Goal: Transaction & Acquisition: Purchase product/service

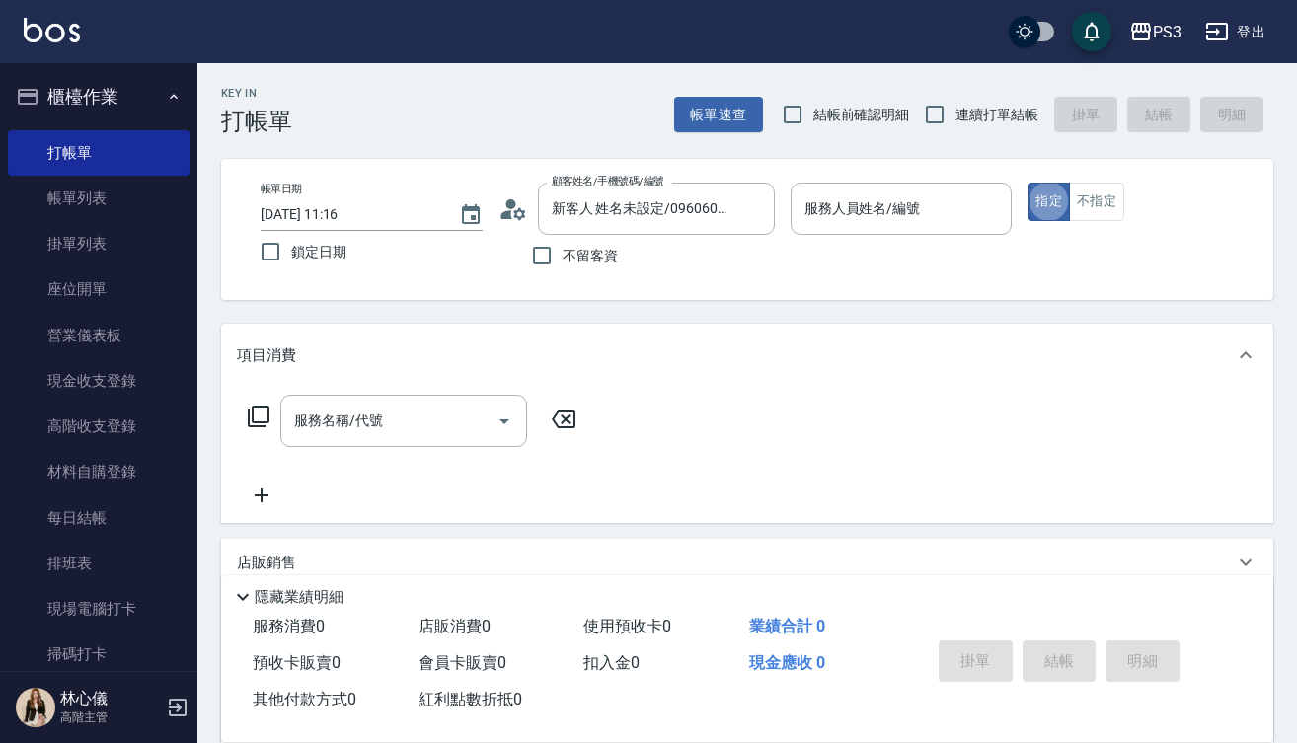
type button "true"
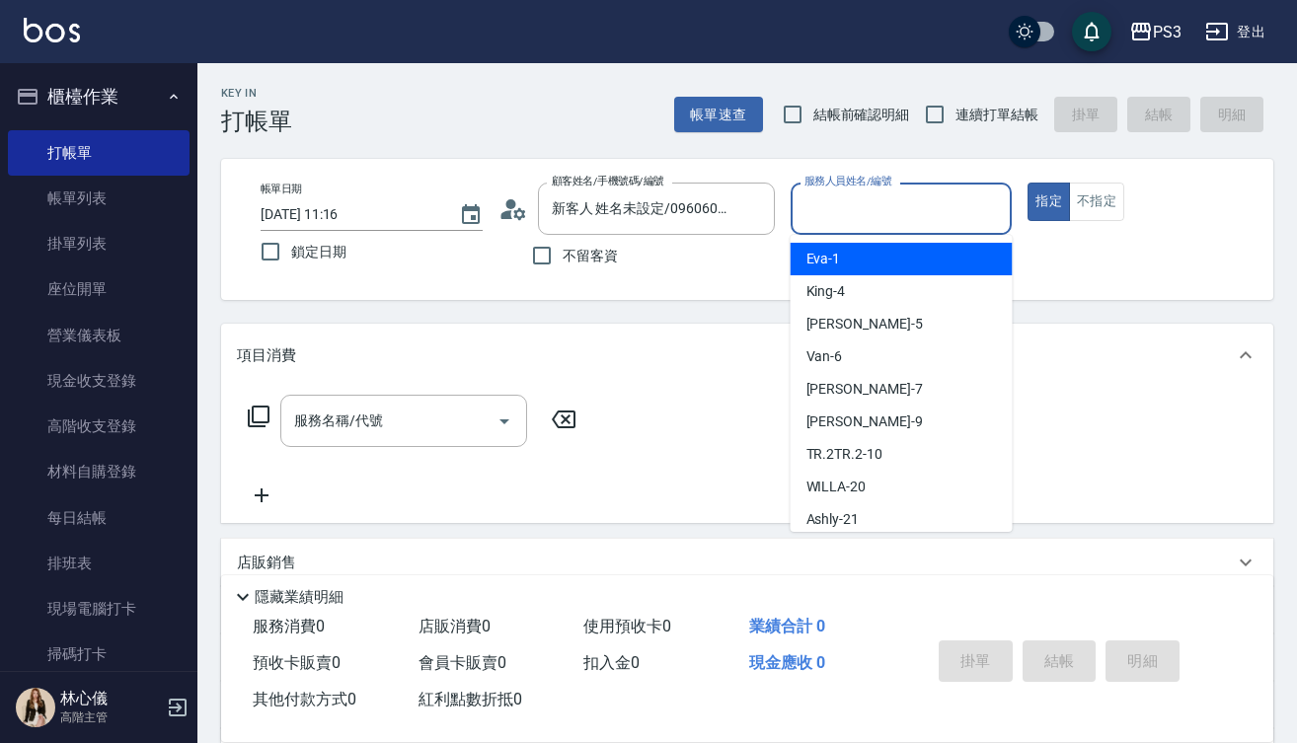
click at [940, 207] on input "服務人員姓名/編號" at bounding box center [901, 208] width 204 height 35
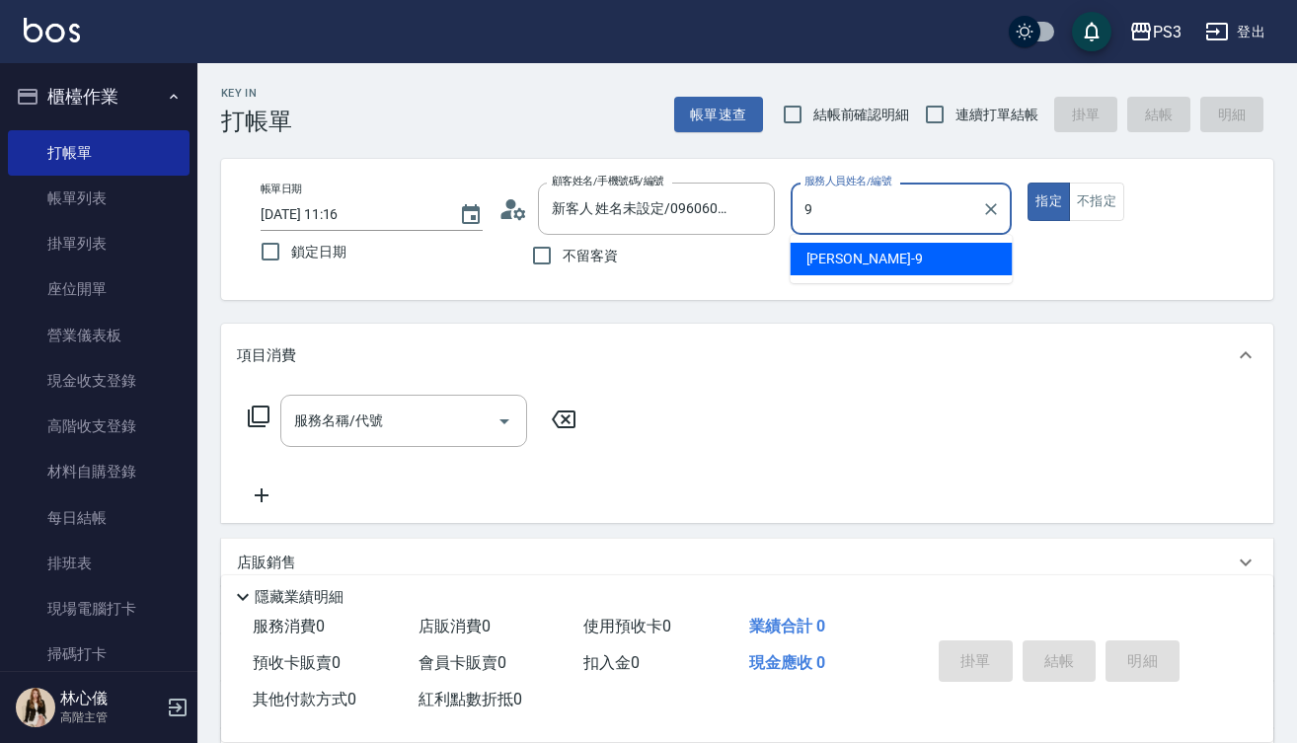
type input "[PERSON_NAME]-9"
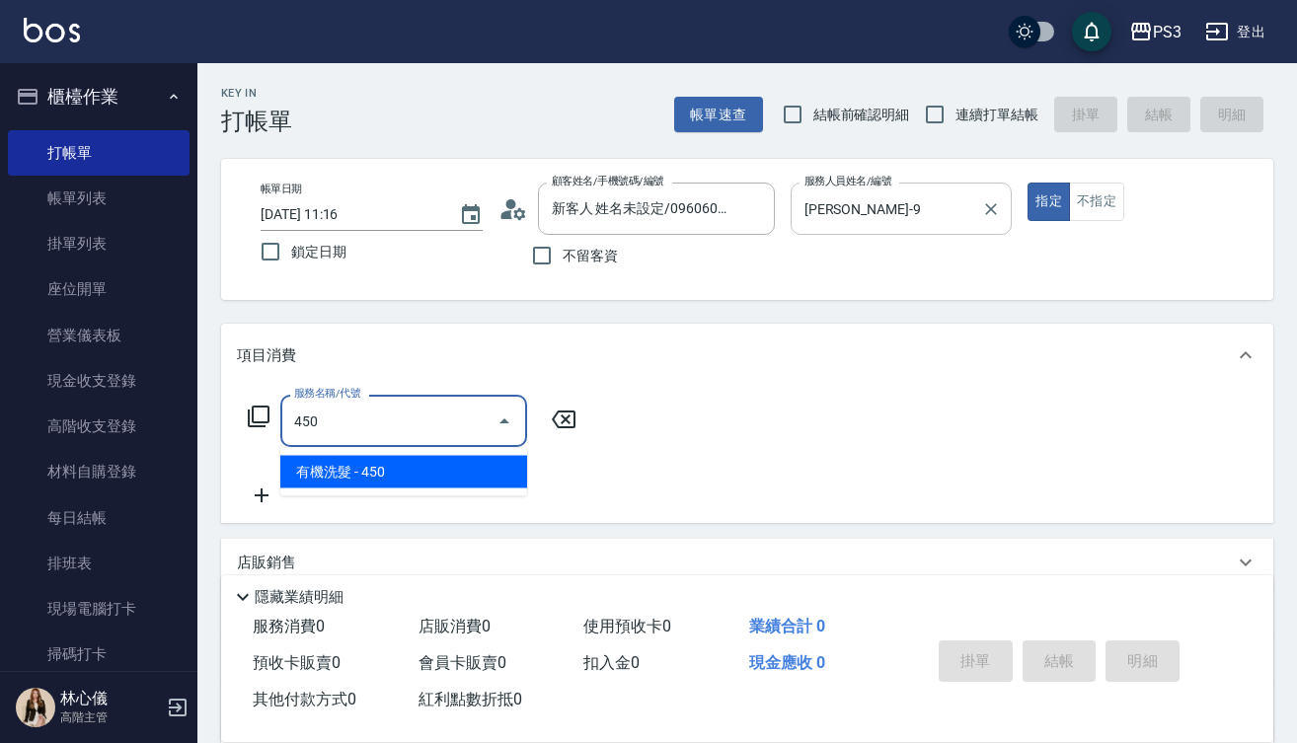
type input "有機洗髮(450)"
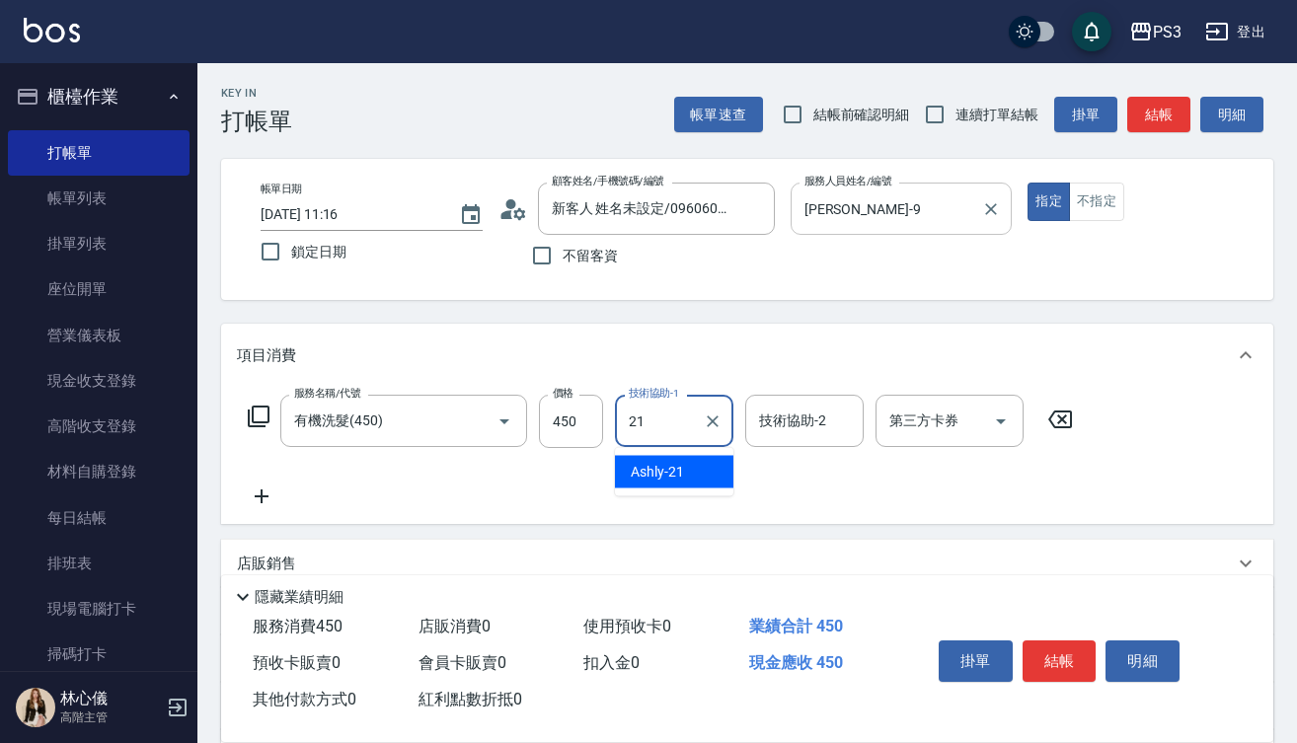
type input "Ashly-21"
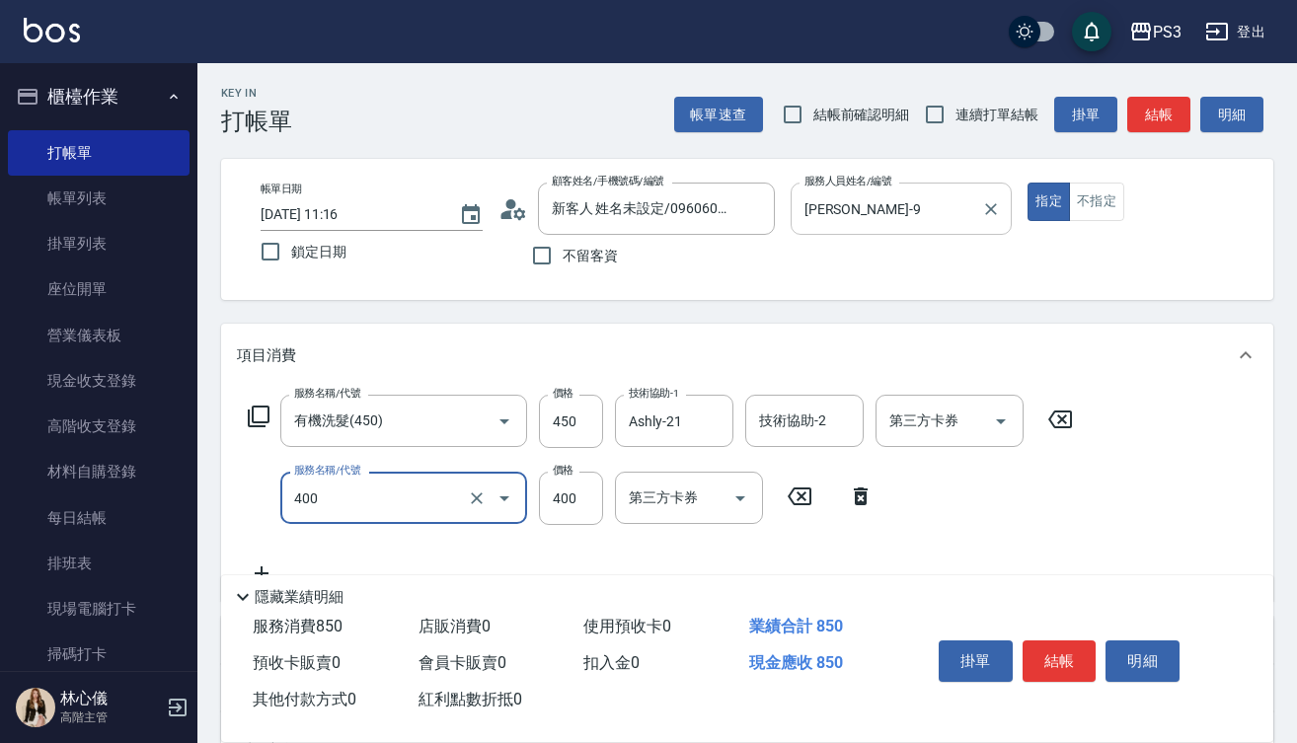
type input "剪(400)"
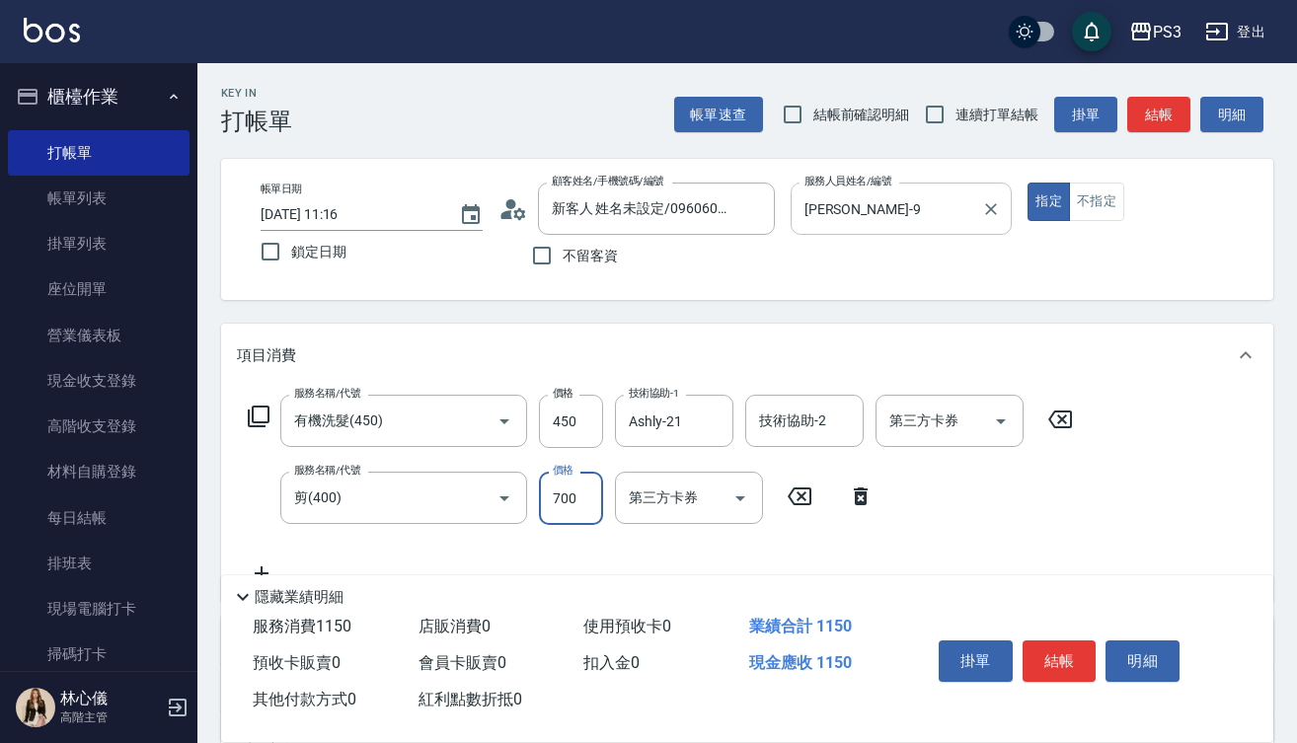
type input "700"
click at [1055, 656] on button "結帳" at bounding box center [1060, 661] width 74 height 41
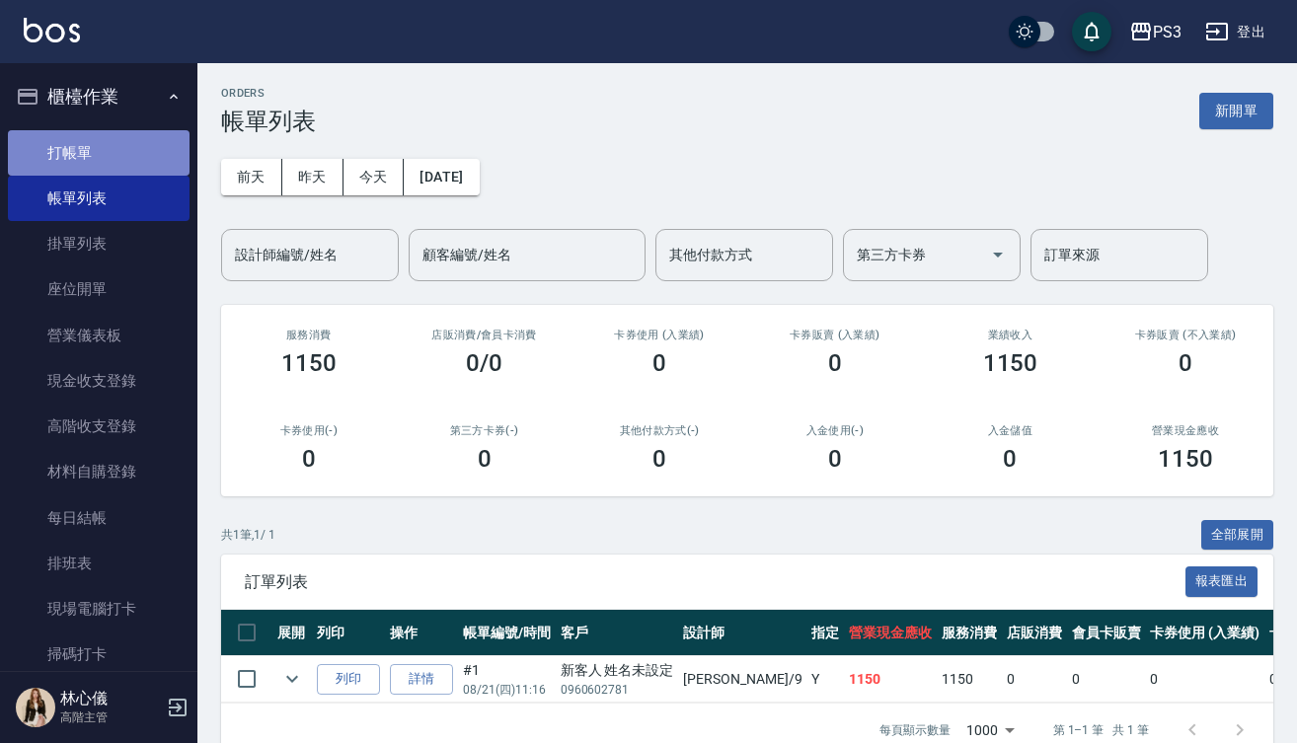
click at [100, 155] on link "打帳單" at bounding box center [99, 152] width 182 height 45
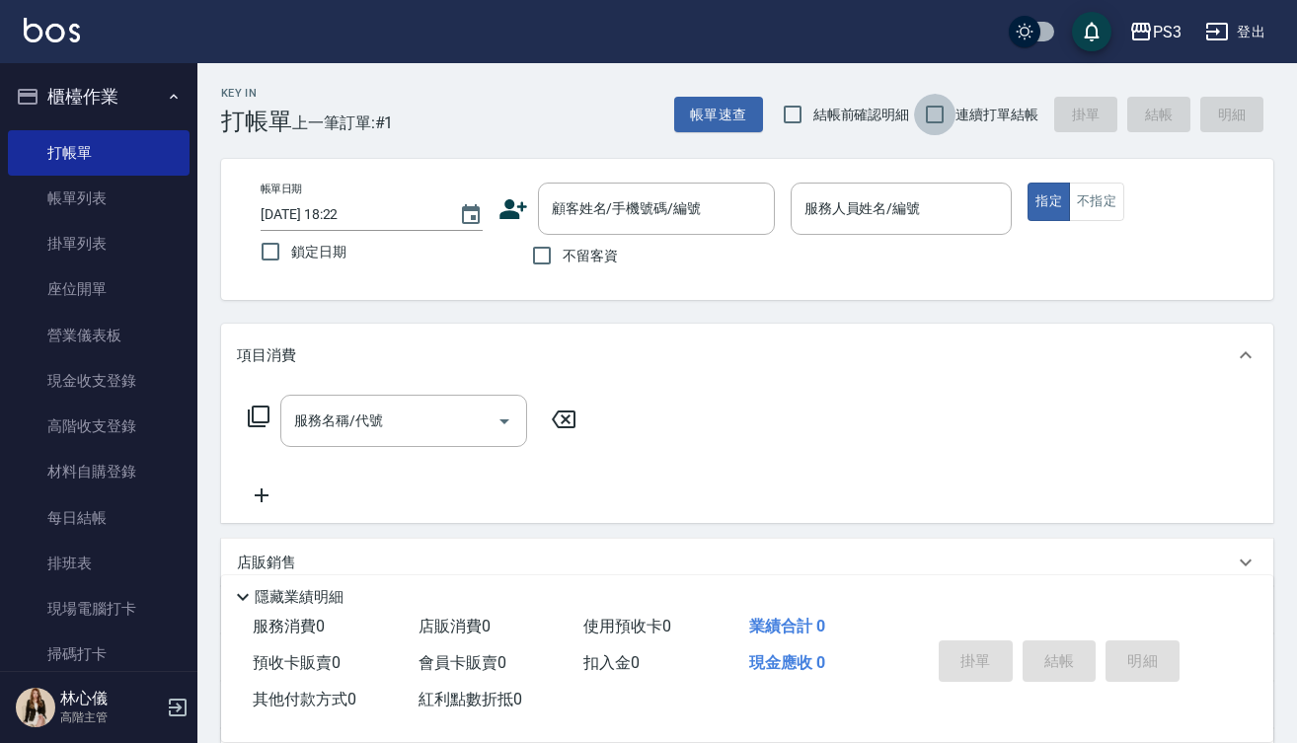
click at [930, 109] on input "連續打單結帳" at bounding box center [934, 114] width 41 height 41
checkbox input "true"
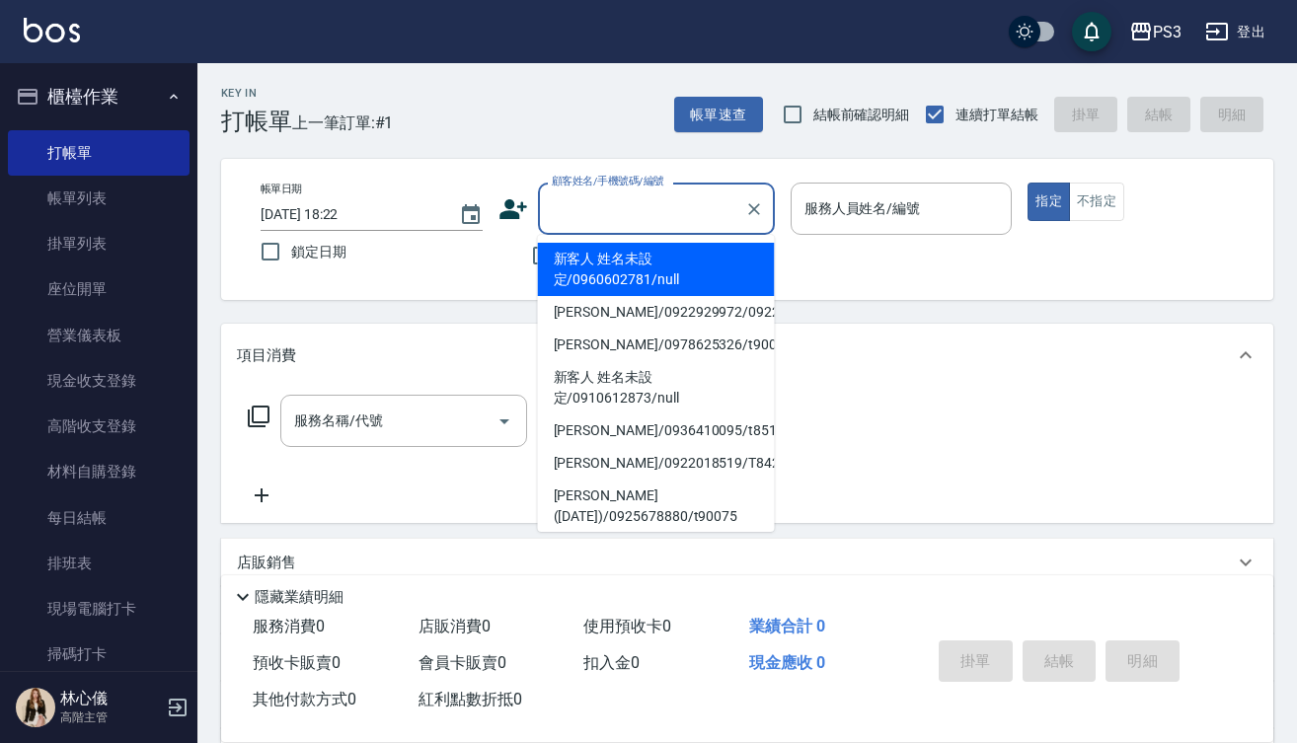
click at [633, 201] on input "顧客姓名/手機號碼/編號" at bounding box center [642, 208] width 190 height 35
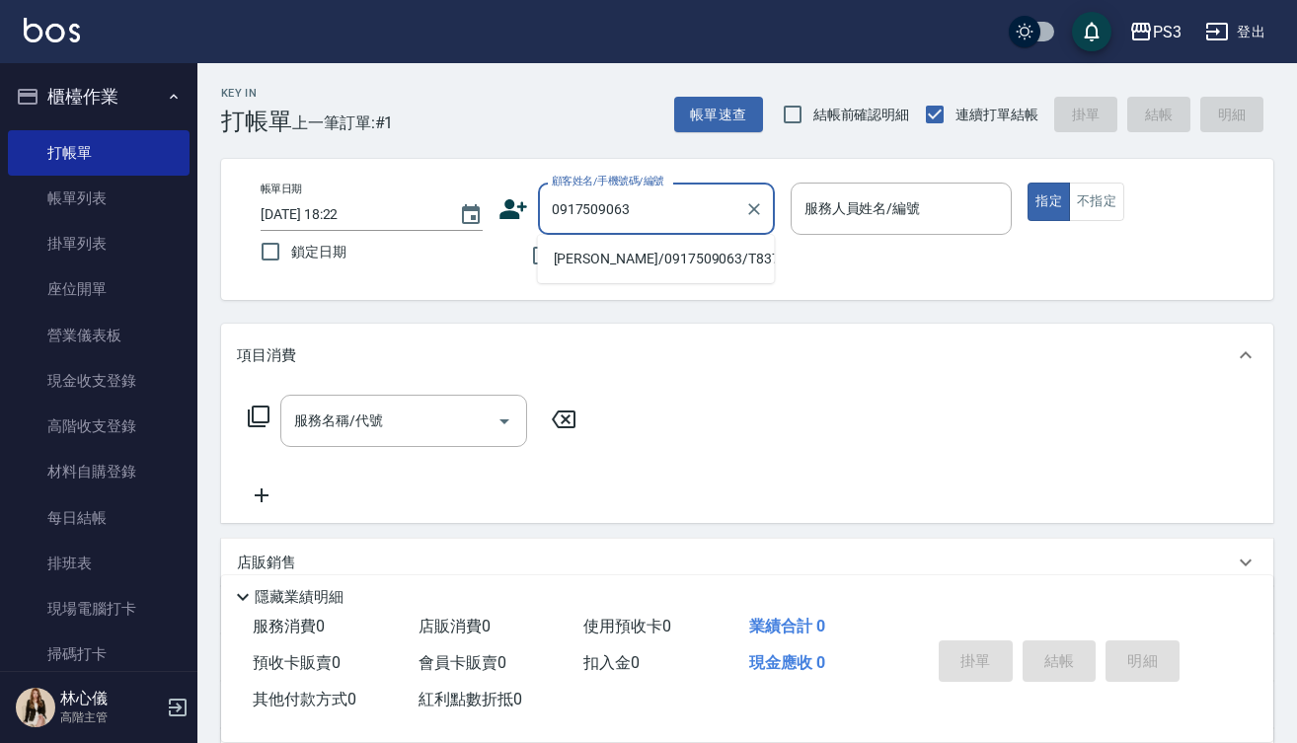
type input "[PERSON_NAME]/0917509063/T83708"
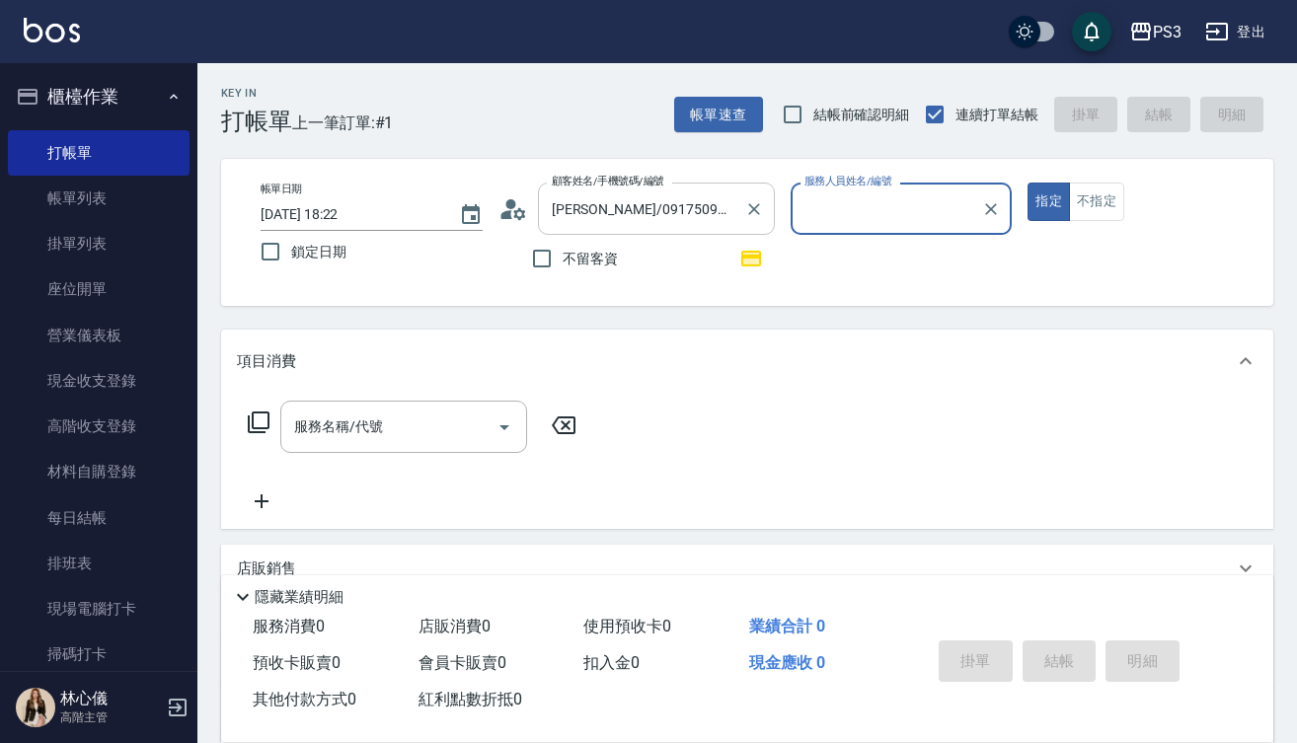
type input "[PERSON_NAME]-1"
click at [1048, 201] on button "指定" at bounding box center [1048, 202] width 42 height 38
type button "true"
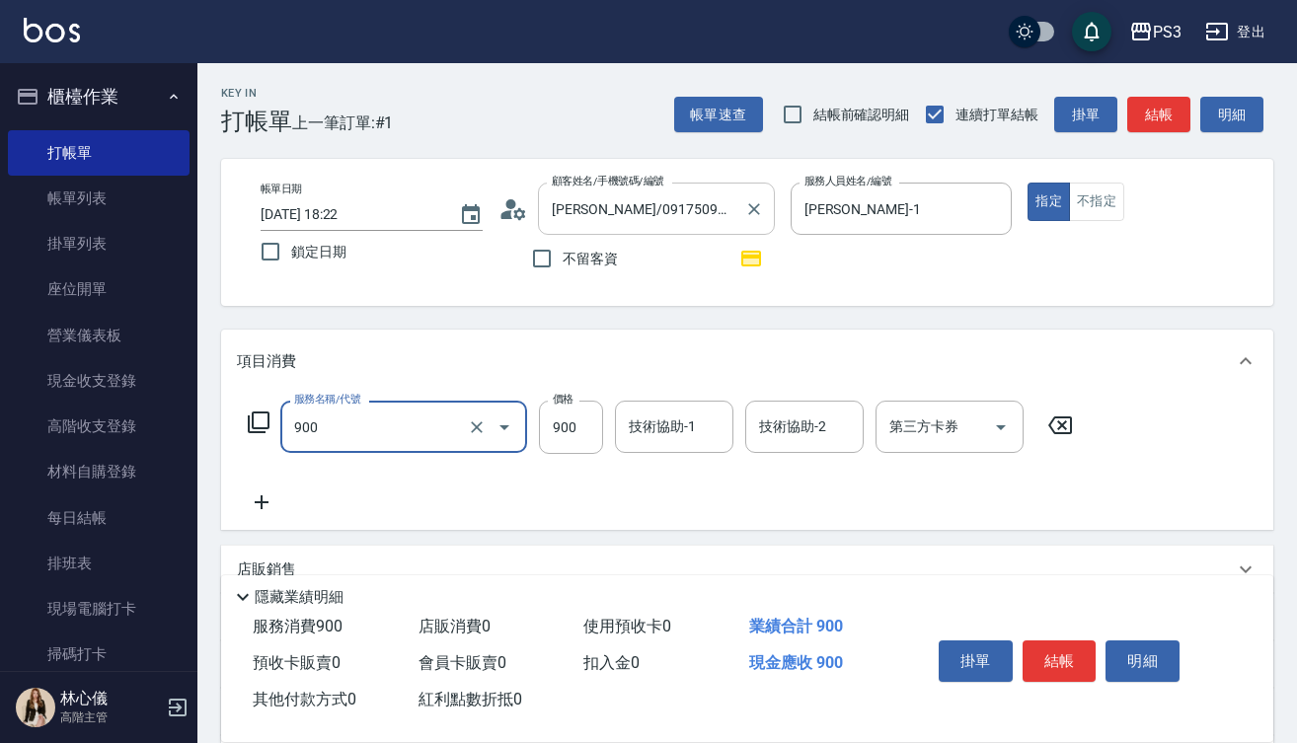
type input "頭皮保養洗(900)"
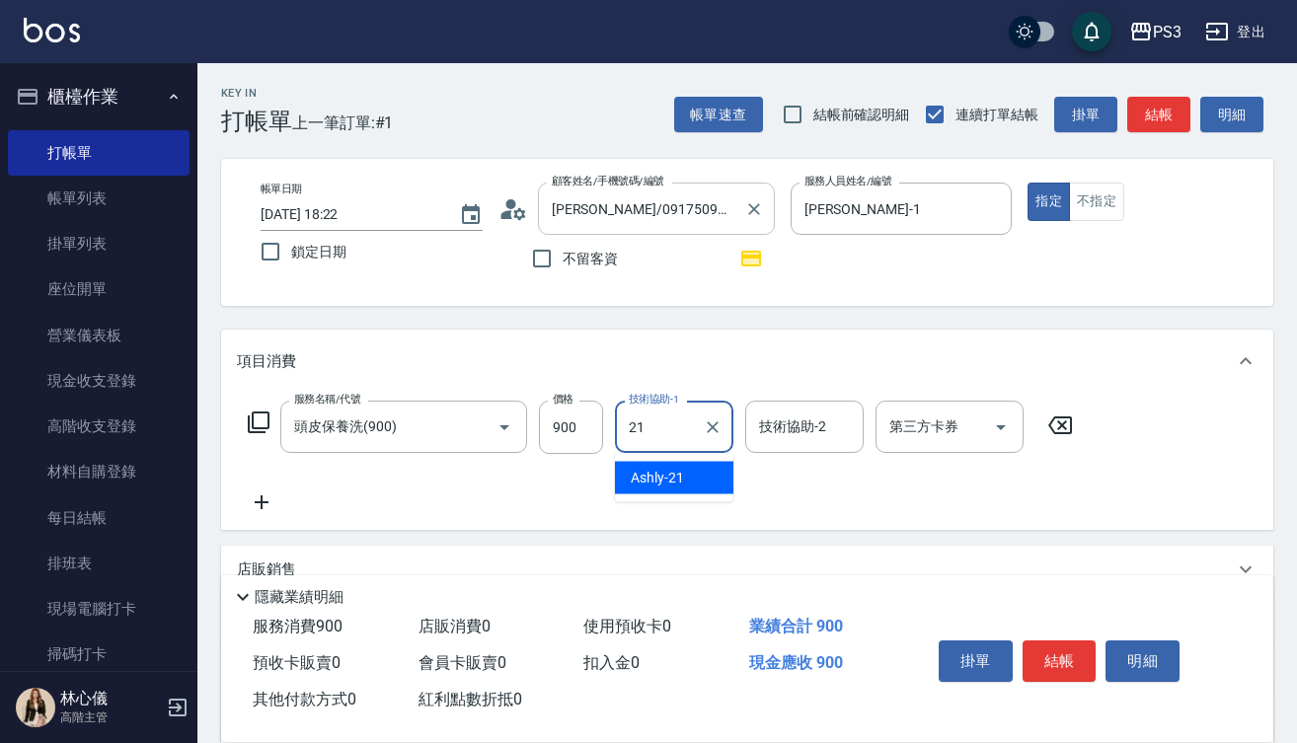
type input "Ashly-21"
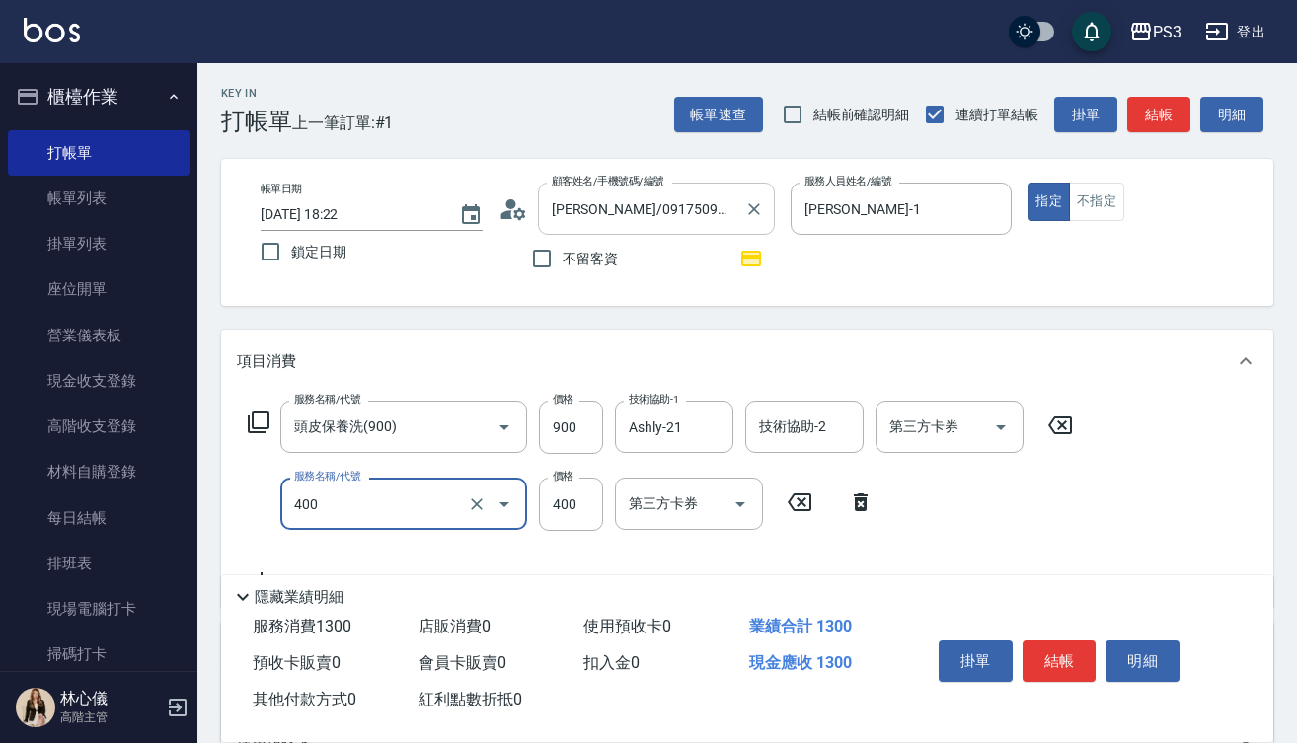
type input "剪(400)"
type input "380"
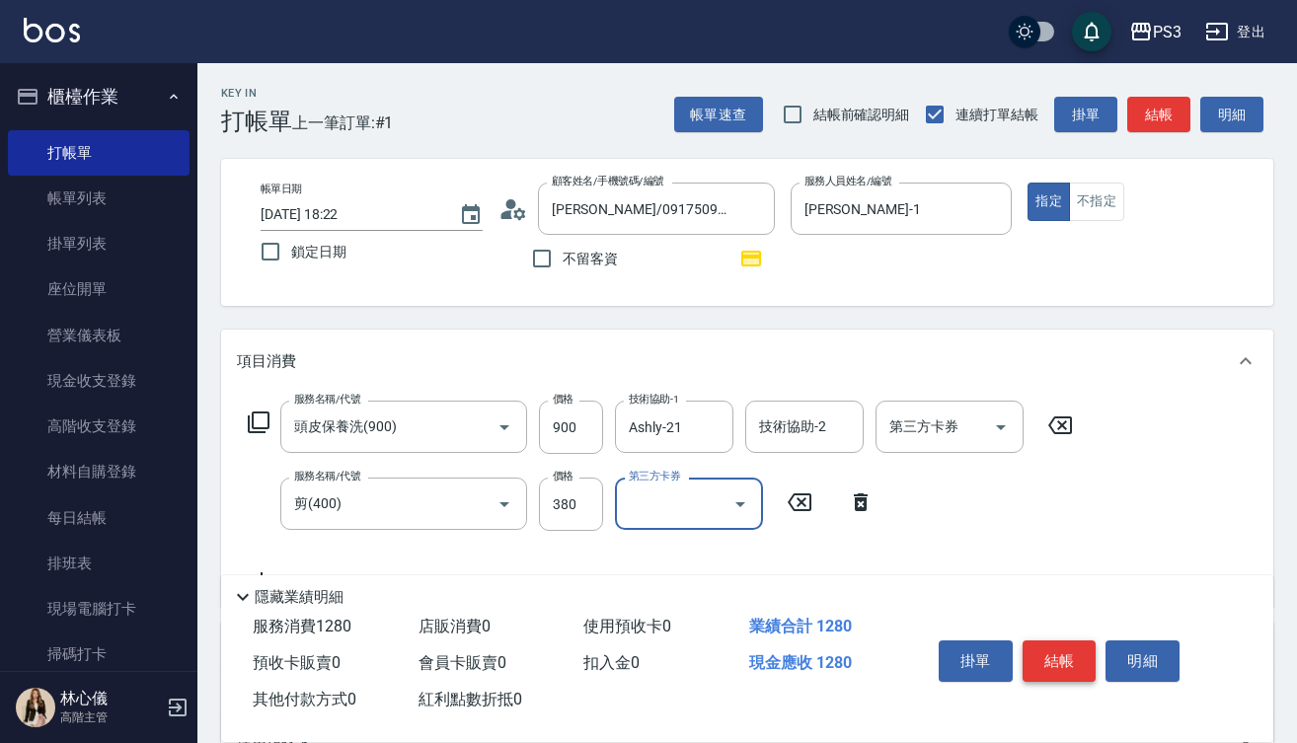
click at [1062, 655] on button "結帳" at bounding box center [1060, 661] width 74 height 41
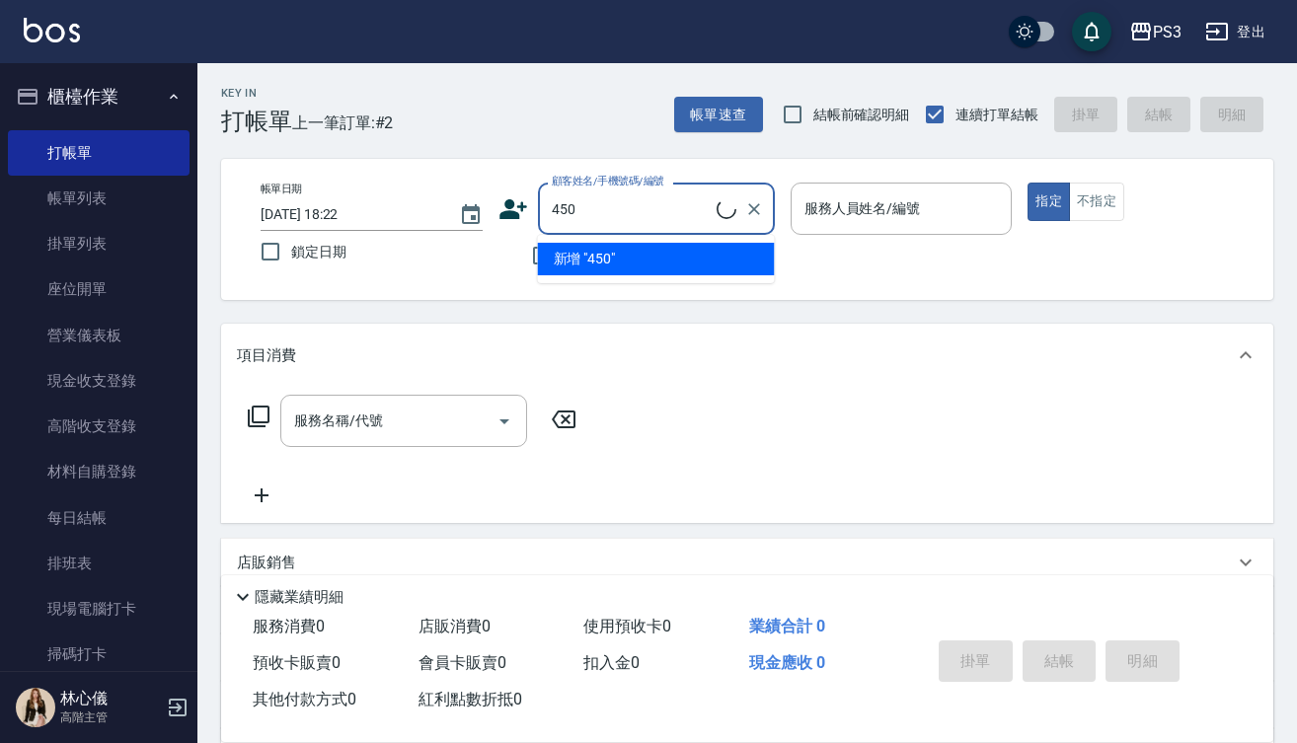
type input "450"
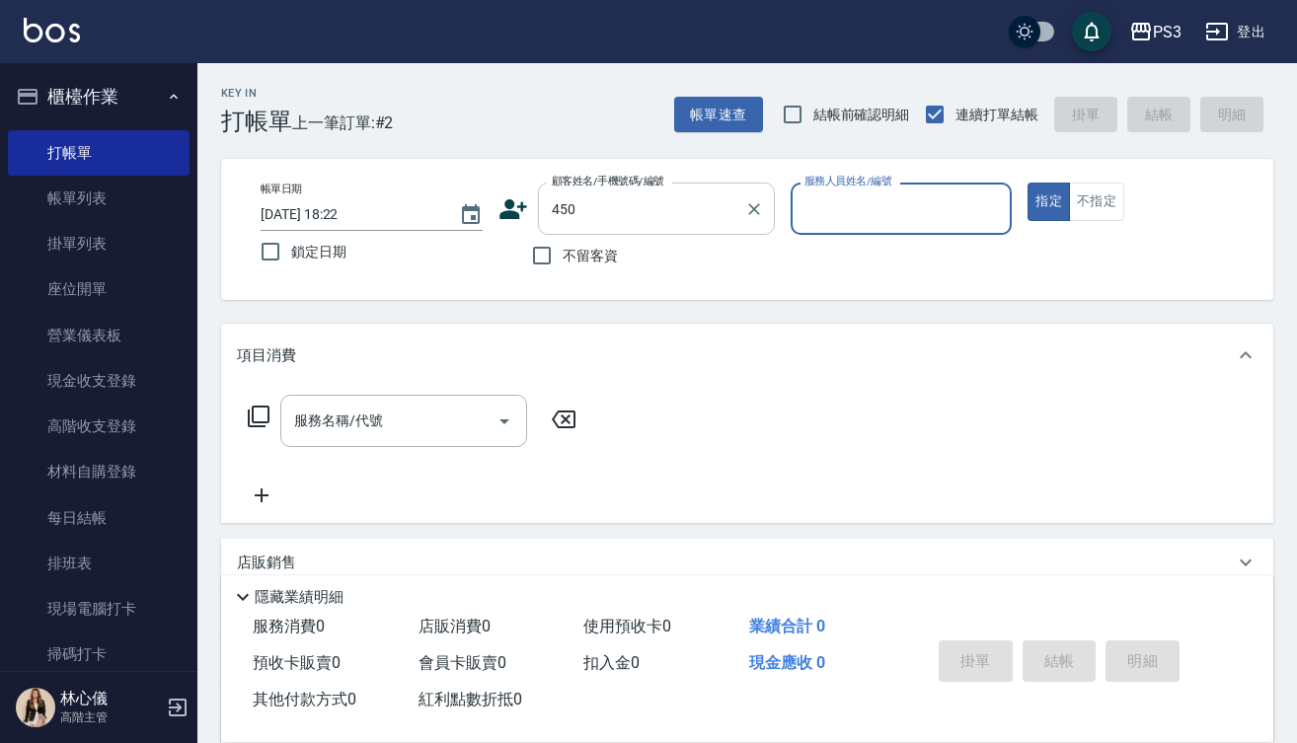
click at [604, 218] on input "450" at bounding box center [642, 208] width 190 height 35
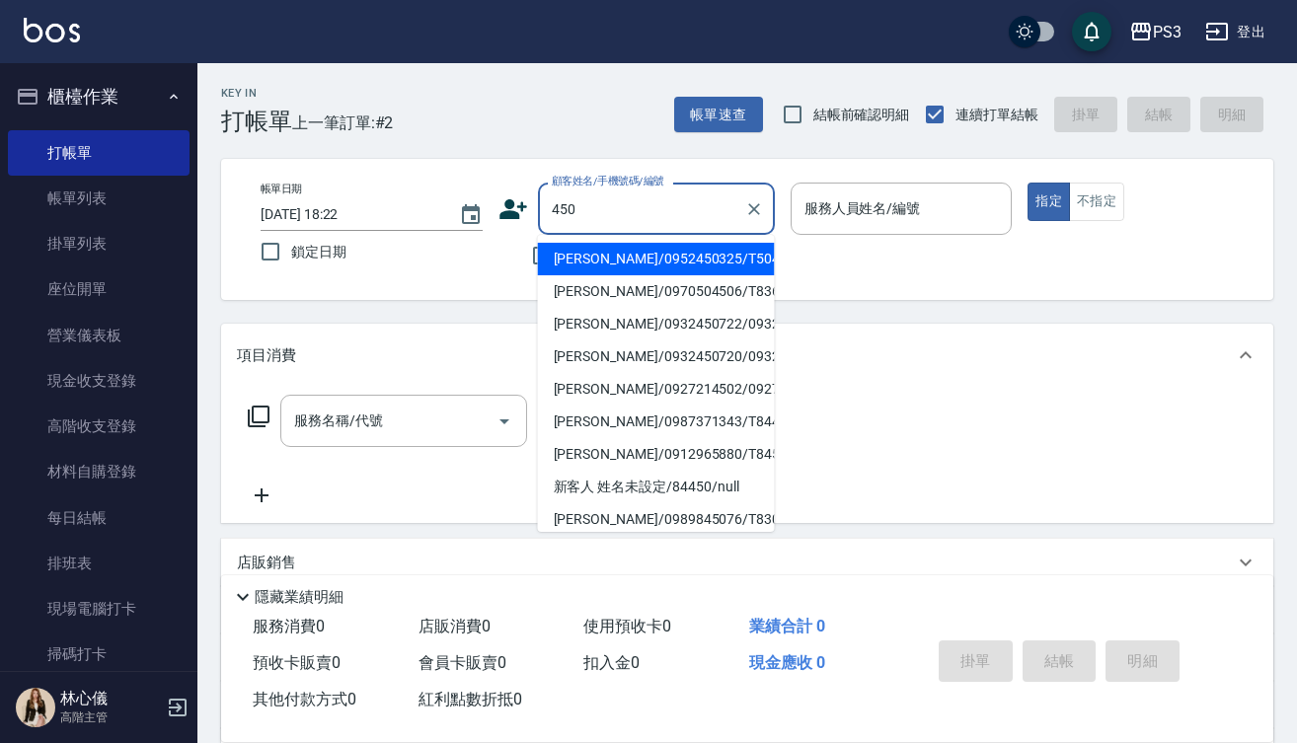
click at [604, 218] on input "450" at bounding box center [642, 208] width 190 height 35
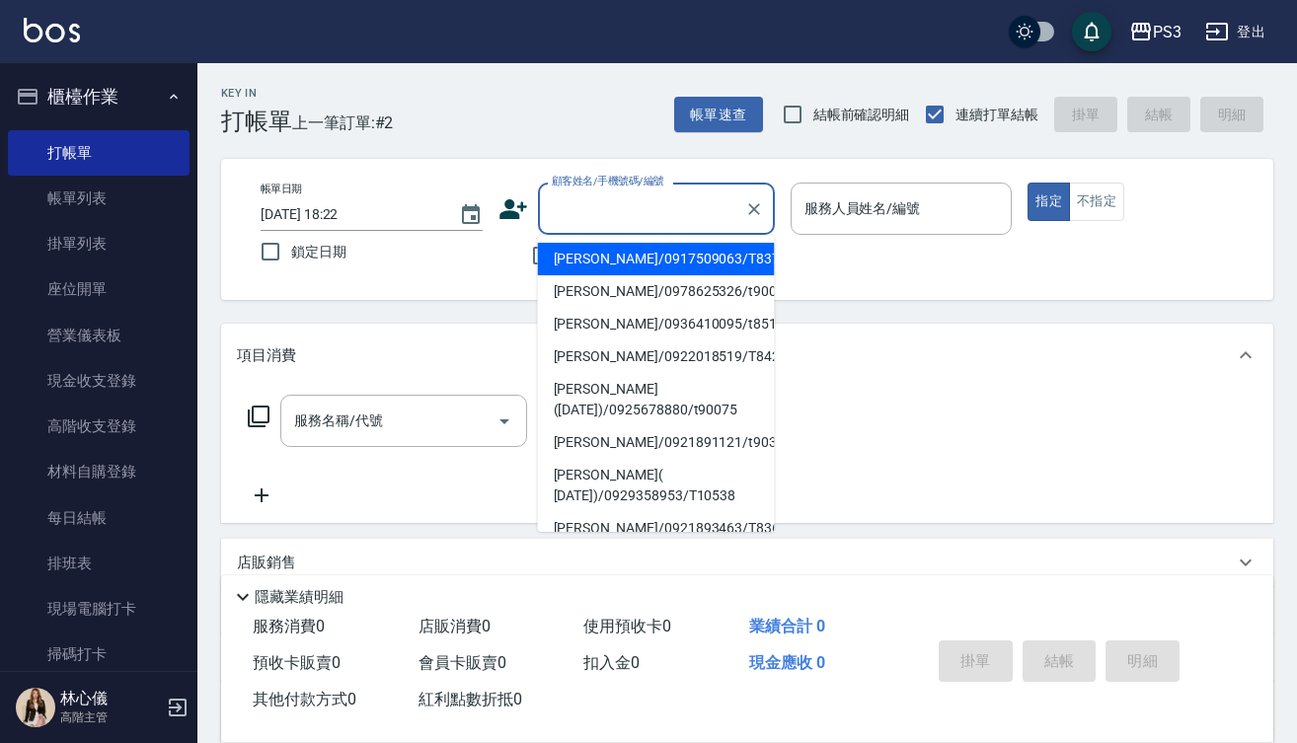
type input "t"
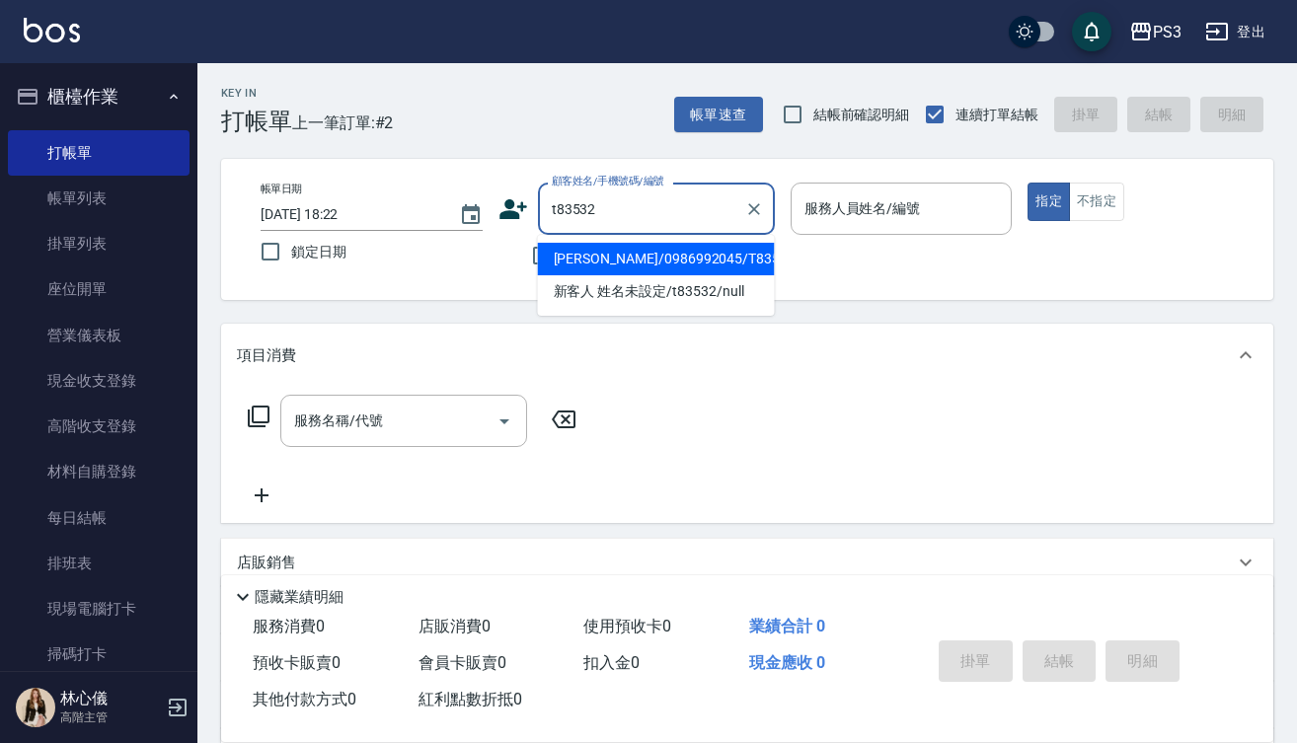
type input "[PERSON_NAME]/0986992045/T83532"
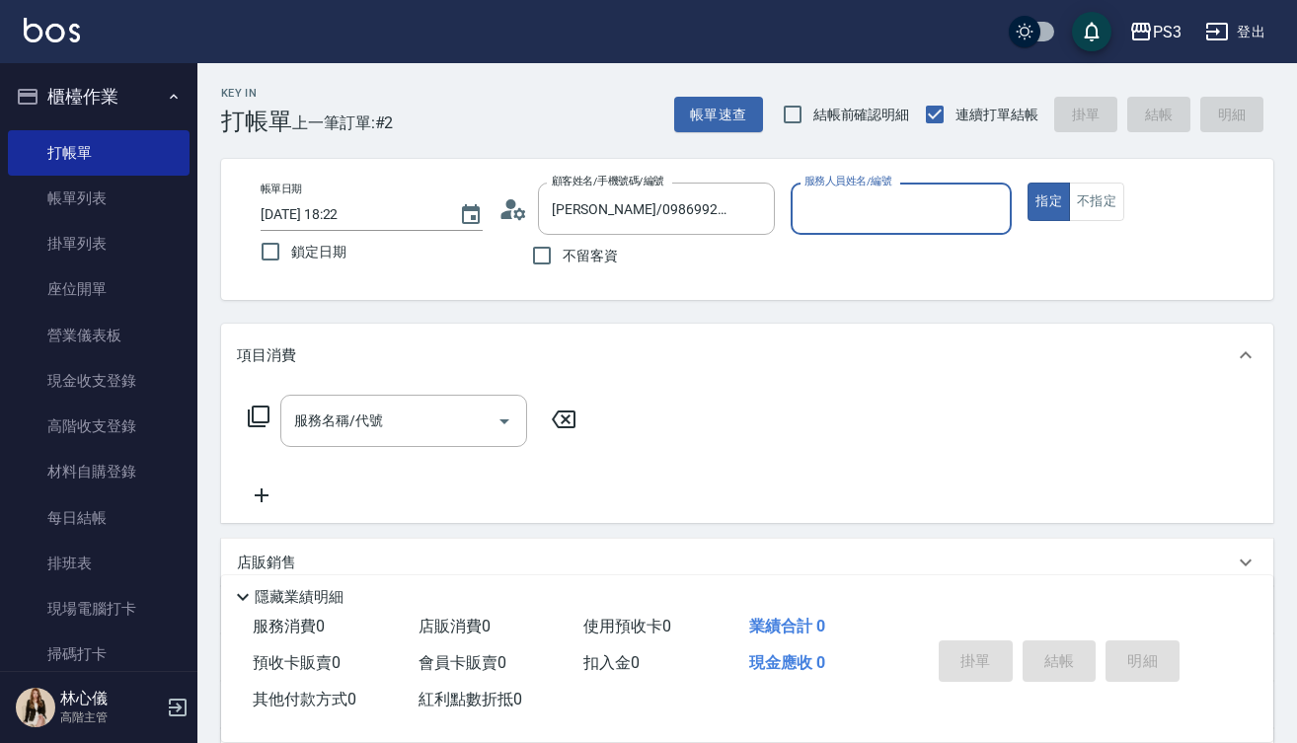
type input "[PERSON_NAME]-1"
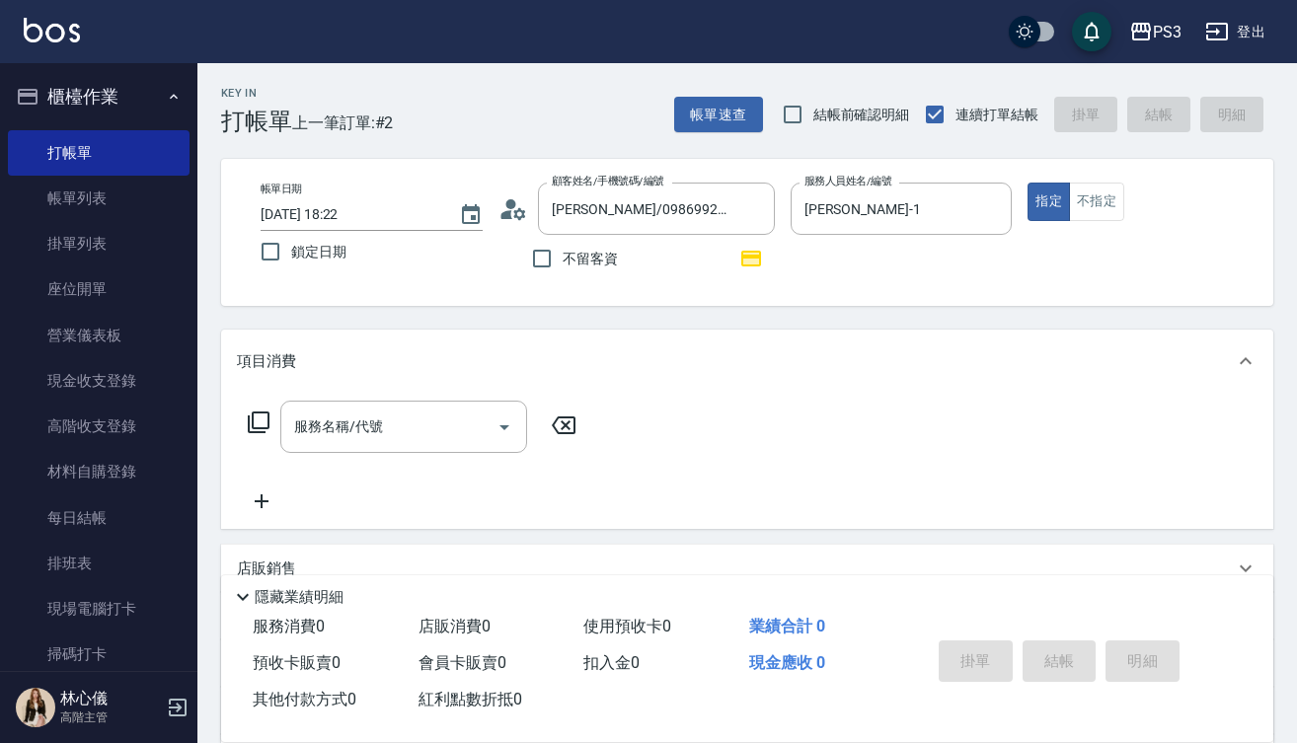
click at [521, 207] on icon at bounding box center [513, 209] width 30 height 30
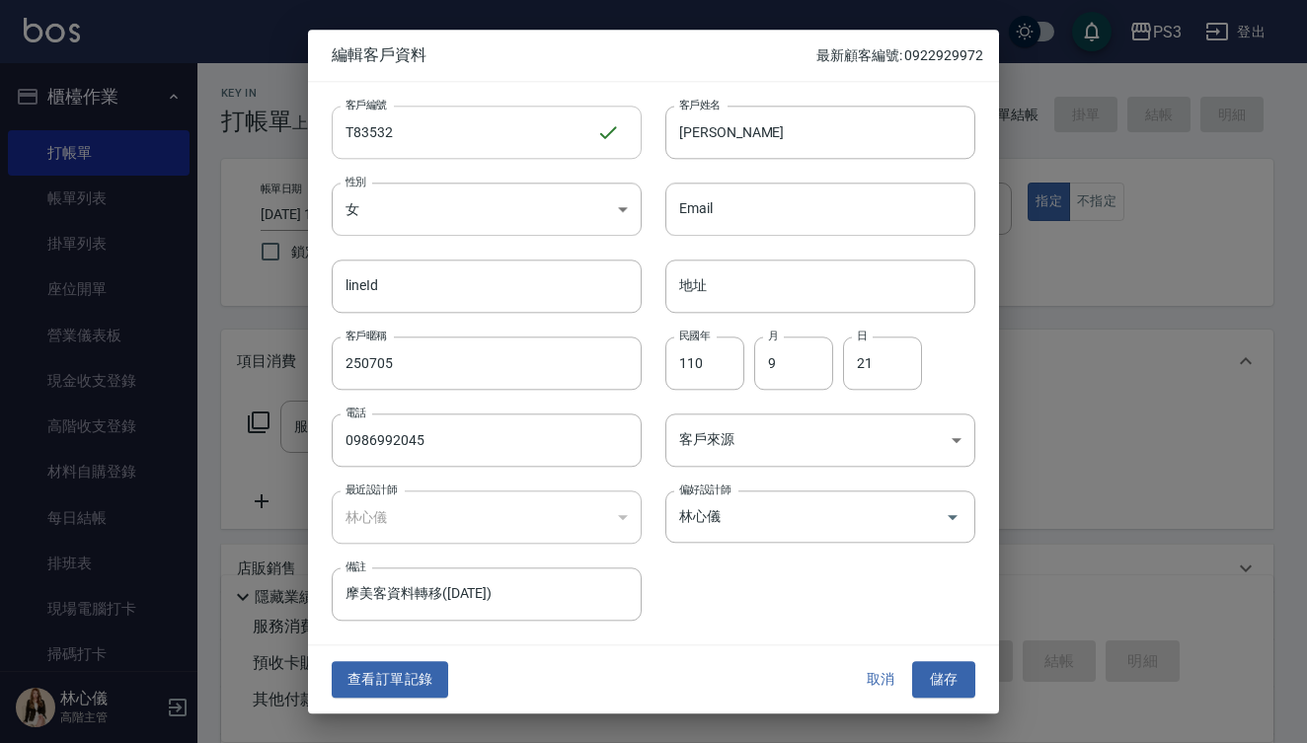
click at [514, 139] on input "T83532" at bounding box center [464, 132] width 265 height 53
type input "t90007"
type input "2"
type input "[DATE]"
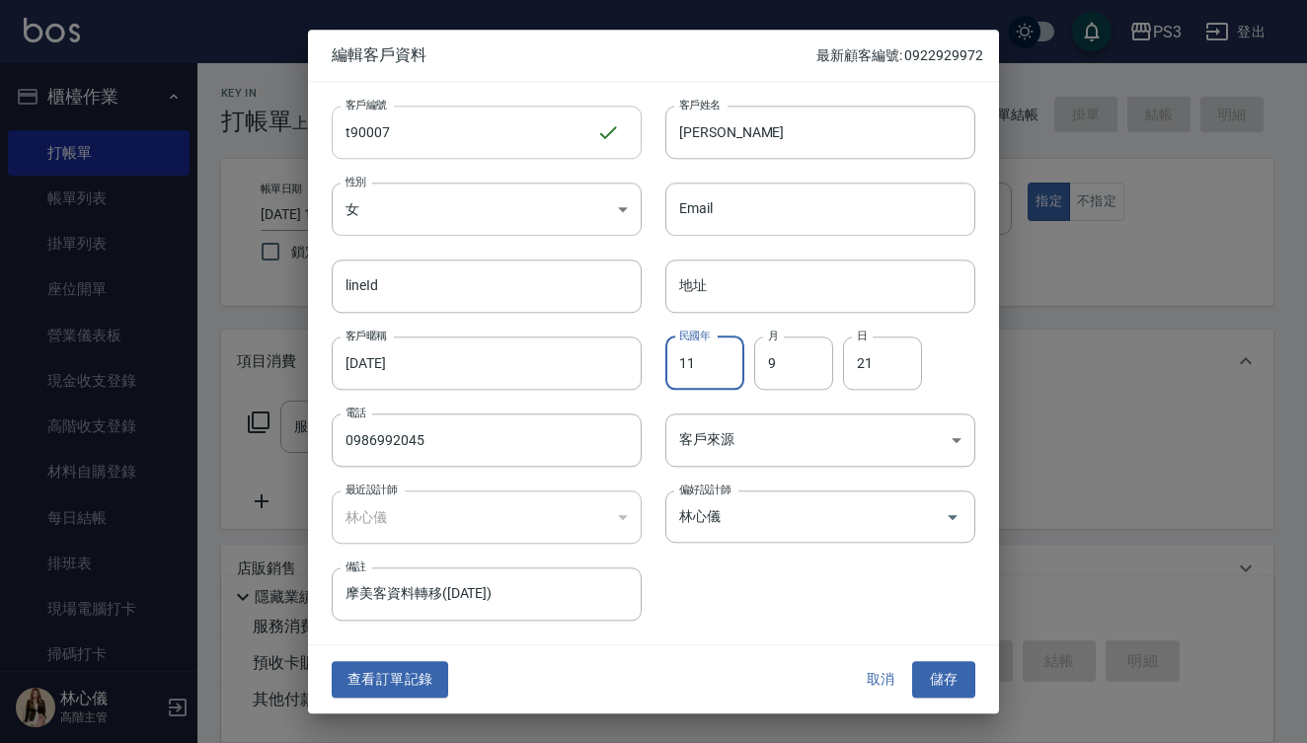
type input "1"
type input "80"
click at [944, 680] on button "儲存" at bounding box center [943, 680] width 63 height 37
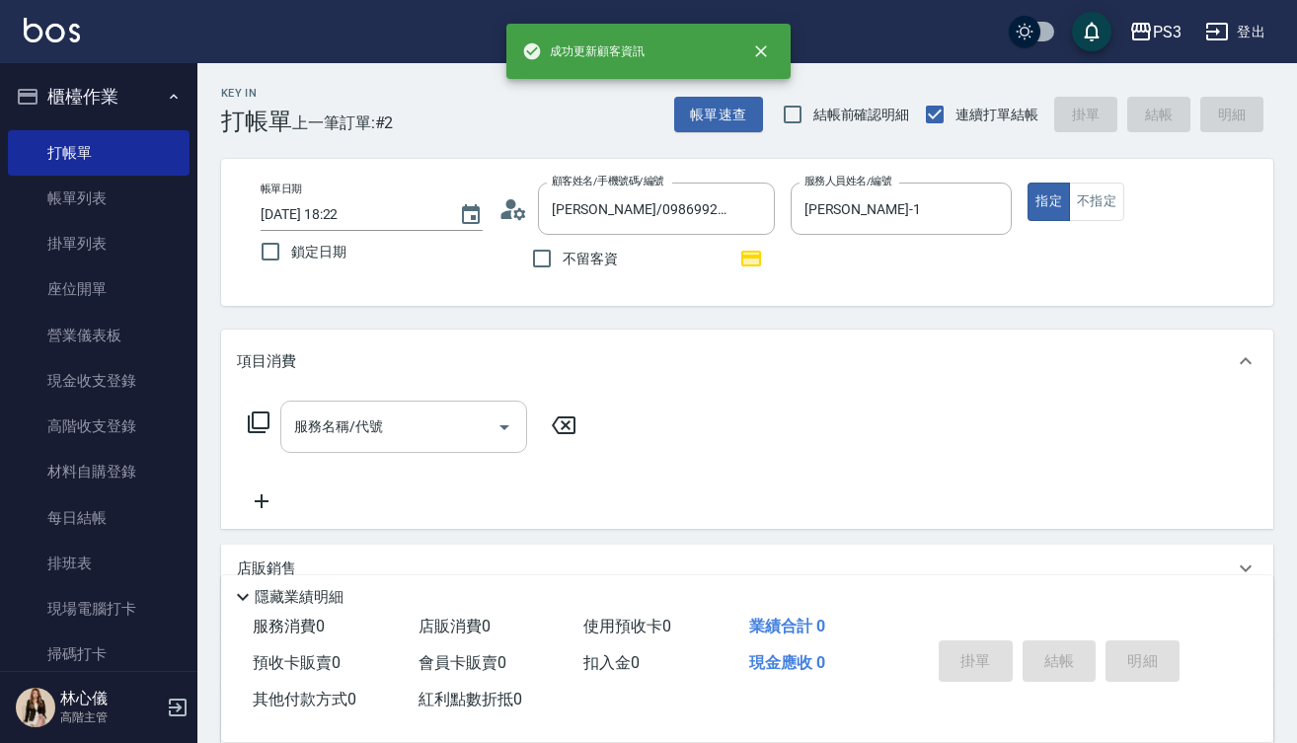
click at [395, 420] on input "服務名稱/代號" at bounding box center [388, 427] width 199 height 35
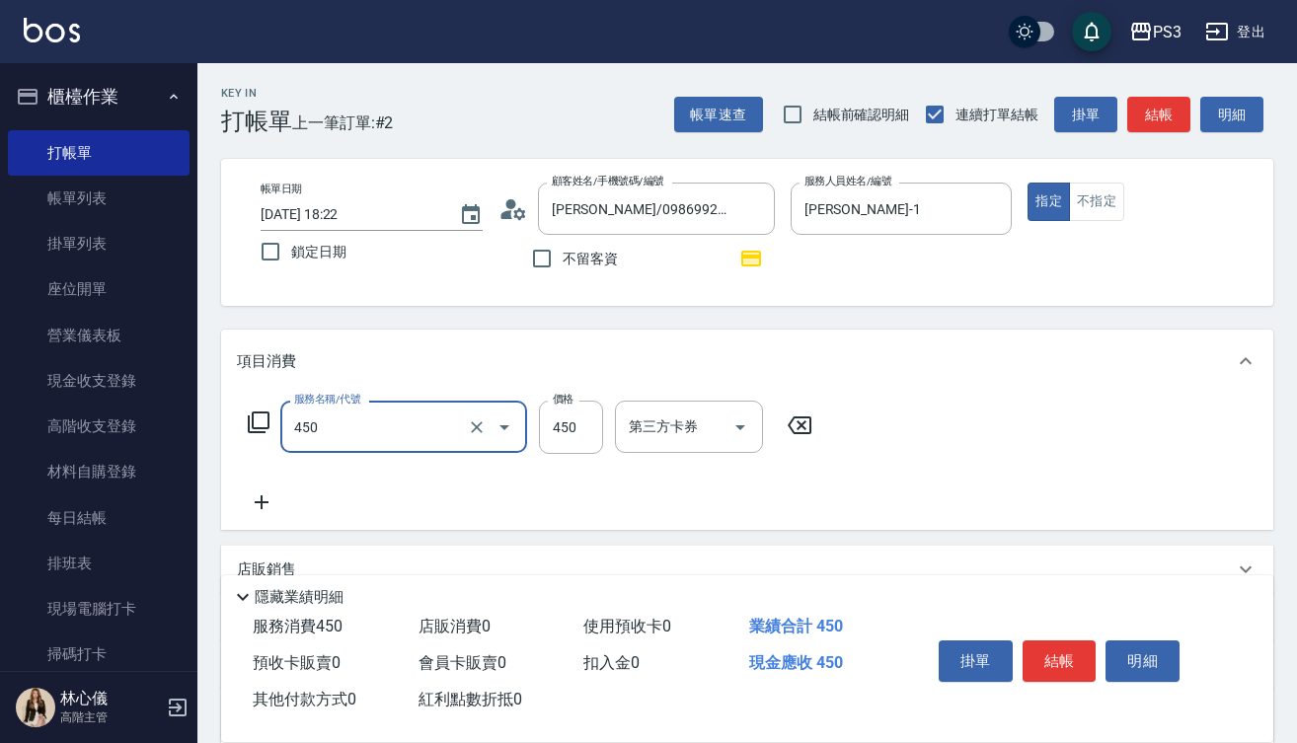
type input "有機洗髮(450)"
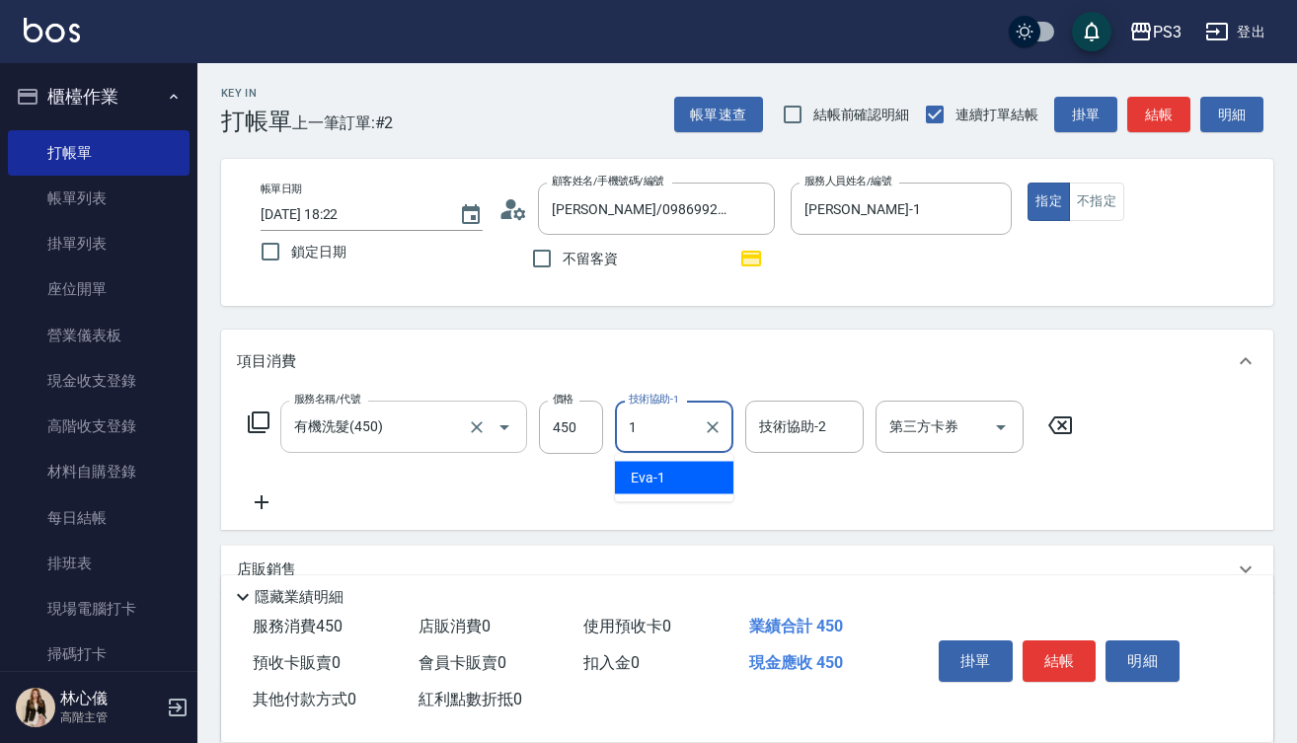
type input "[PERSON_NAME]-1"
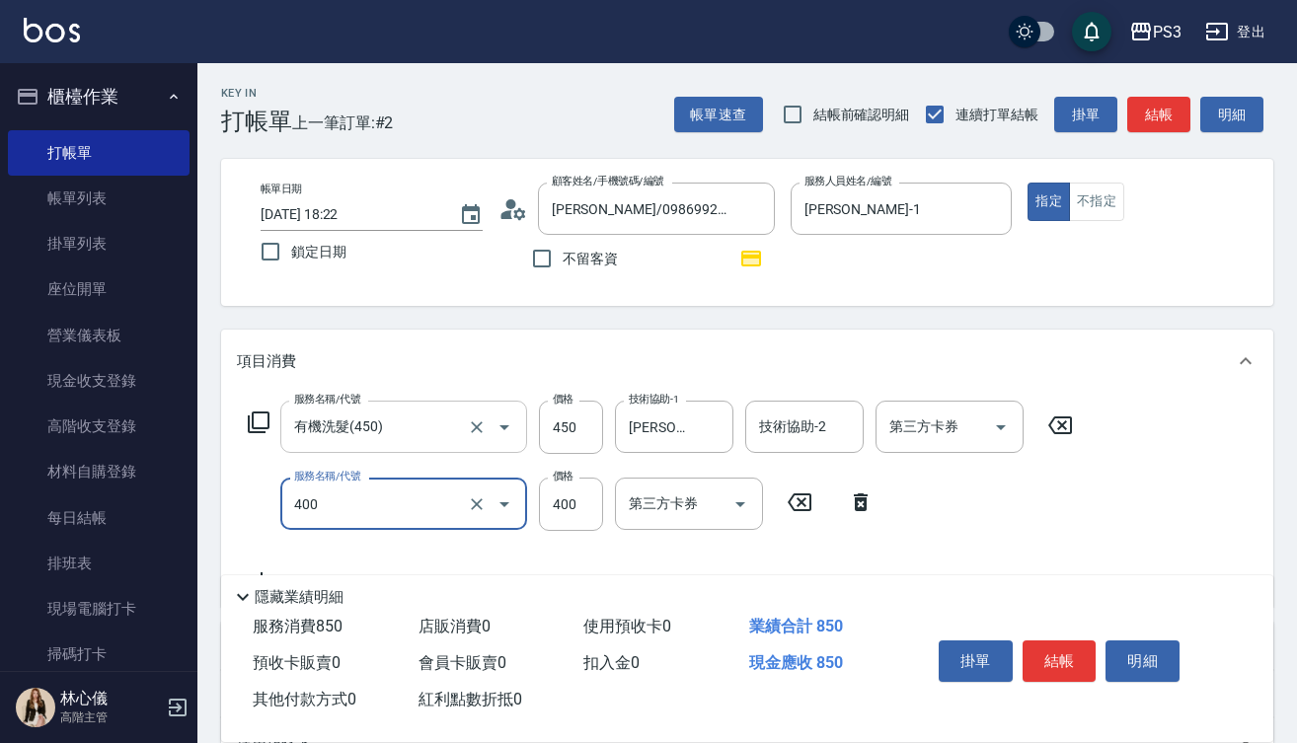
type input "剪(400)"
type input "380"
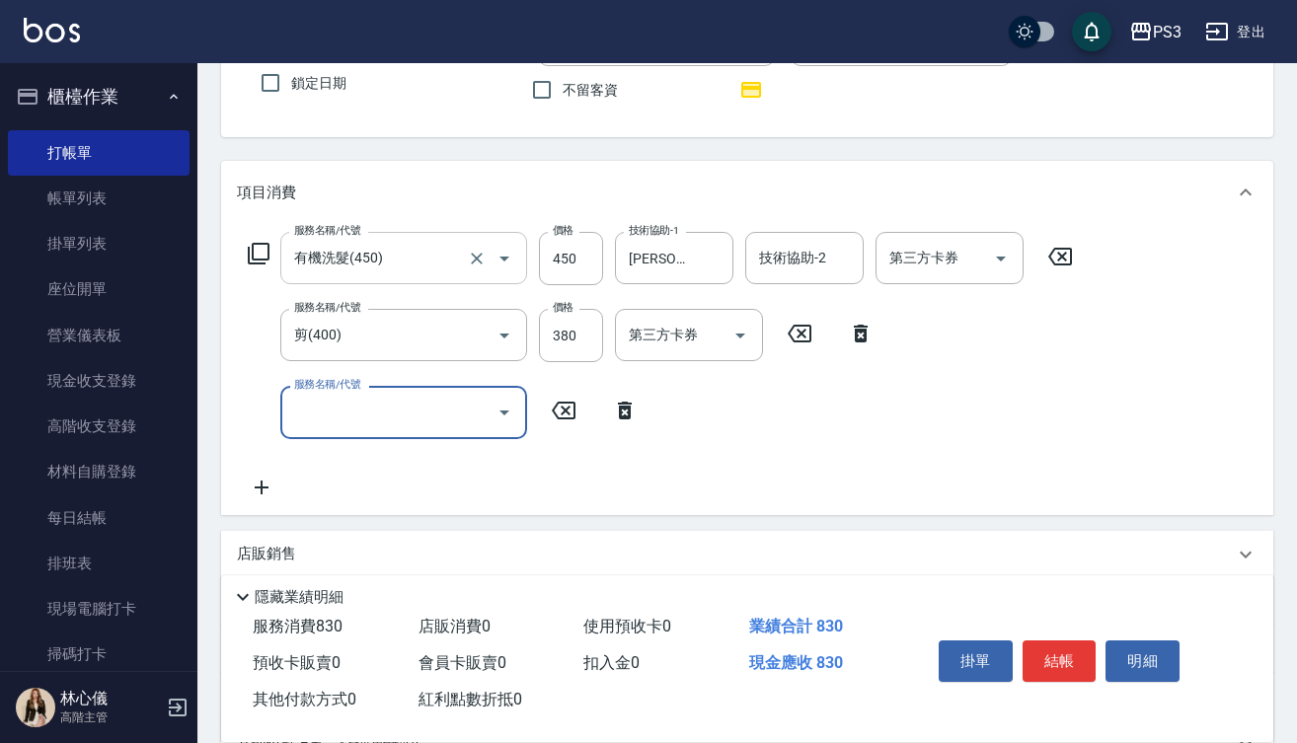
scroll to position [170, 0]
type input "卡碧兒頭皮(16003)"
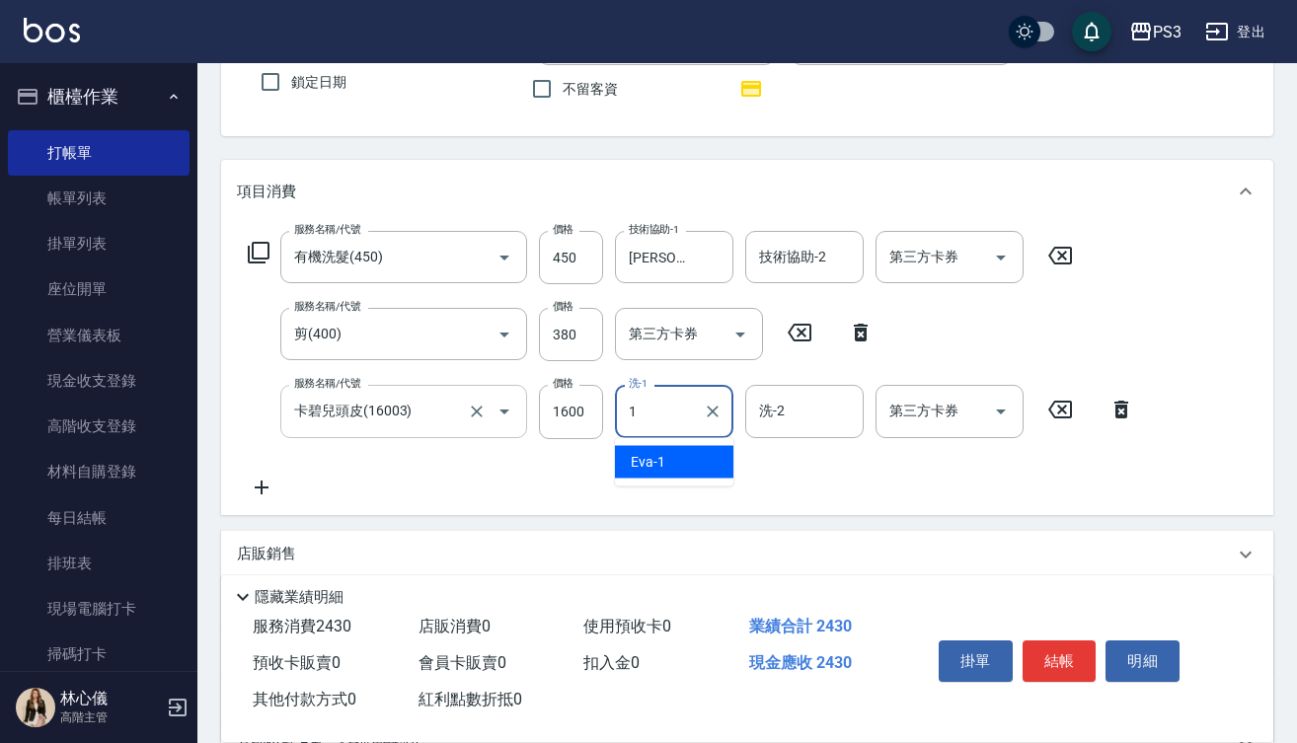
type input "[PERSON_NAME]-1"
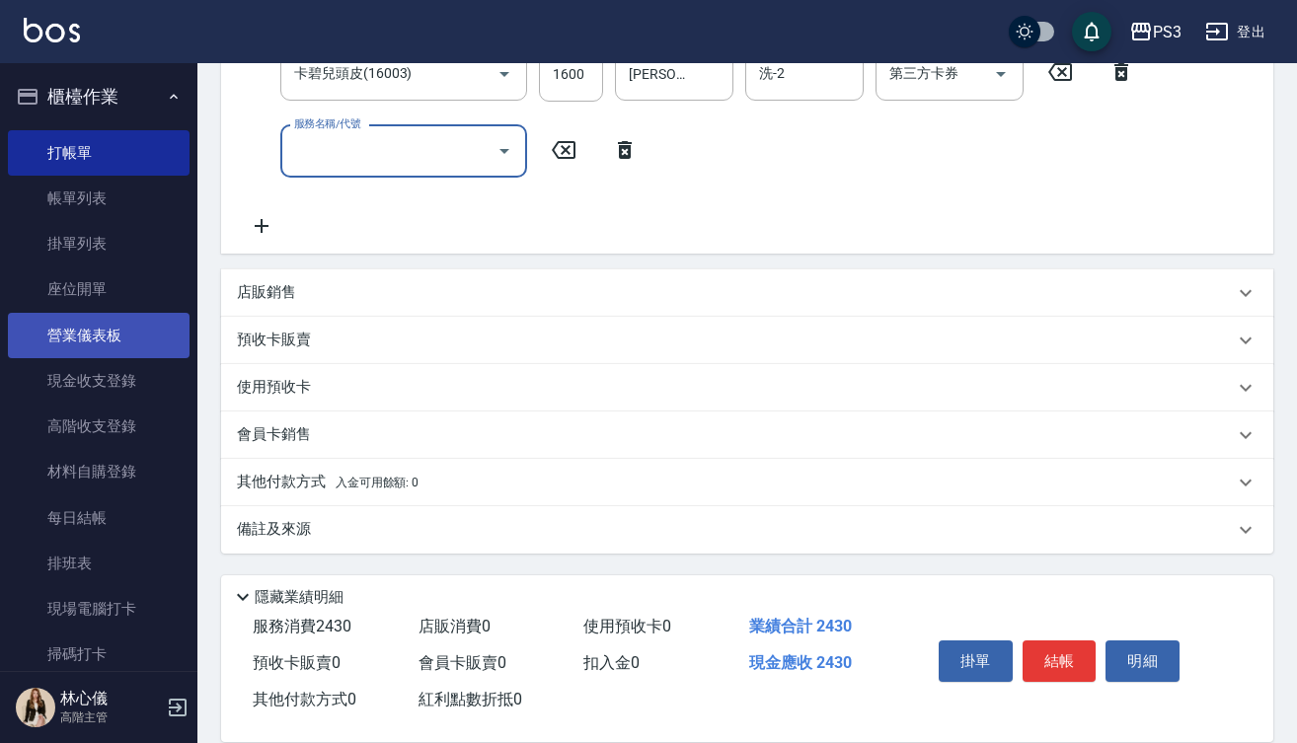
scroll to position [507, 0]
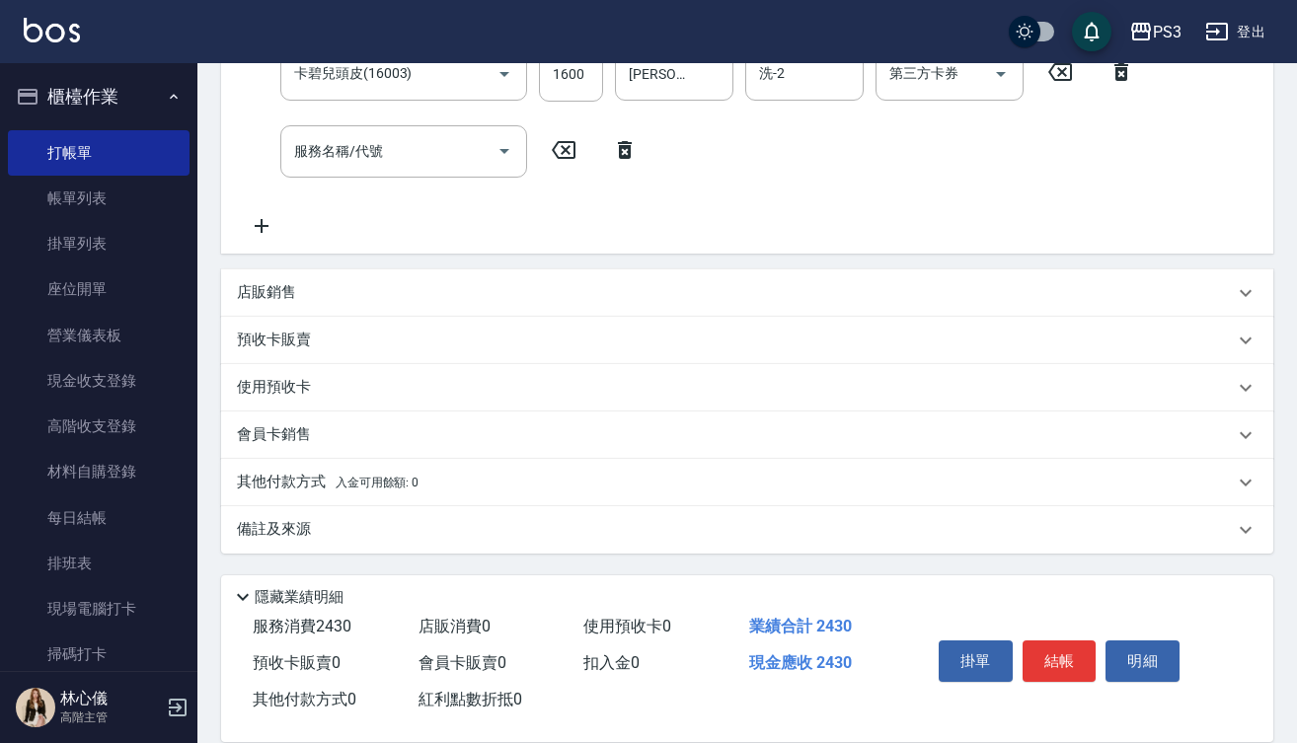
click at [275, 297] on p "店販銷售" at bounding box center [266, 292] width 59 height 21
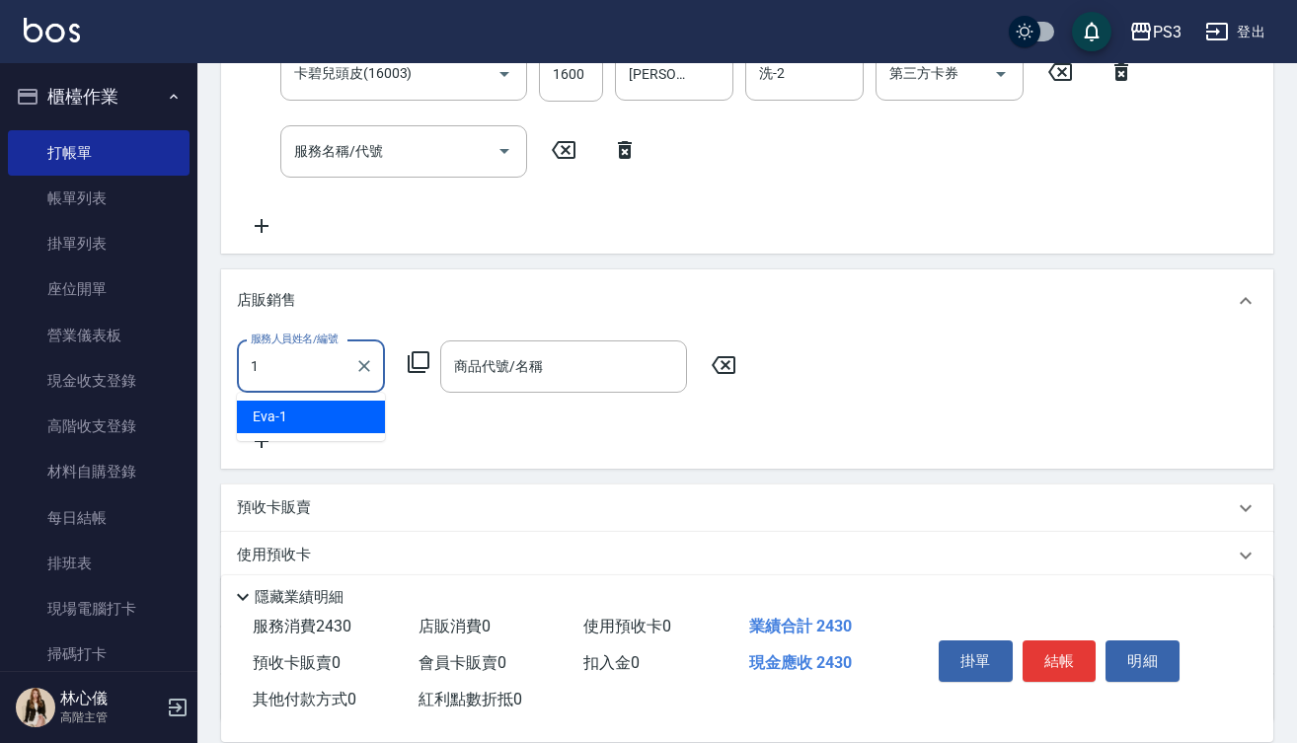
type input "[PERSON_NAME]-1"
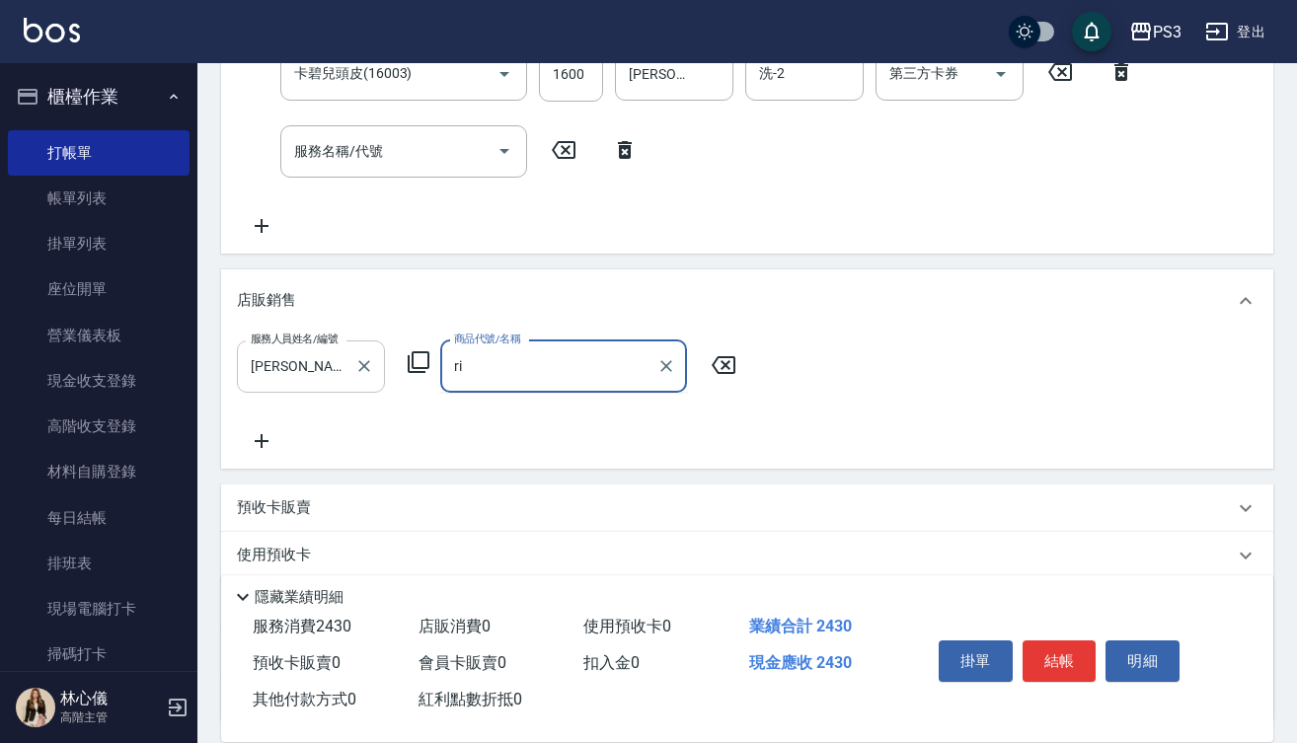
type input "r"
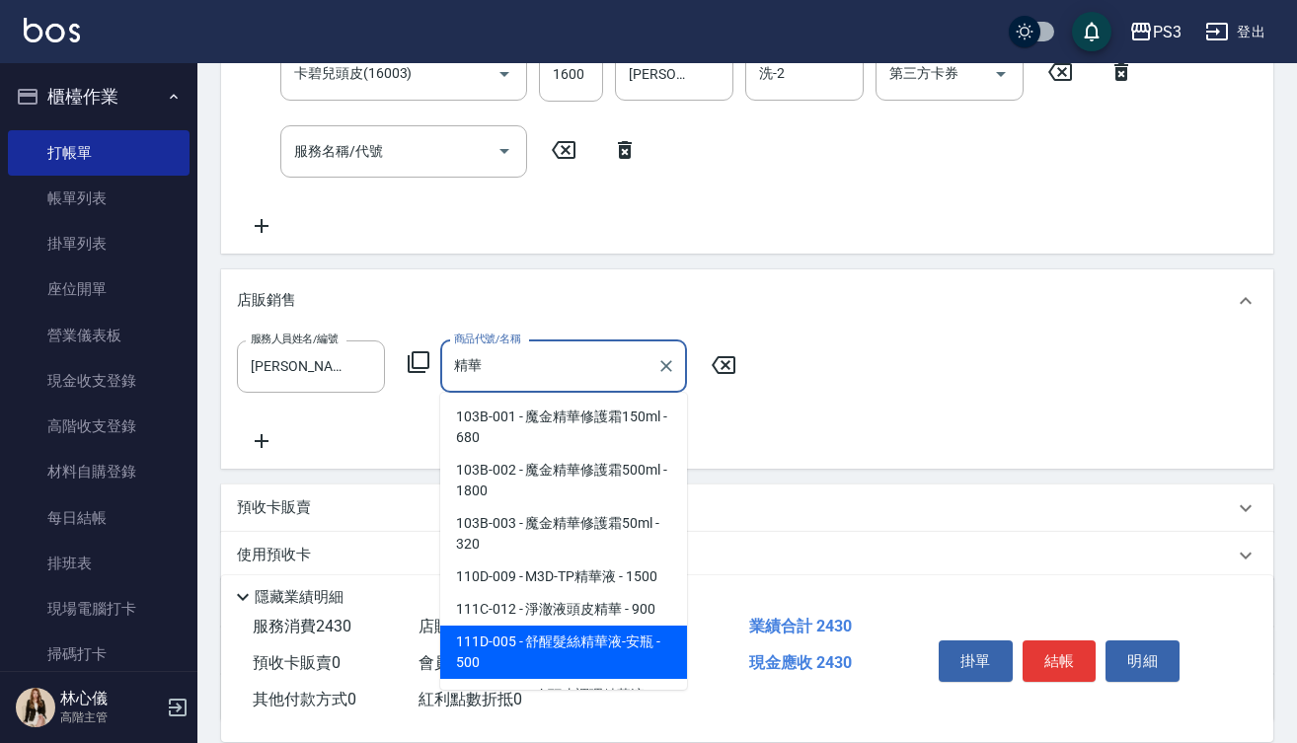
click at [530, 656] on span "111D-005 - 舒醒髮絲精華液-安瓶 - 500" at bounding box center [563, 652] width 247 height 53
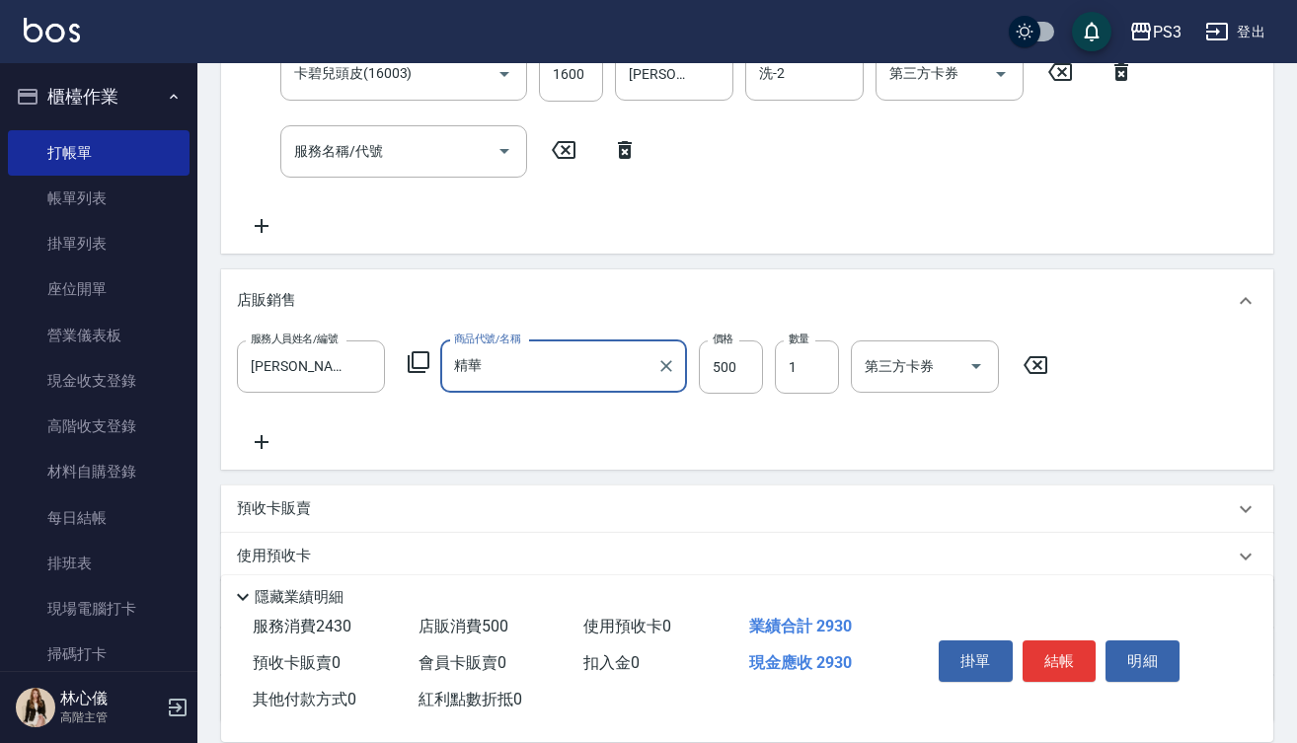
type input "舒醒髮絲精華液-安瓶"
click at [747, 368] on input "500" at bounding box center [731, 367] width 64 height 53
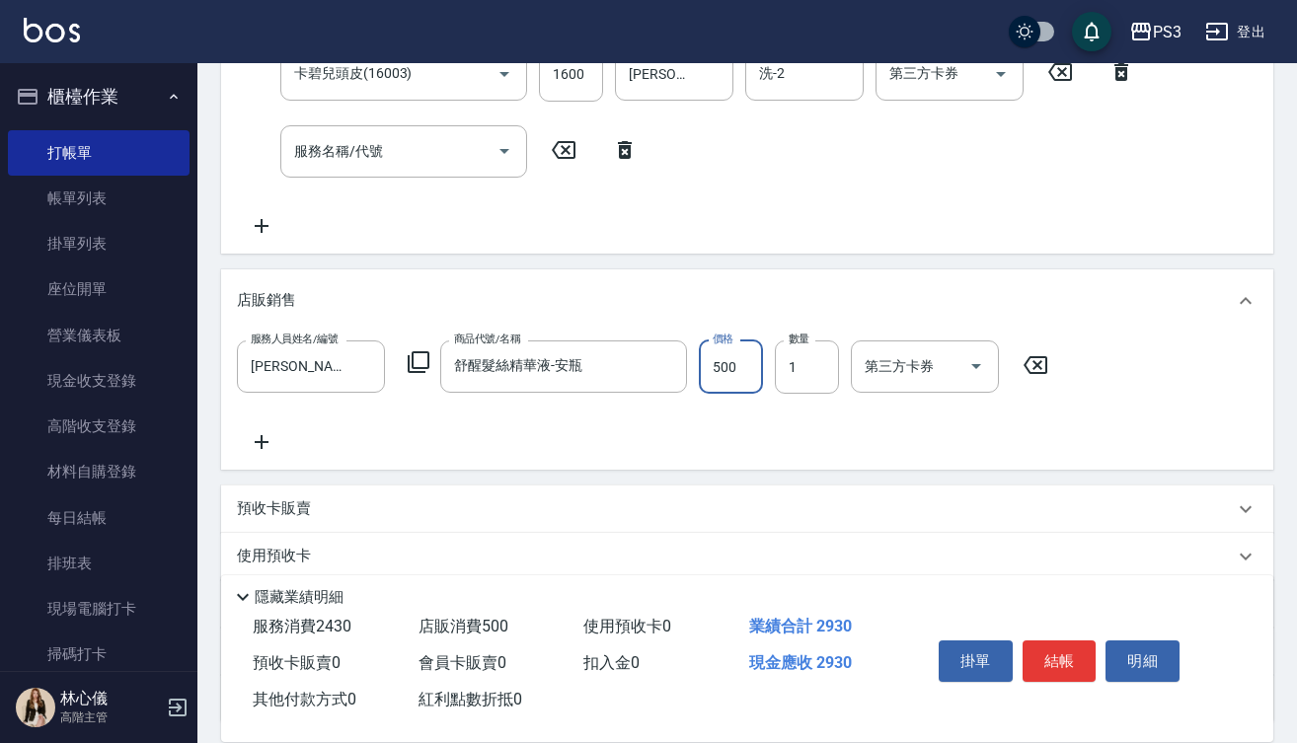
click at [747, 368] on input "500" at bounding box center [731, 367] width 64 height 53
type input "400"
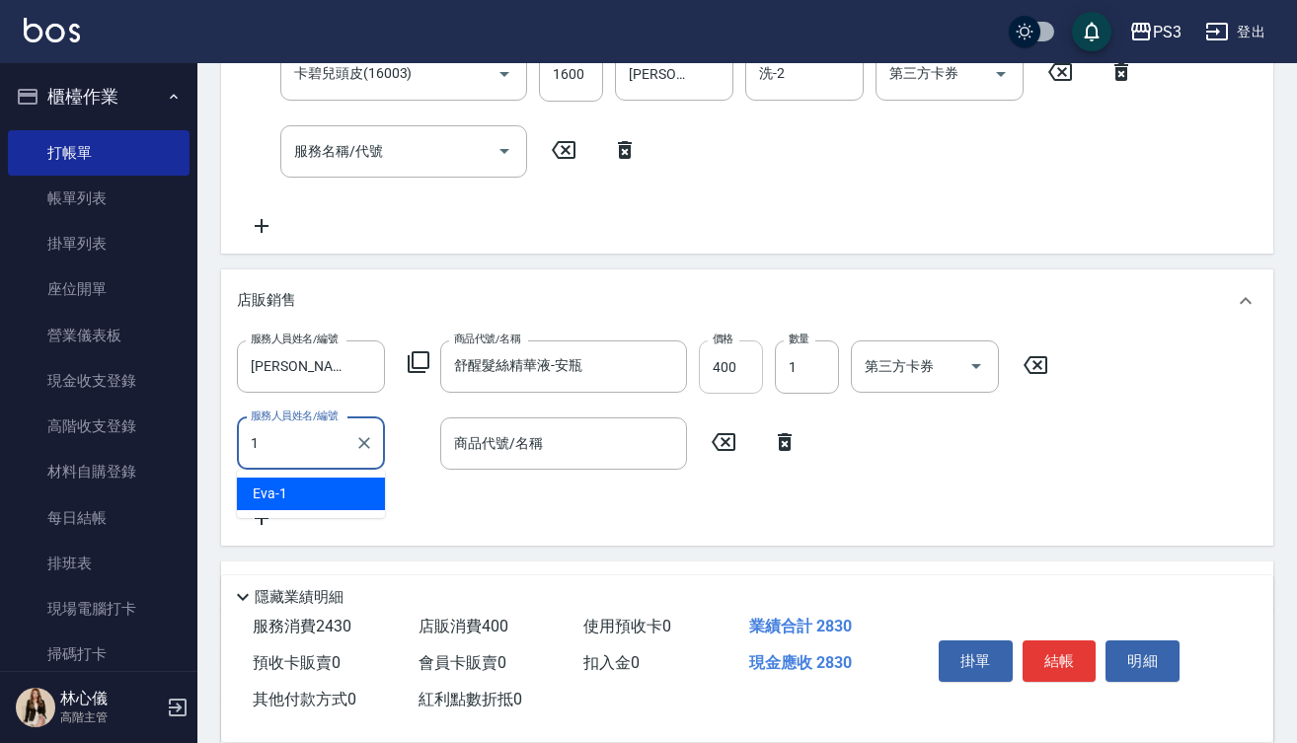
type input "[PERSON_NAME]-1"
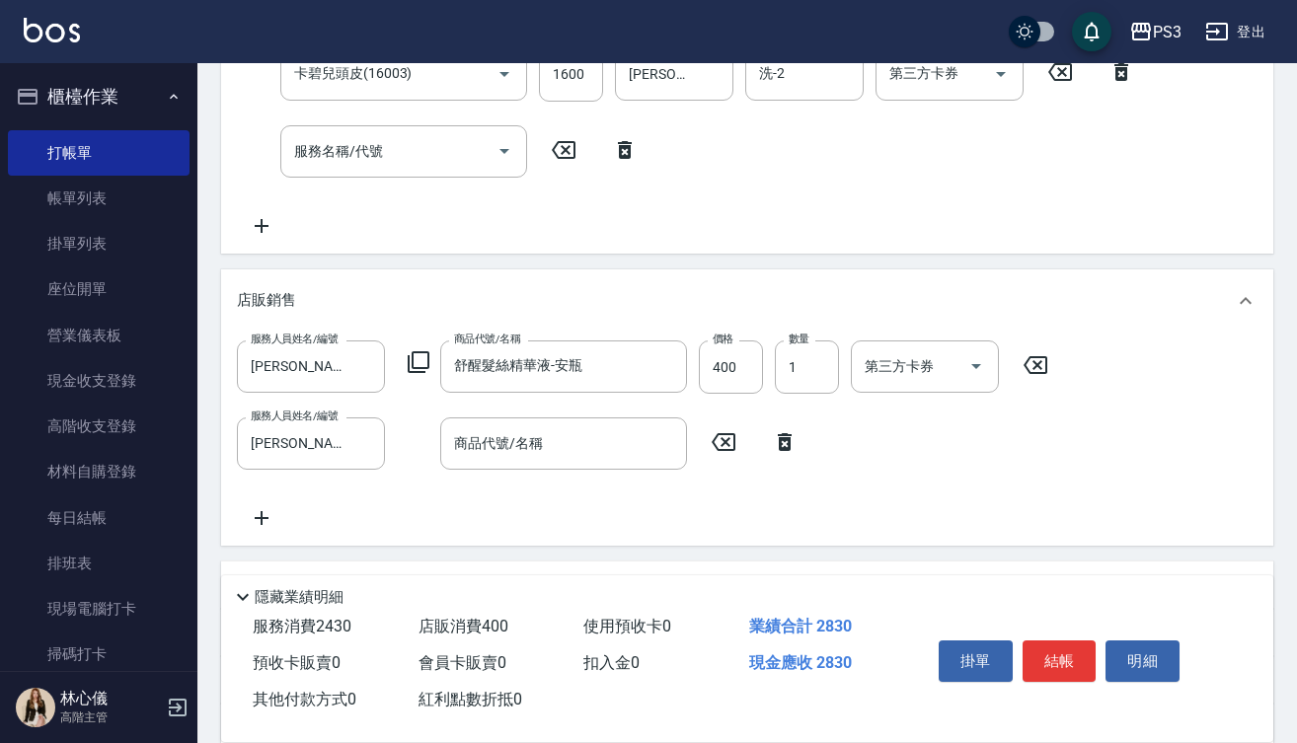
click at [790, 437] on icon at bounding box center [785, 442] width 14 height 18
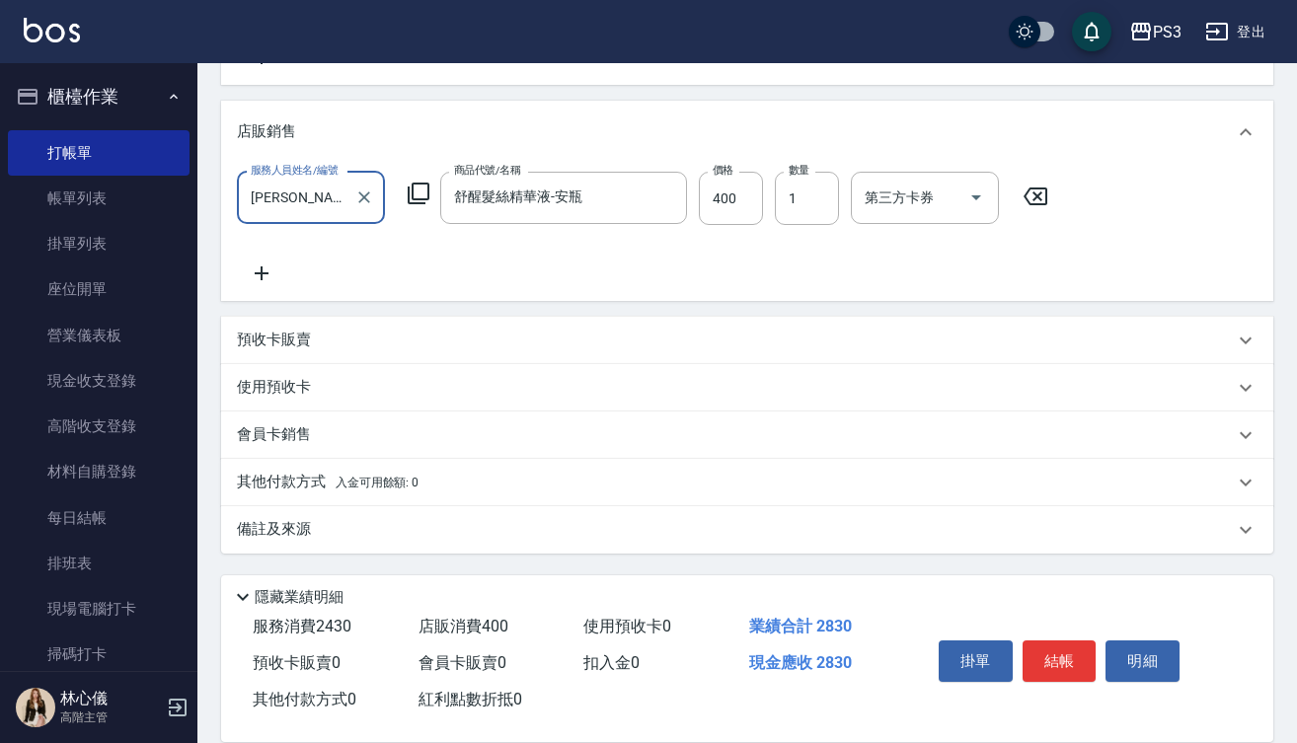
scroll to position [676, 0]
click at [374, 338] on div "預收卡販賣" at bounding box center [735, 340] width 997 height 21
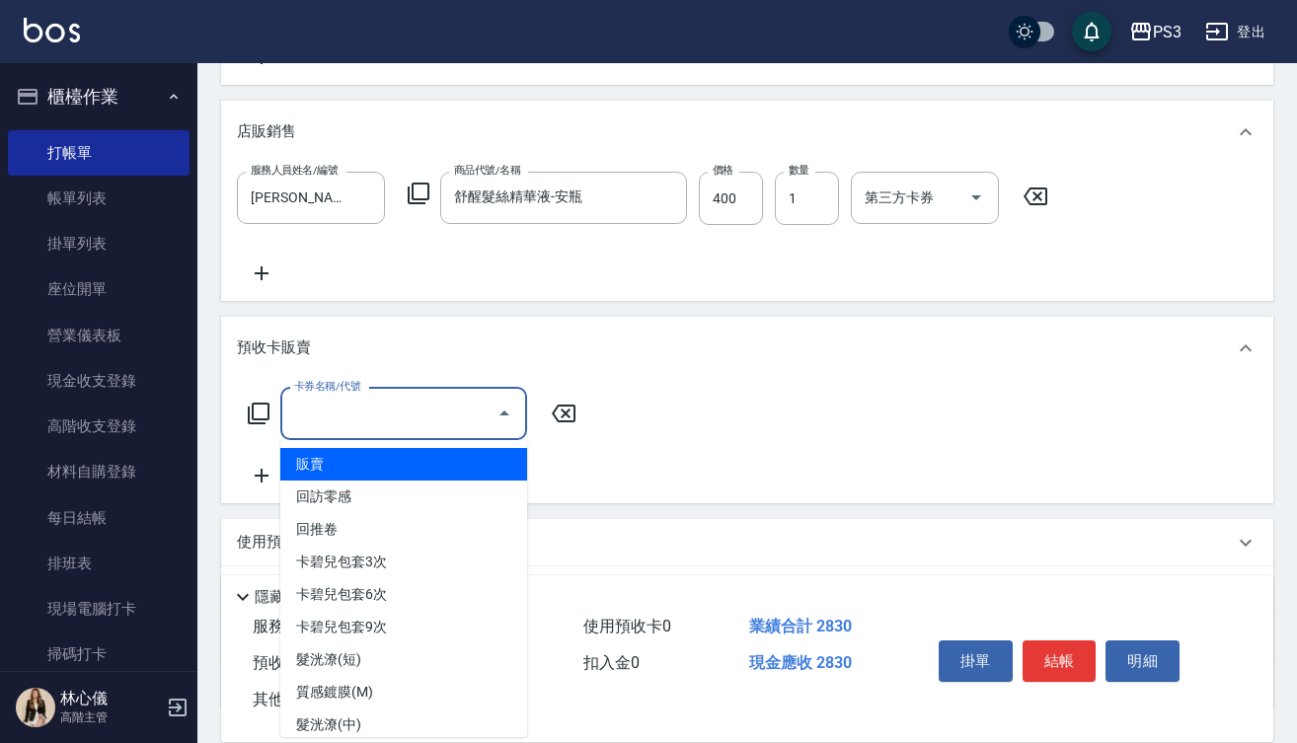
click at [401, 421] on input "卡券名稱/代號" at bounding box center [388, 414] width 199 height 35
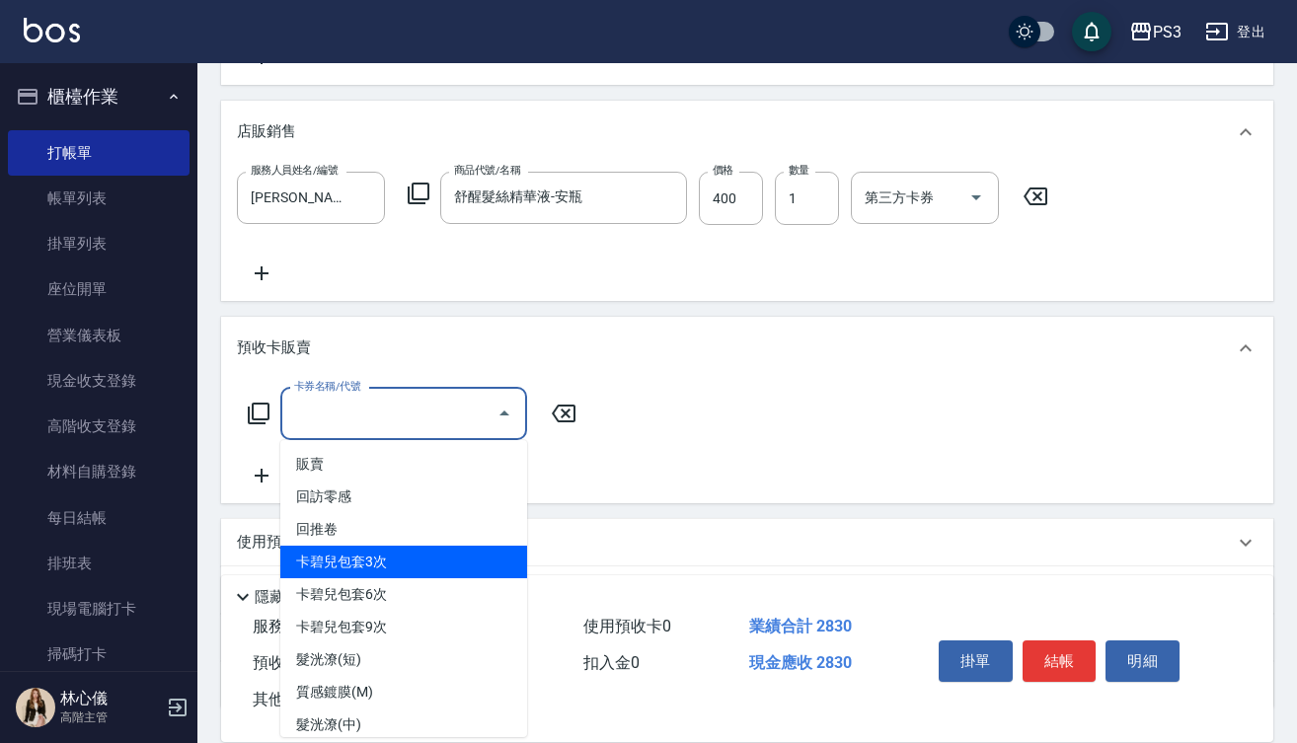
click at [401, 558] on span "卡碧兒包套3次" at bounding box center [403, 562] width 247 height 33
type input "卡碧兒包套3次(1601)"
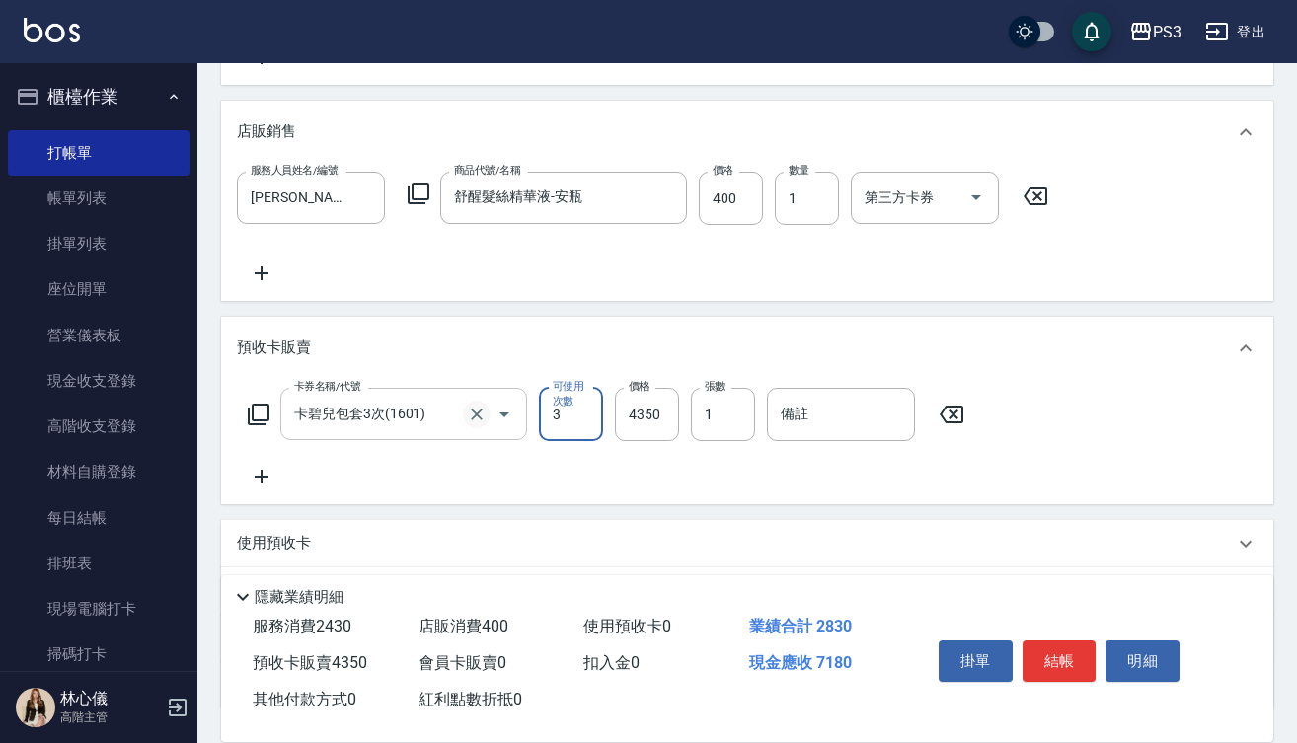
click at [473, 414] on icon "Clear" at bounding box center [477, 415] width 20 height 20
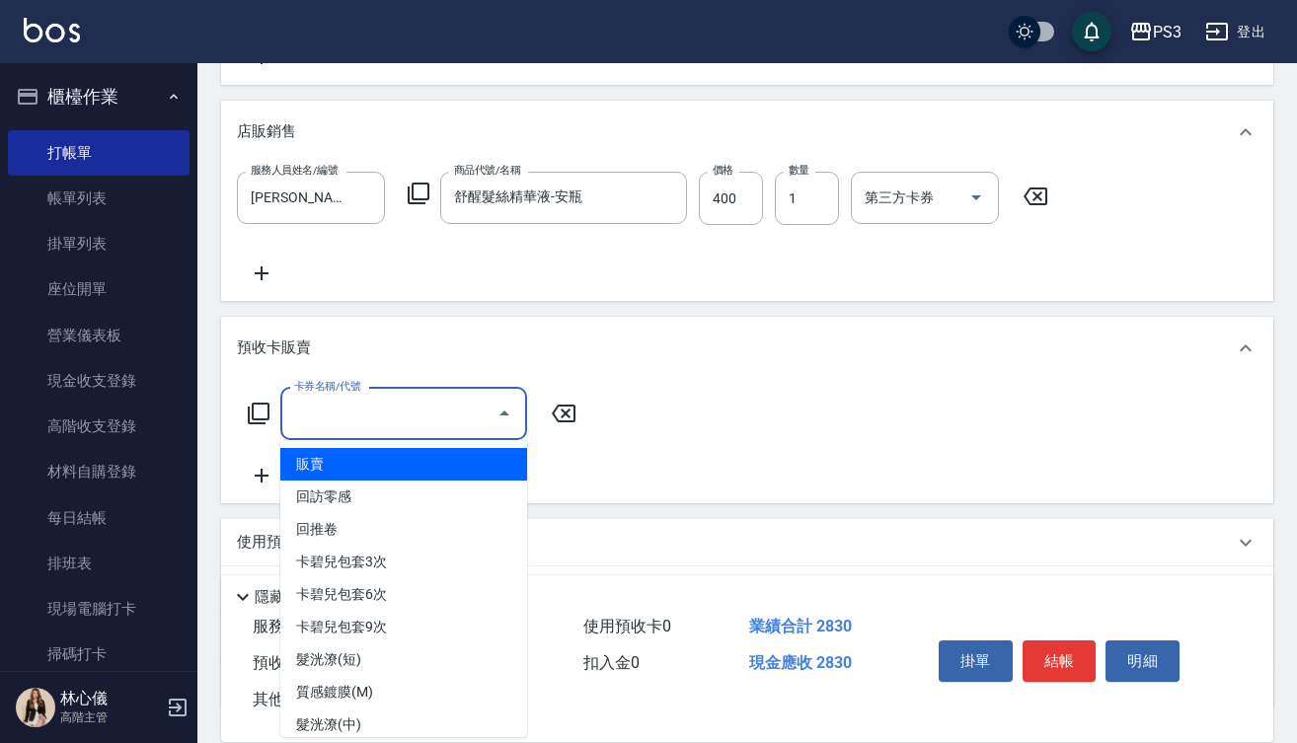
click at [450, 415] on input "卡券名稱/代號" at bounding box center [388, 414] width 199 height 35
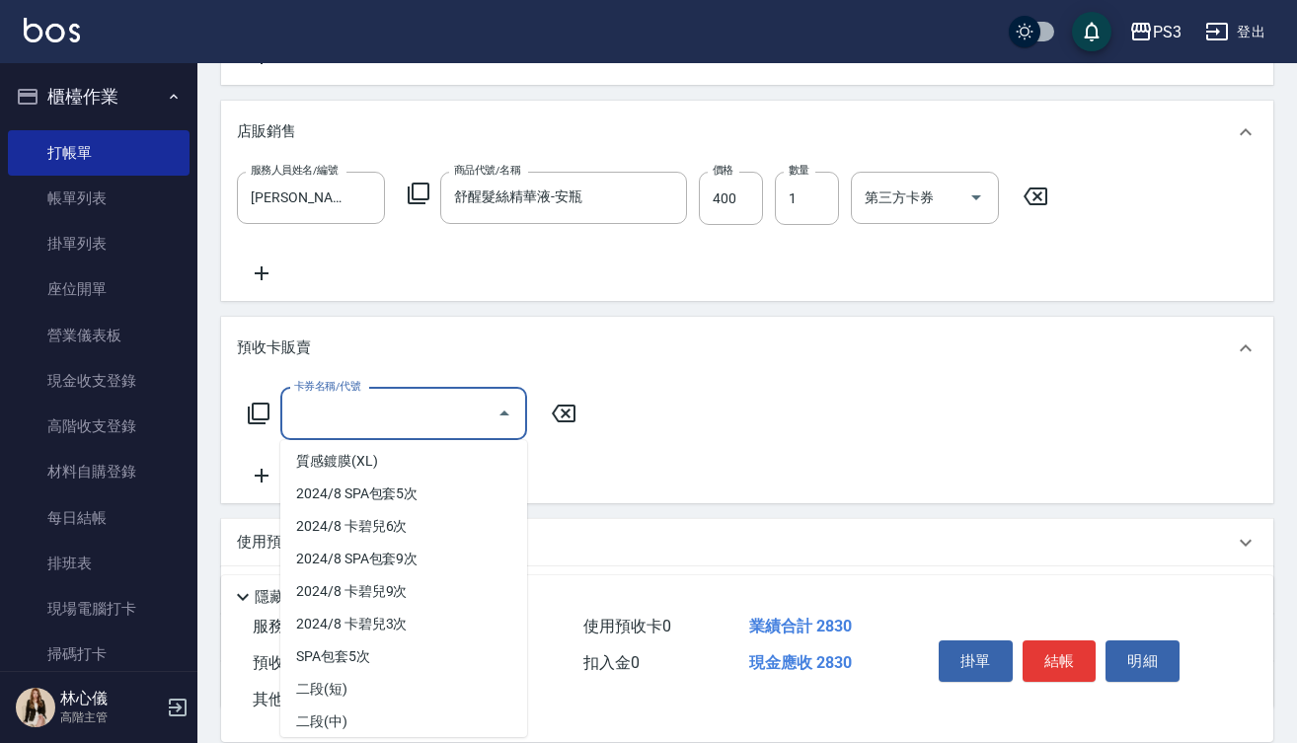
scroll to position [397, 0]
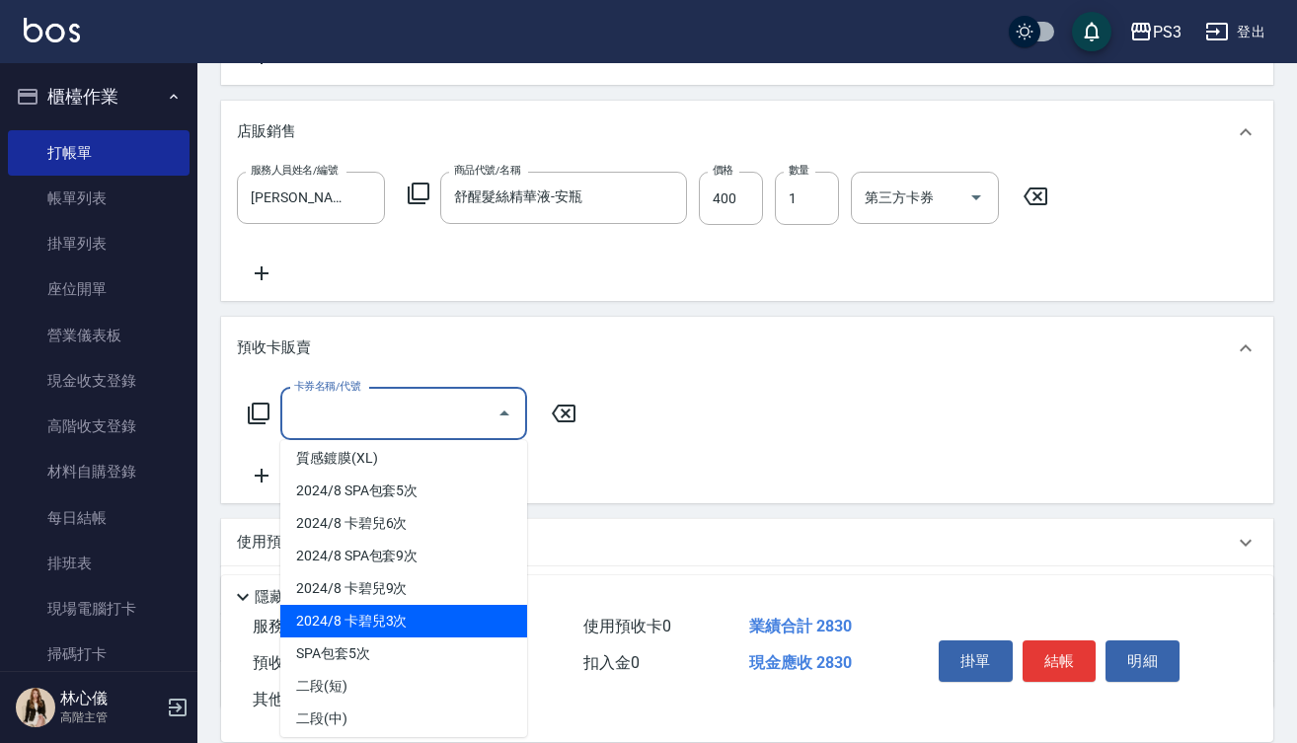
click at [437, 624] on span "2024/8 卡碧兒3次" at bounding box center [403, 621] width 247 height 33
type input "2024/8 卡碧兒3次(45000)"
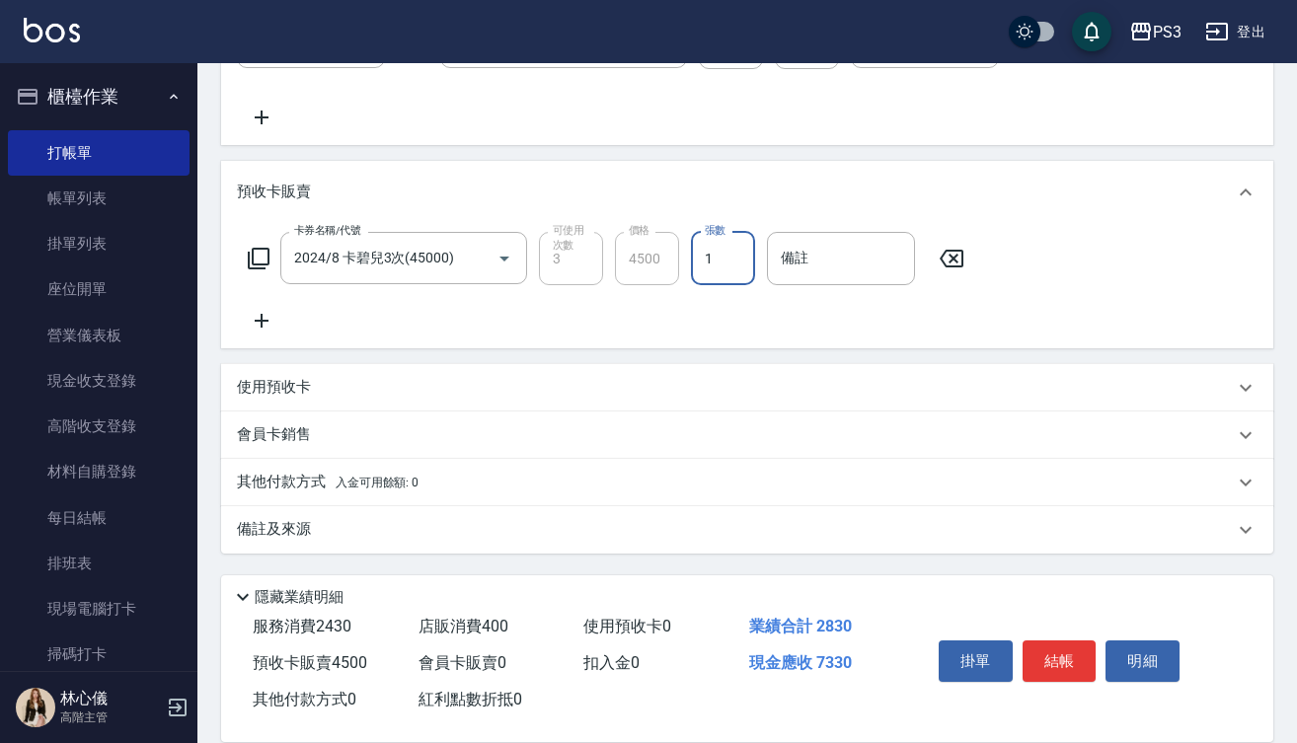
scroll to position [832, 0]
click at [318, 425] on div "會員卡銷售" at bounding box center [735, 434] width 997 height 21
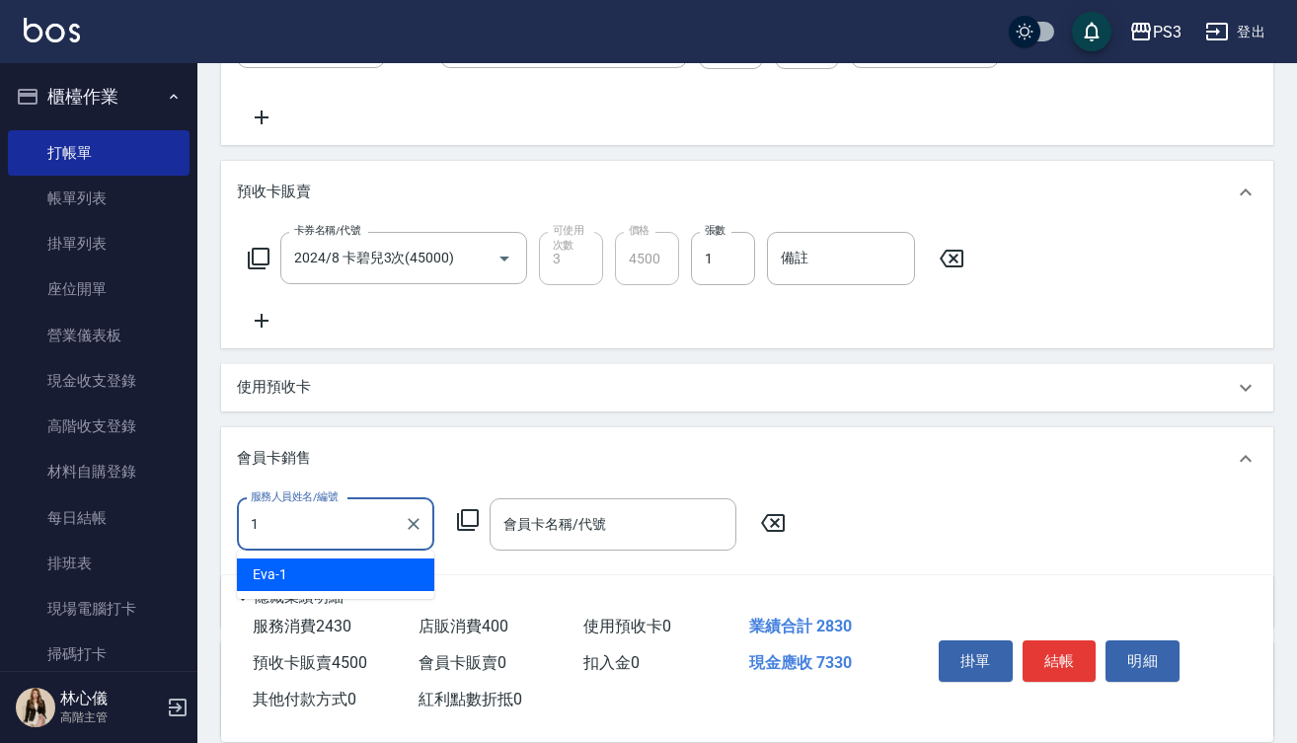
type input "[PERSON_NAME]-1"
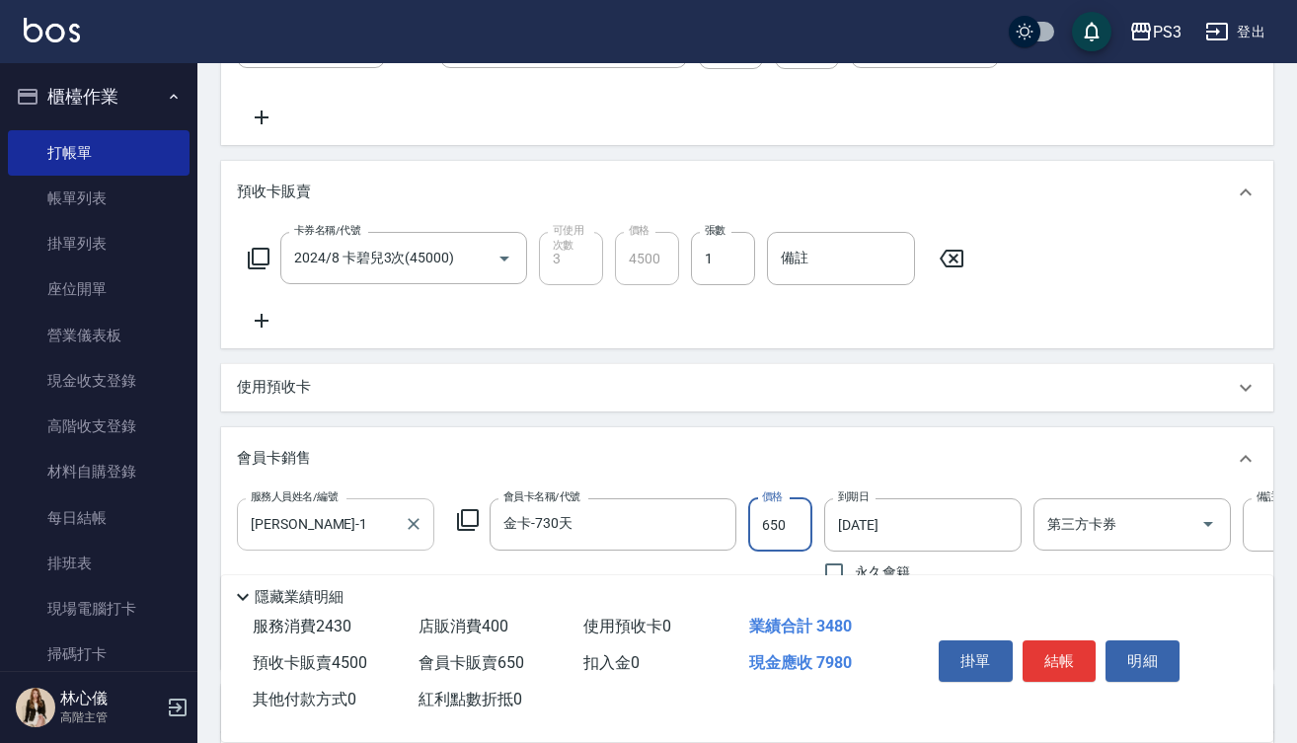
type input "金卡-730天"
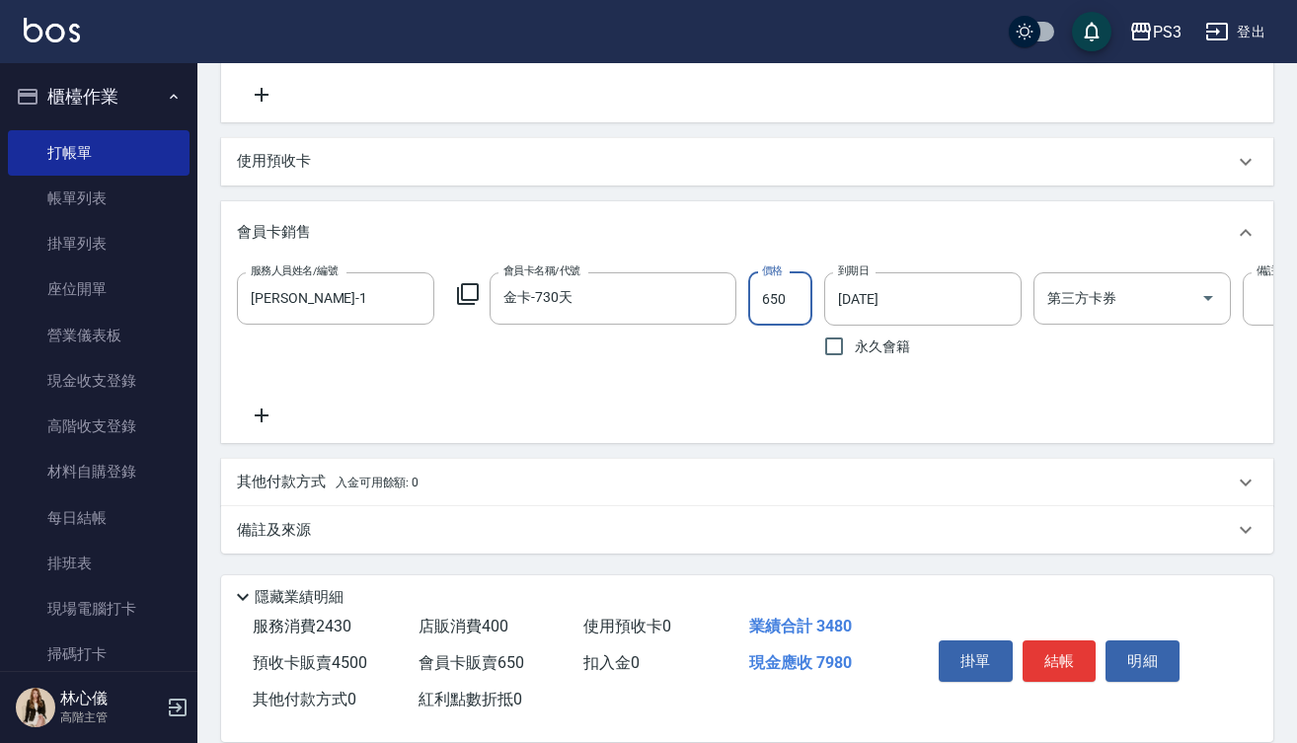
scroll to position [1074, 0]
click at [1071, 656] on button "結帳" at bounding box center [1060, 661] width 74 height 41
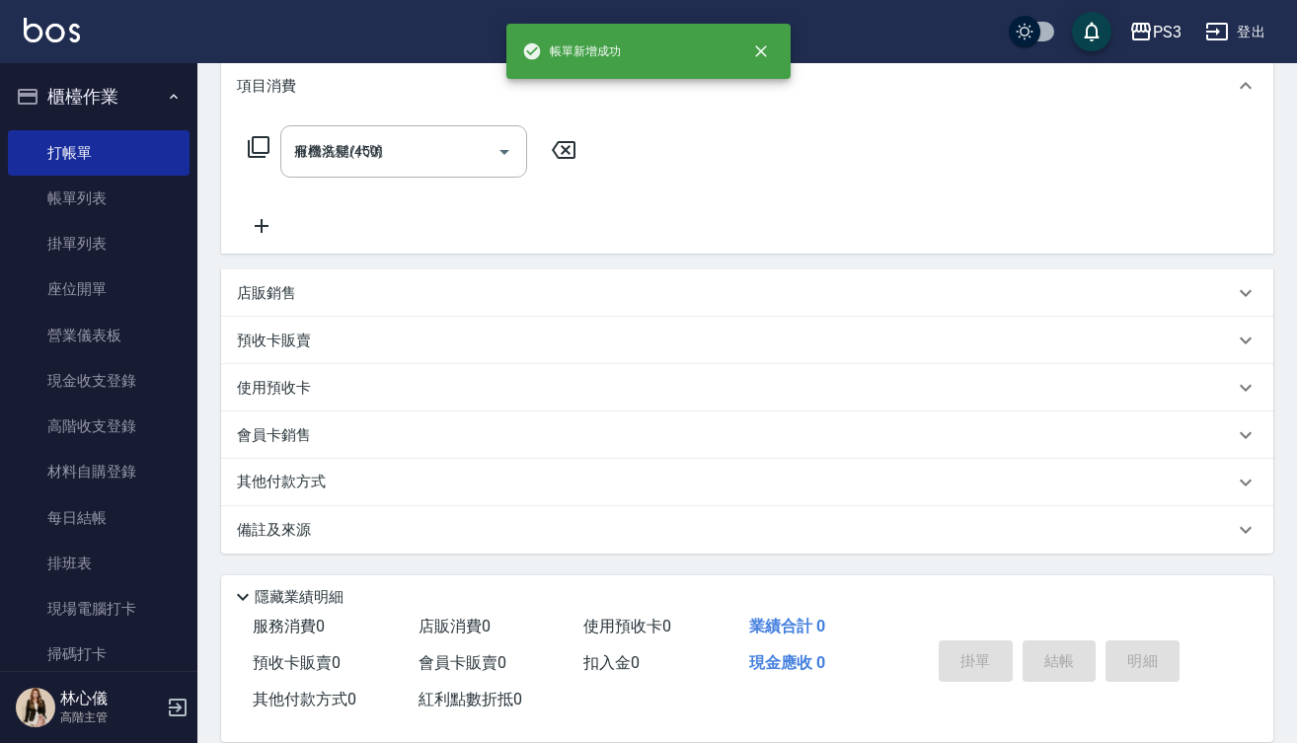
type input "[DATE] 18:27"
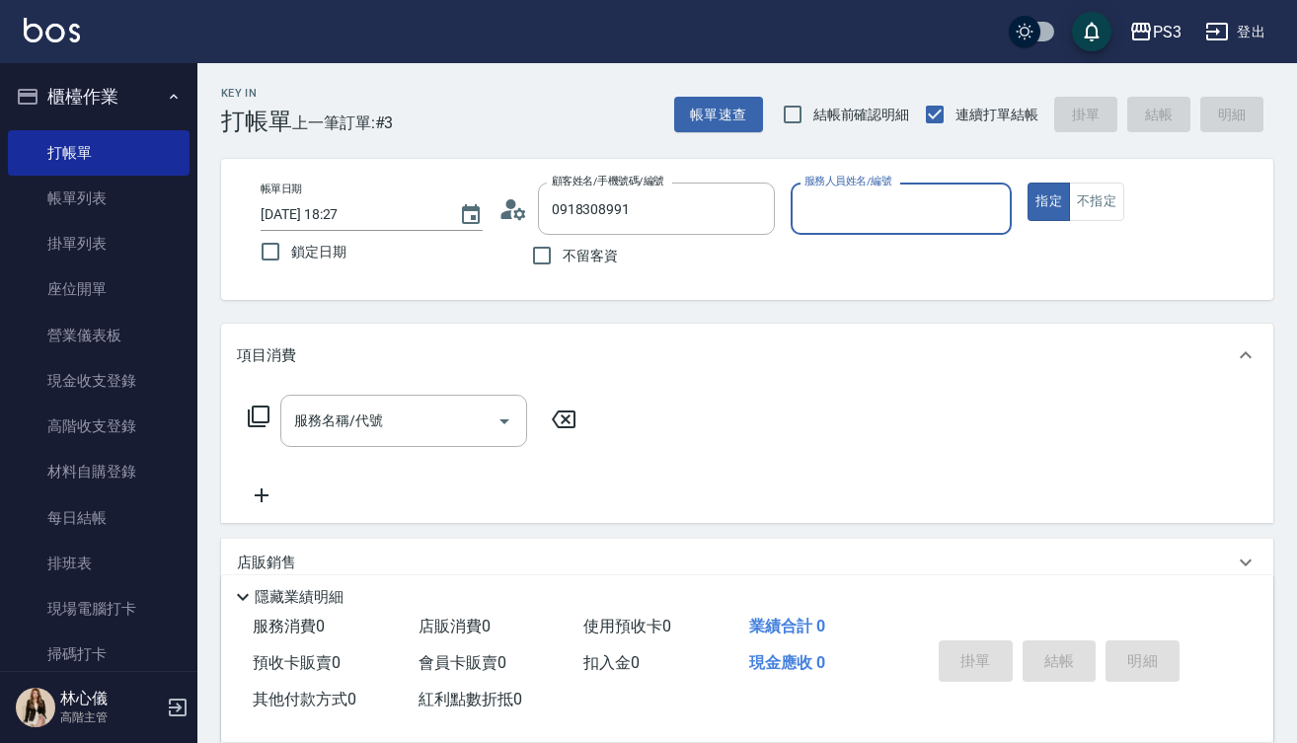
type input "[PERSON_NAME]/0918308991/"
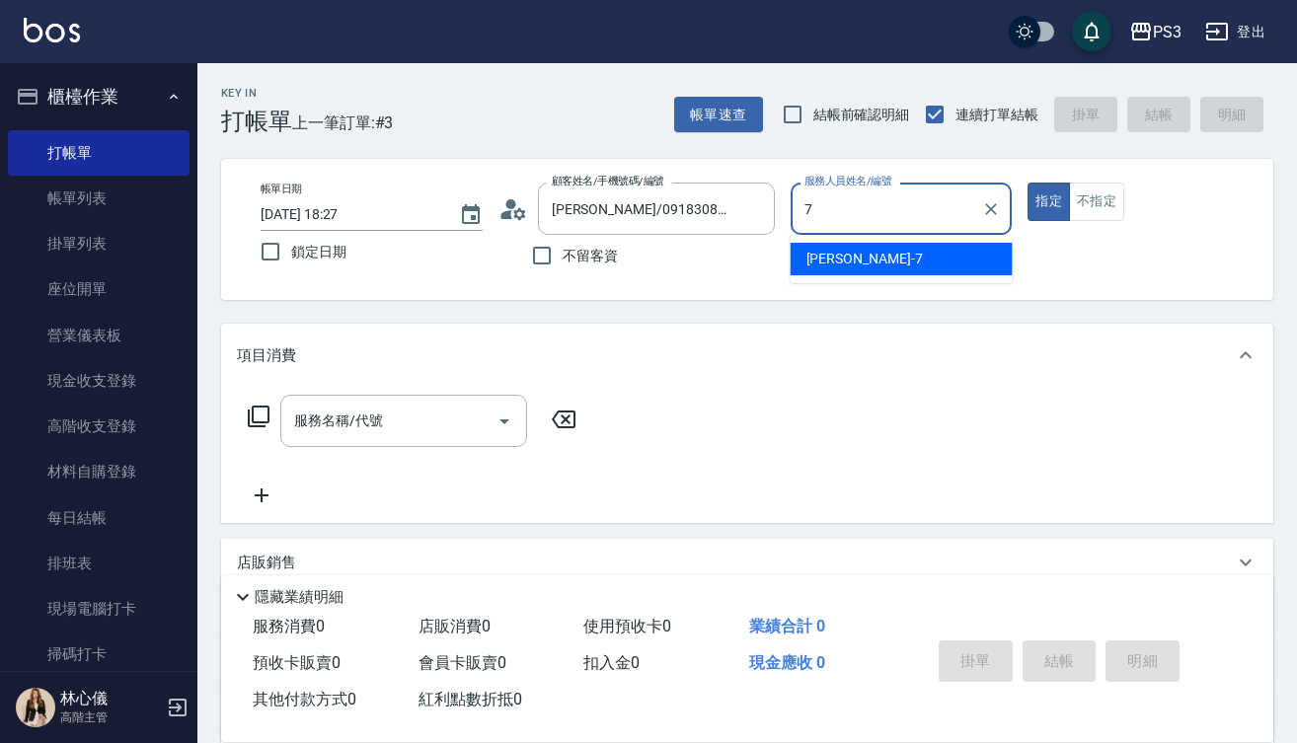
type input "[PERSON_NAME]-7"
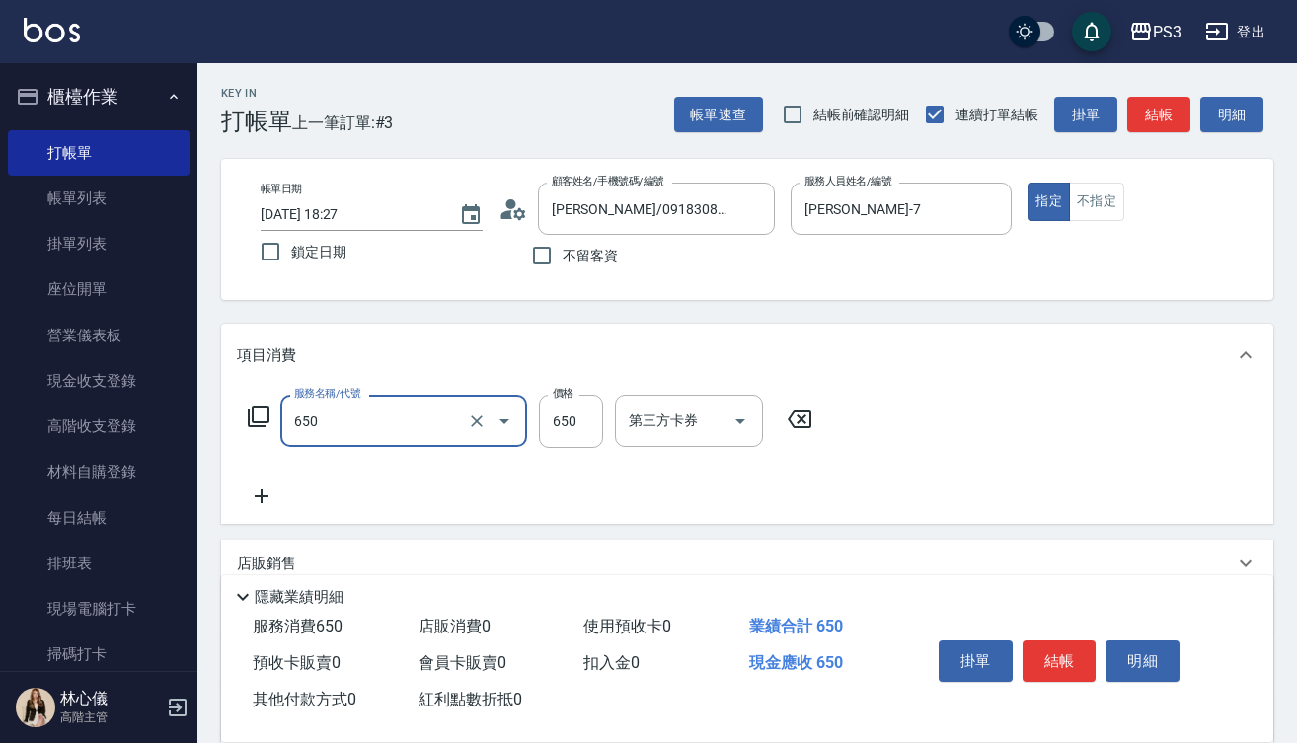
type input "髮質修復洗(650)"
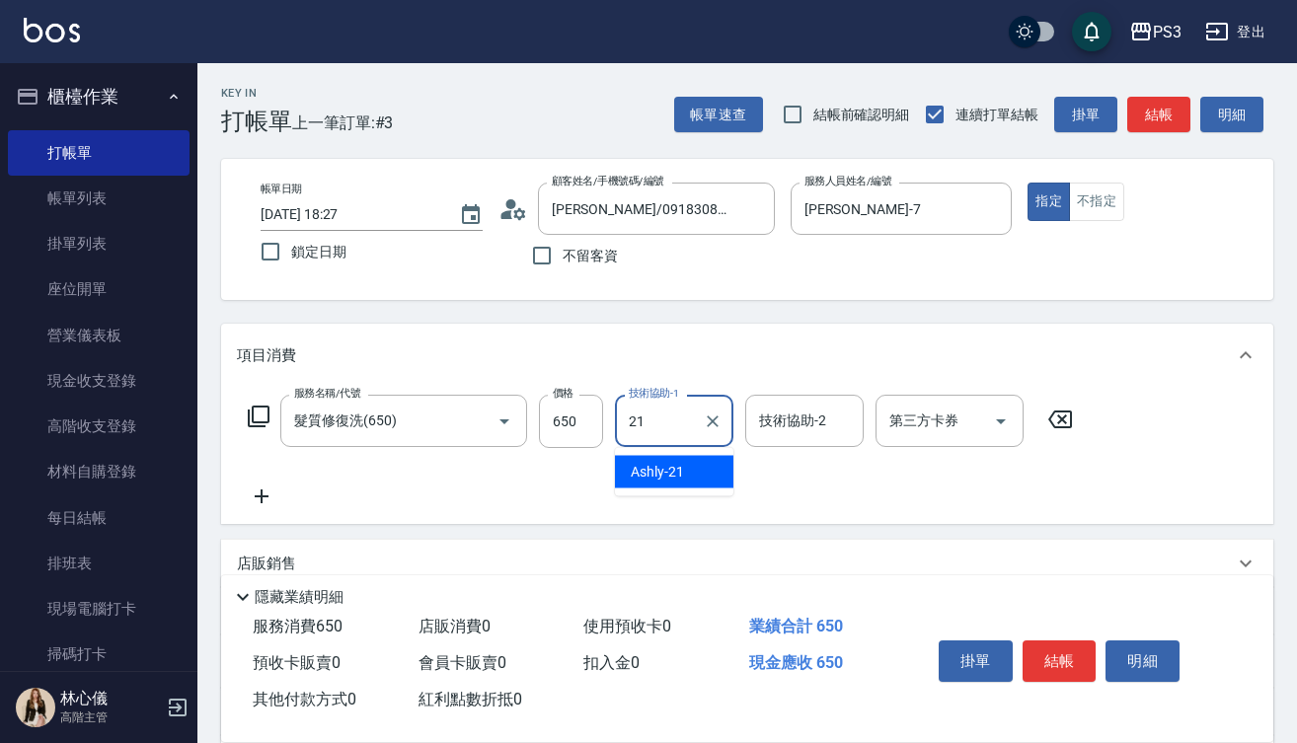
type input "Ashly-21"
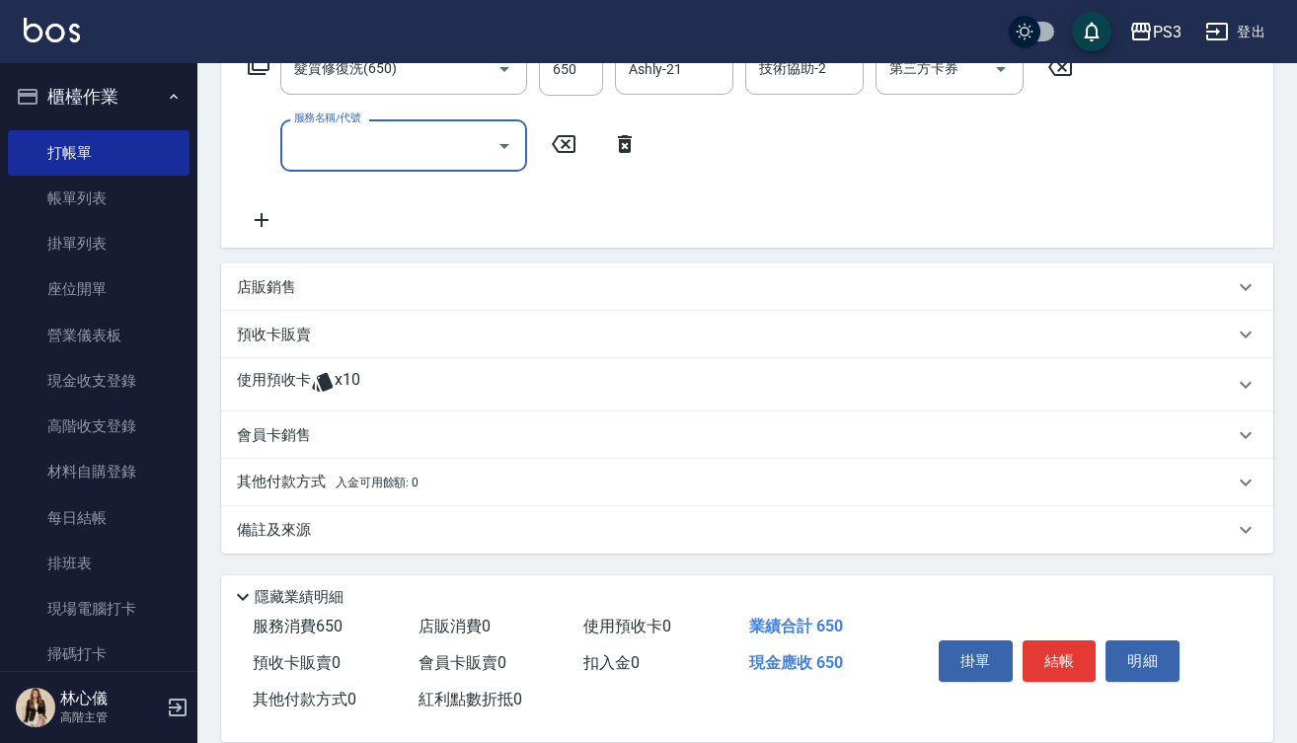
scroll to position [352, 0]
click at [322, 375] on icon at bounding box center [322, 382] width 21 height 19
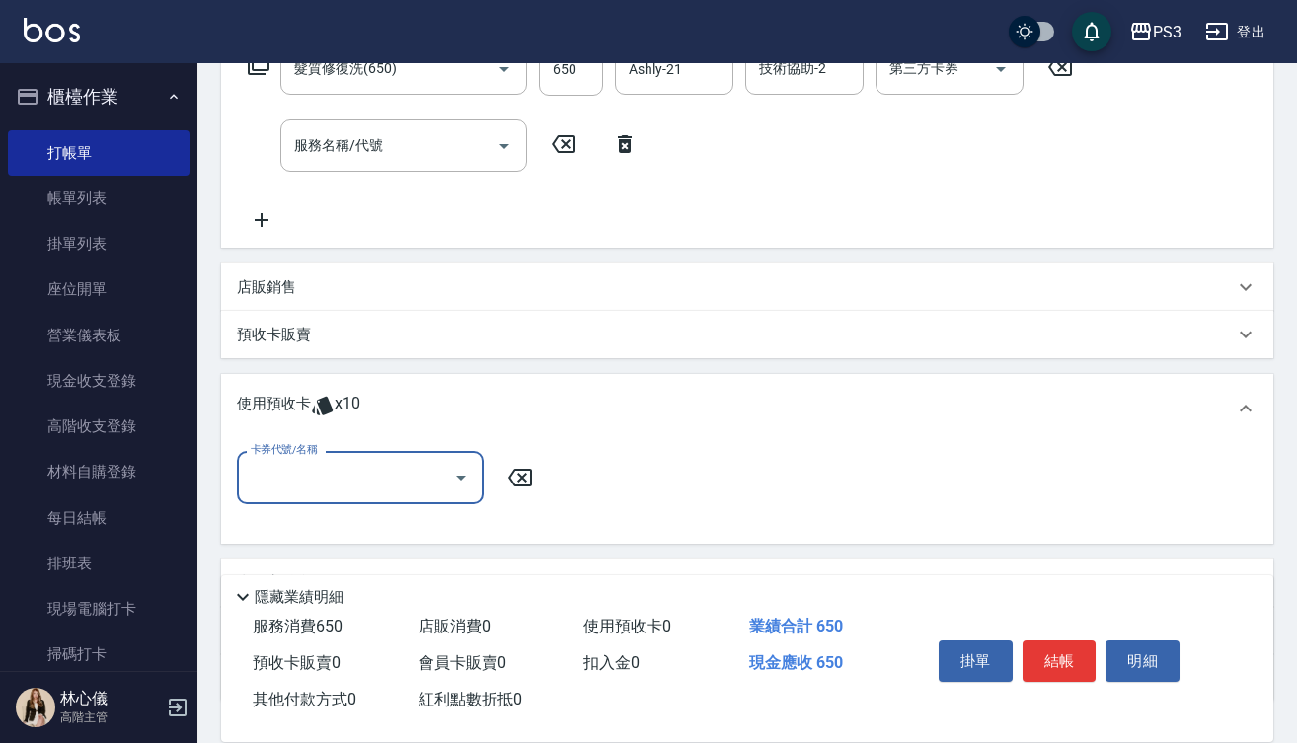
click at [415, 469] on input "卡券代號/名稱" at bounding box center [345, 477] width 199 height 35
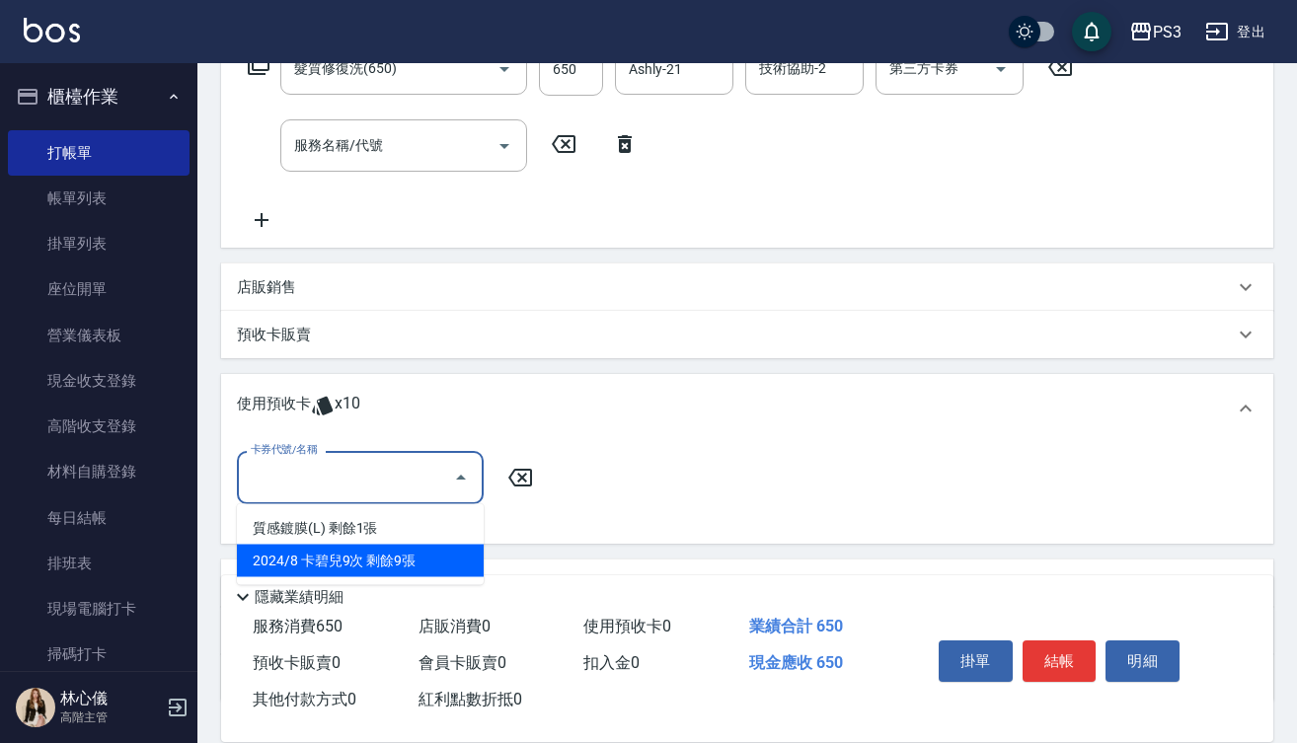
click at [418, 559] on div "2024/8 卡碧兒9次 剩餘9張" at bounding box center [360, 561] width 247 height 33
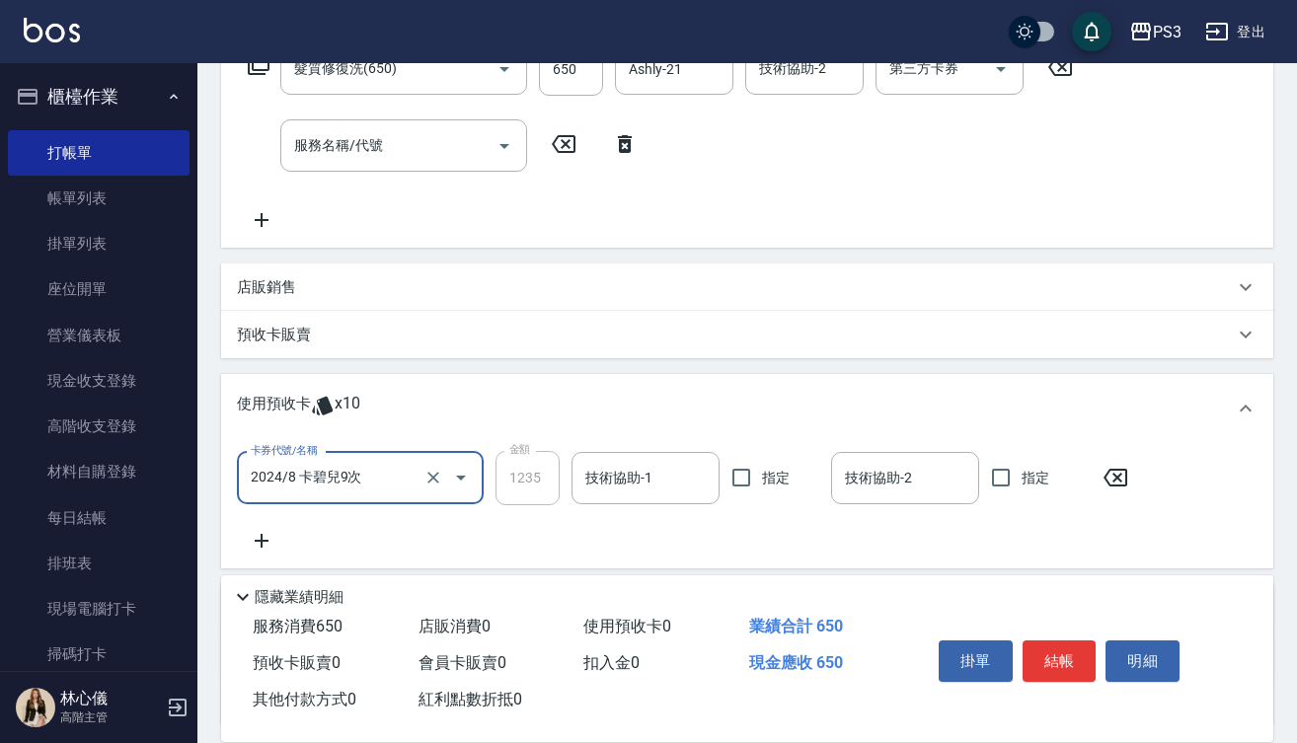
type input "2024/8 卡碧兒9次"
click at [624, 480] on input "技術協助-1" at bounding box center [645, 478] width 130 height 35
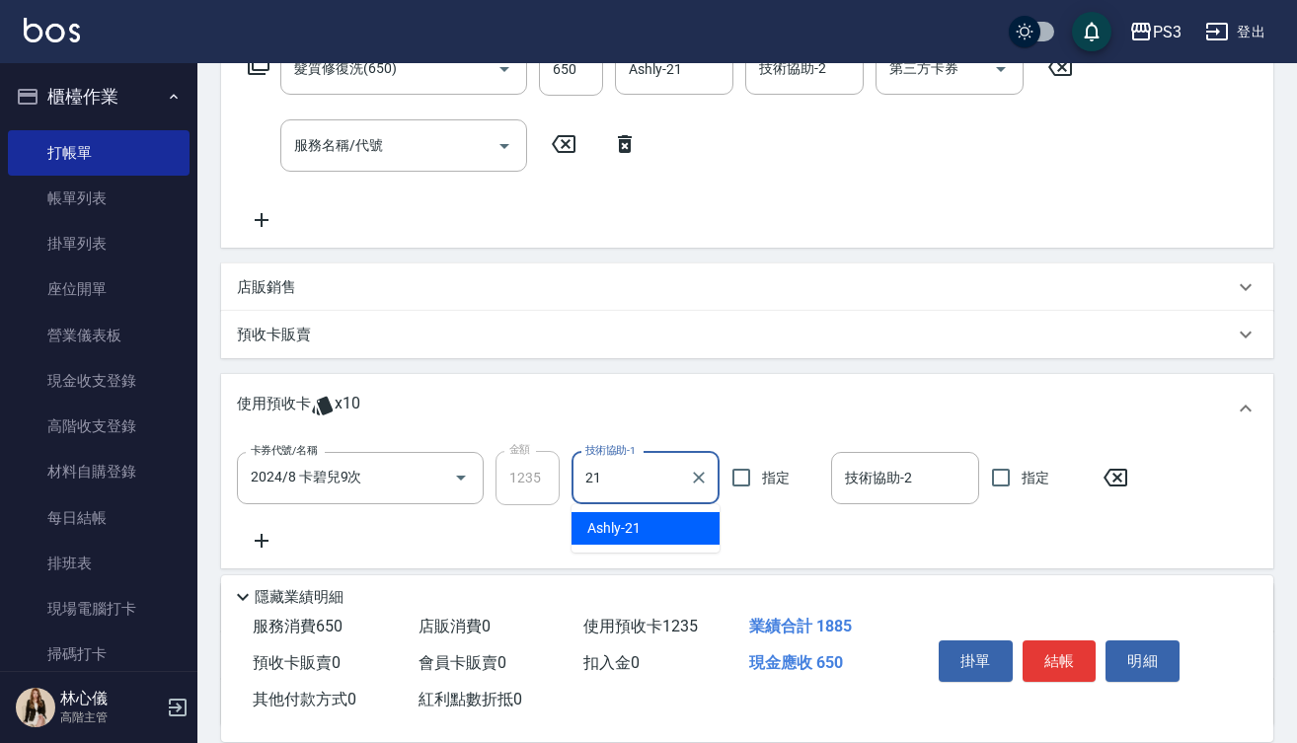
type input "Ashly-21"
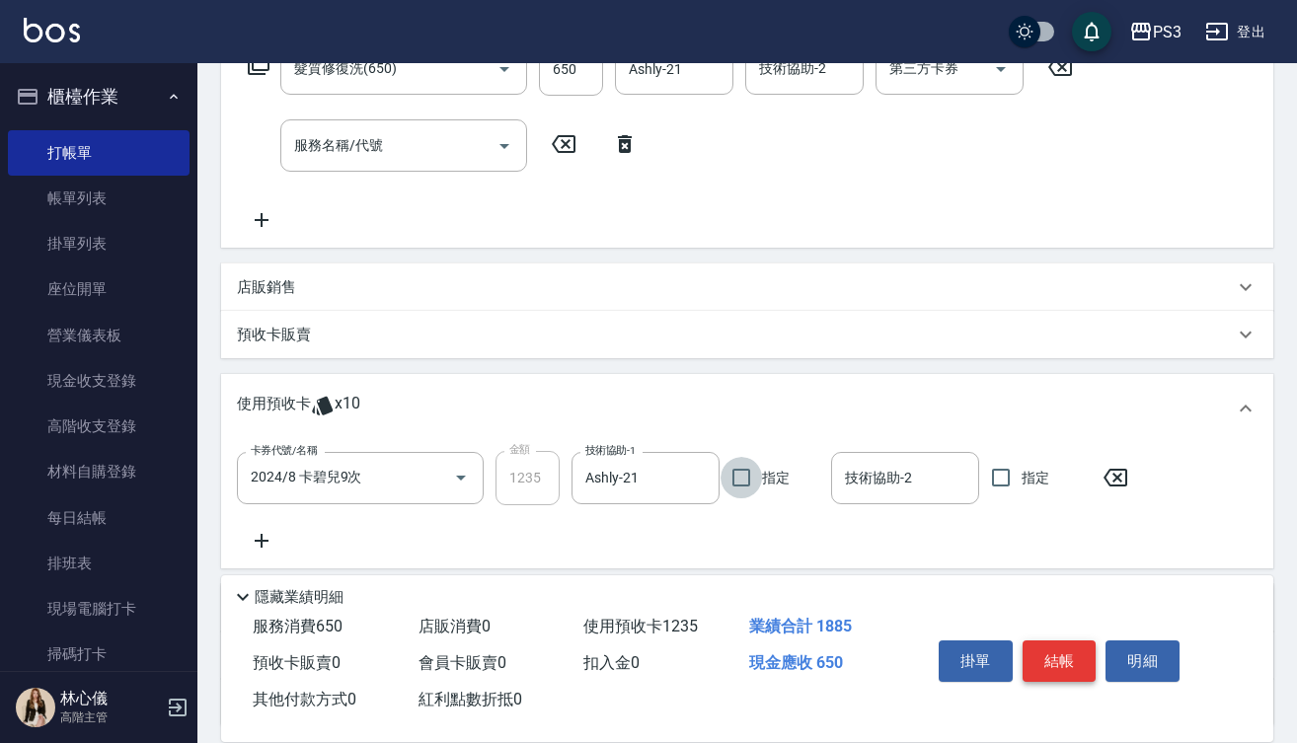
click at [1071, 650] on button "結帳" at bounding box center [1060, 661] width 74 height 41
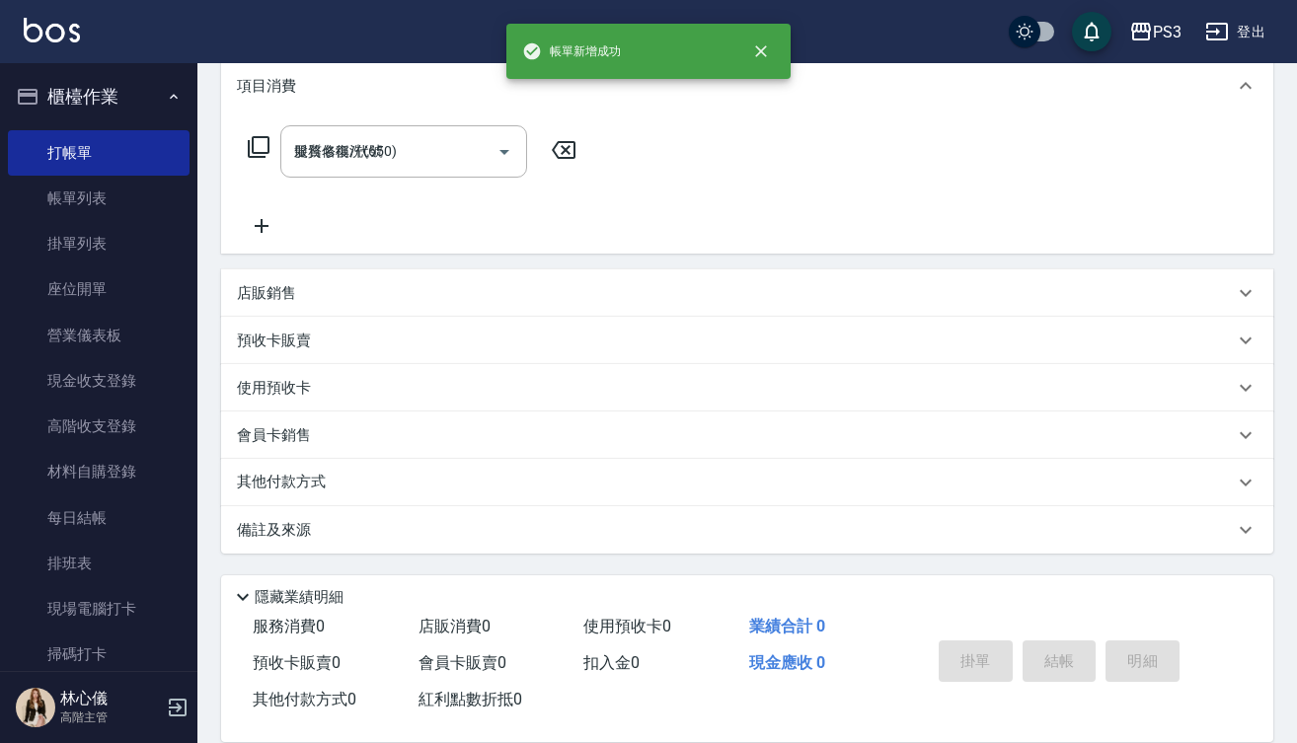
type input "[DATE] 18:28"
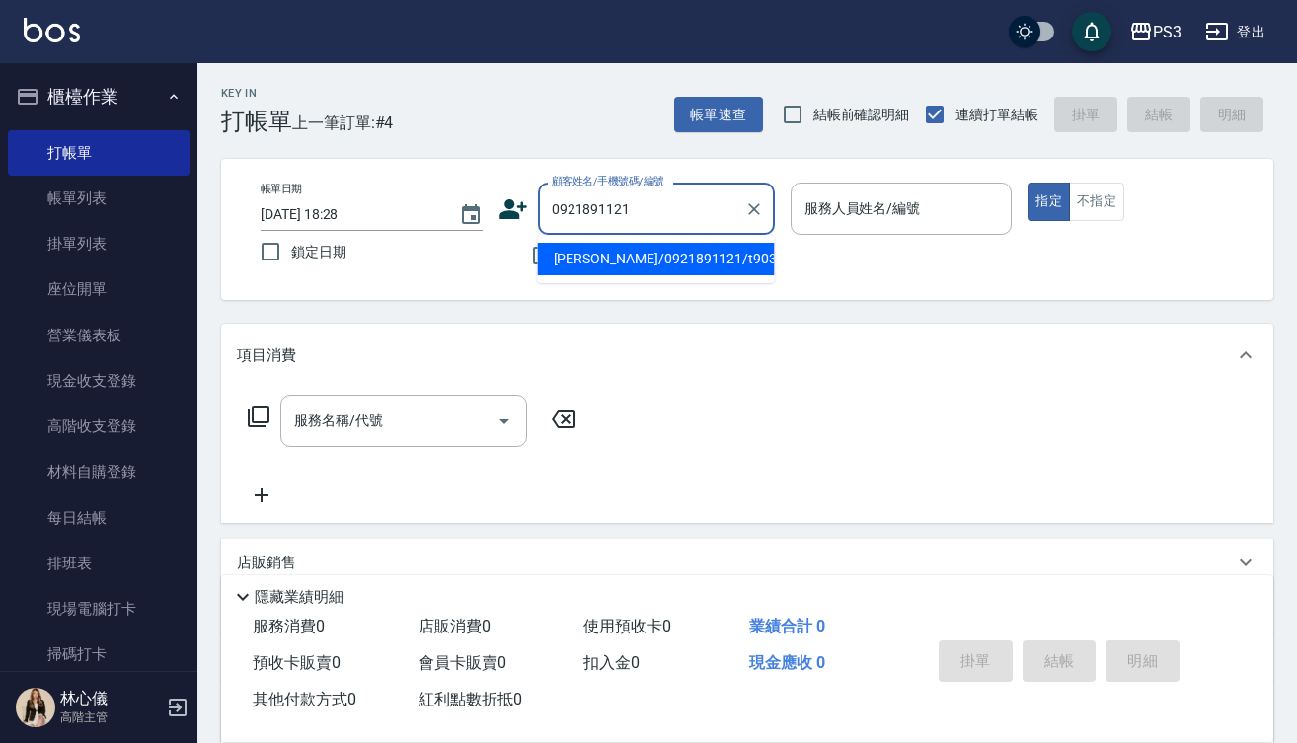
type input "[PERSON_NAME]/0921891121/t90330"
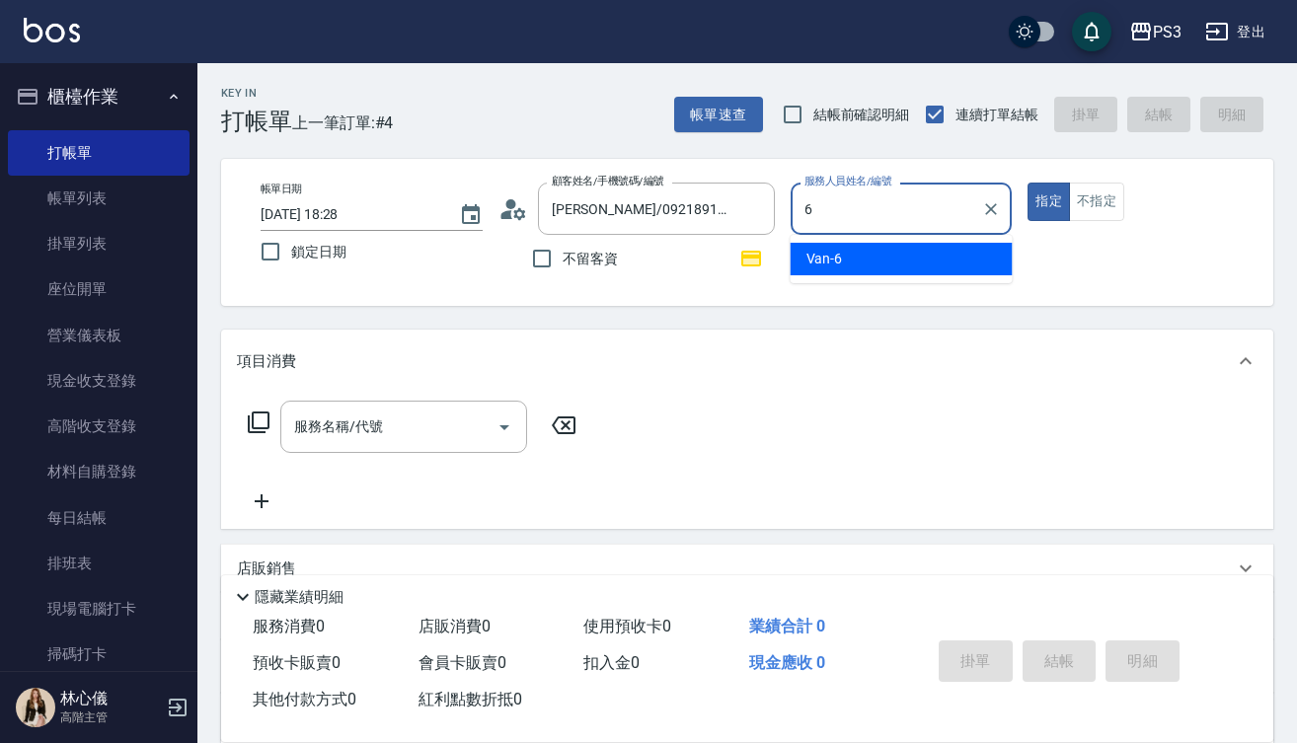
type input "Van-6"
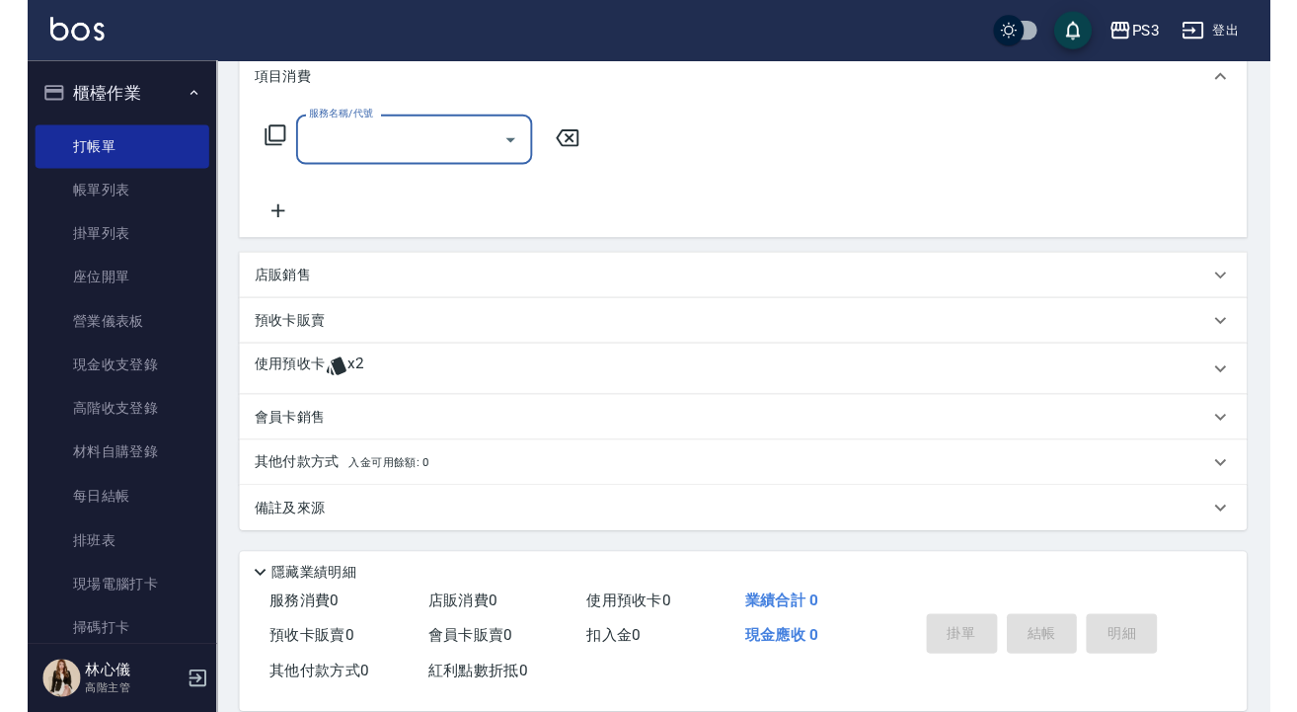
scroll to position [281, 0]
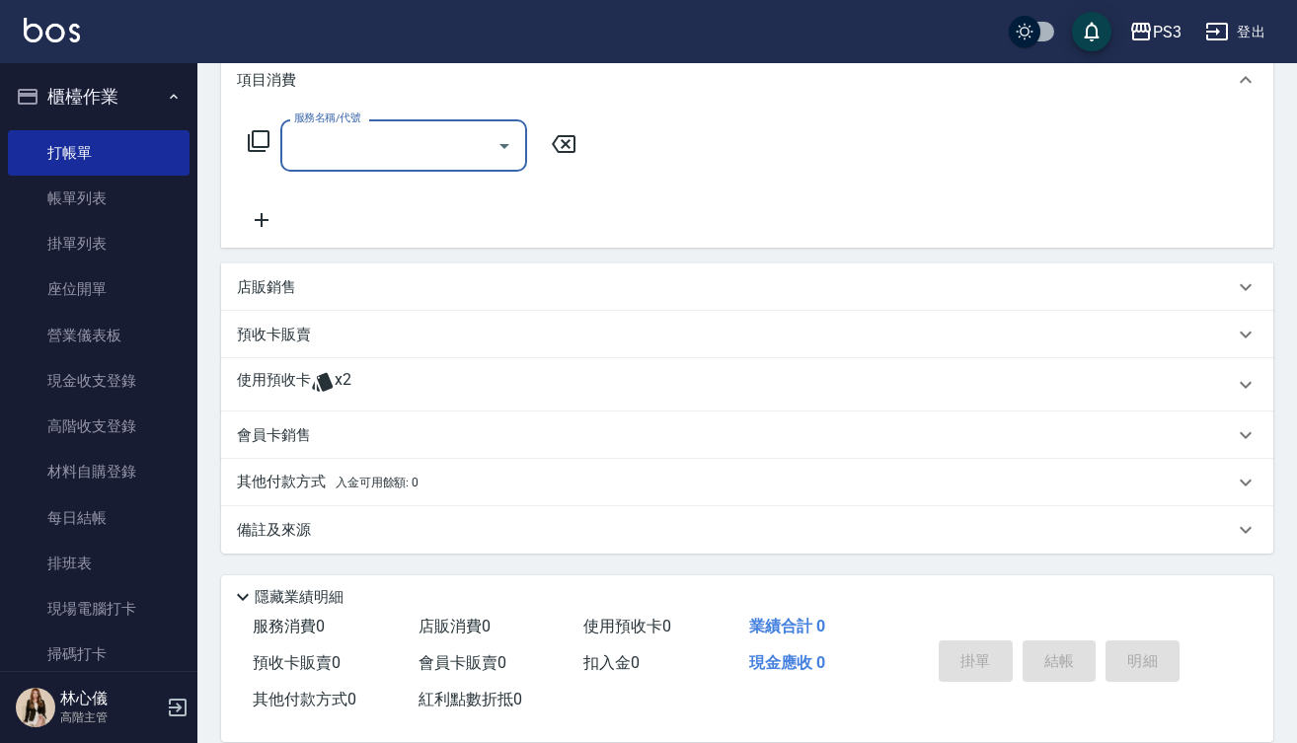
click at [344, 297] on div "店販銷售" at bounding box center [735, 287] width 997 height 21
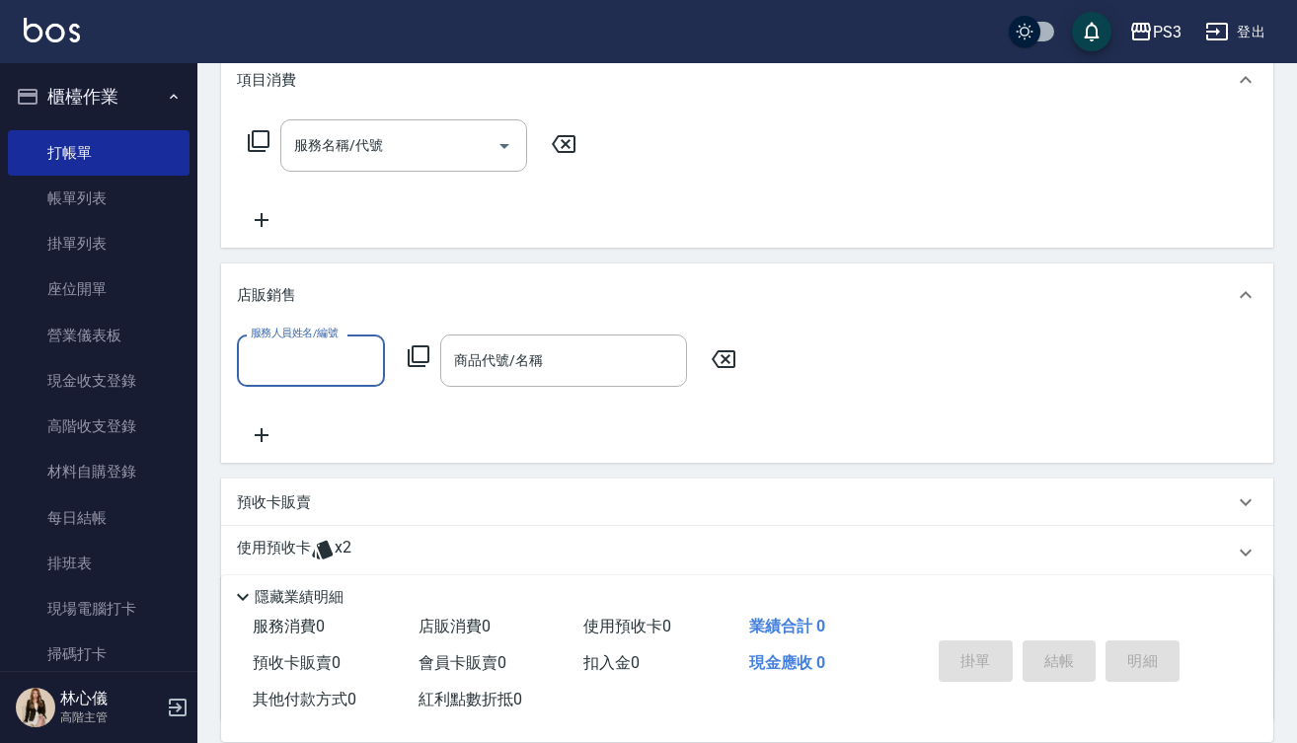
click at [327, 354] on input "服務人員姓名/編號" at bounding box center [311, 360] width 130 height 35
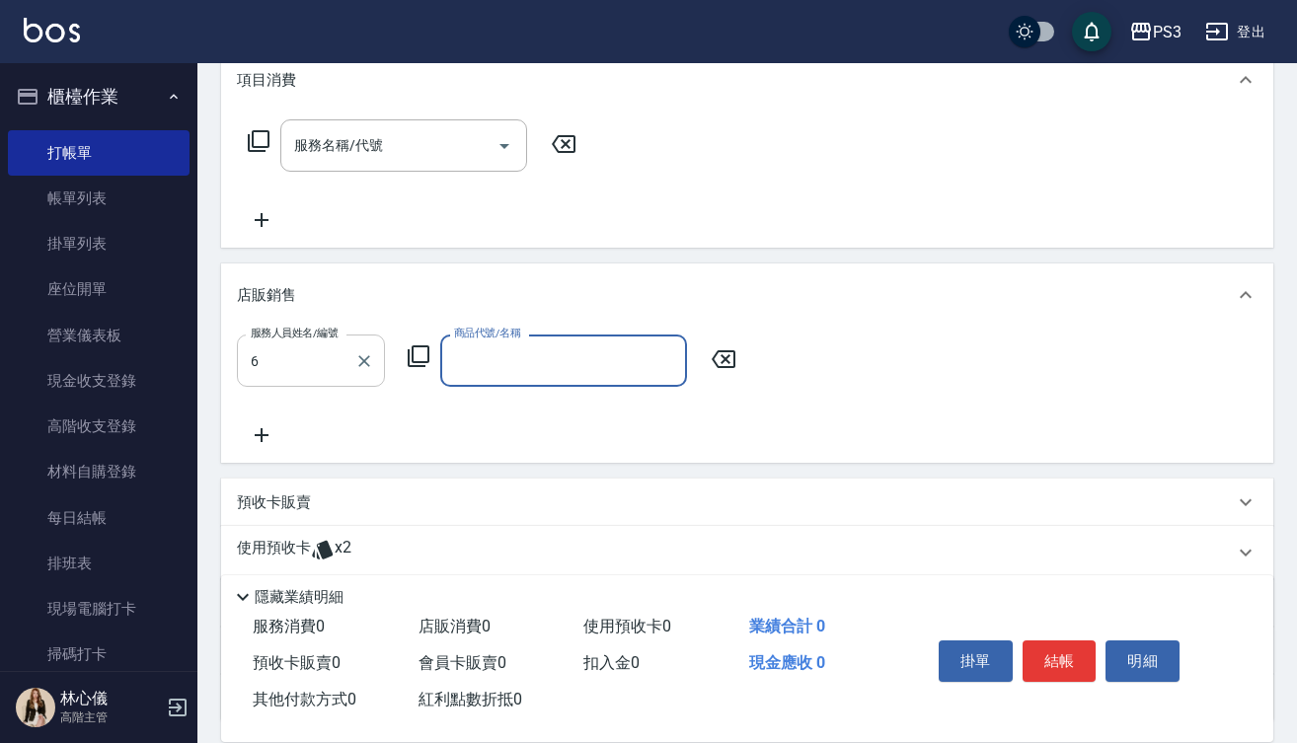
type input "Van-6"
type input "b"
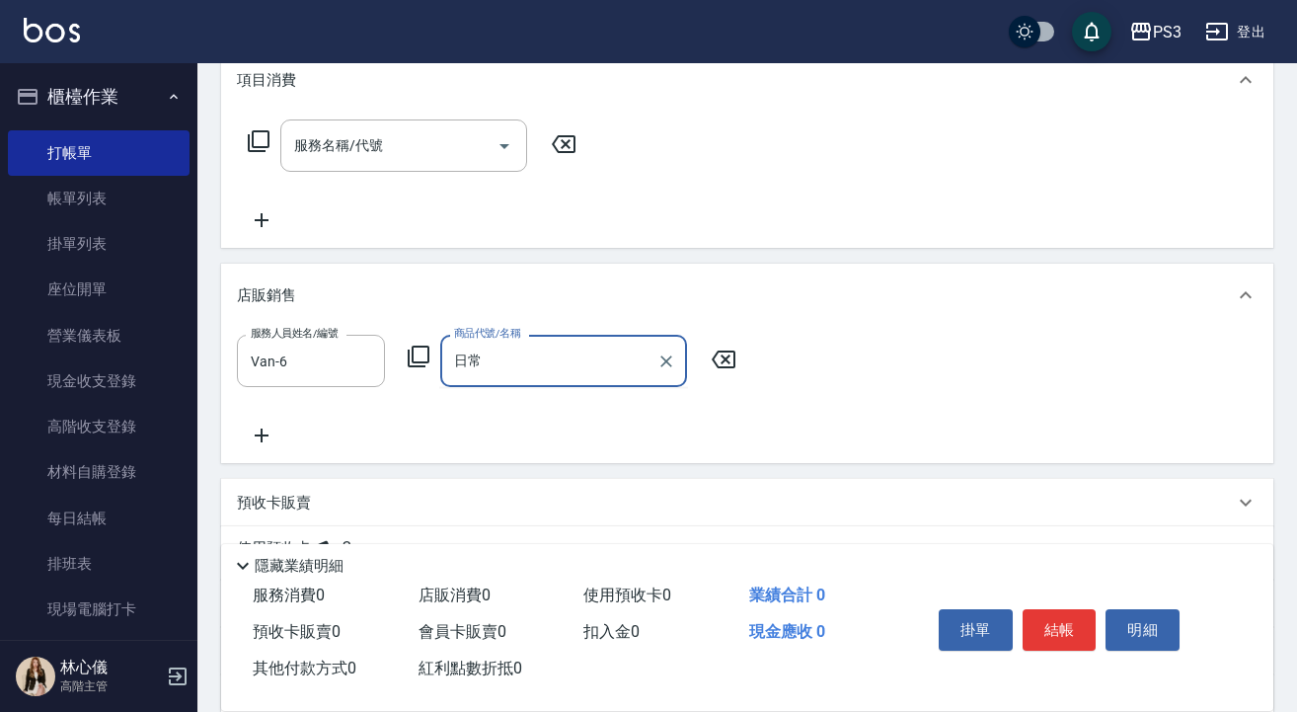
type input "日"
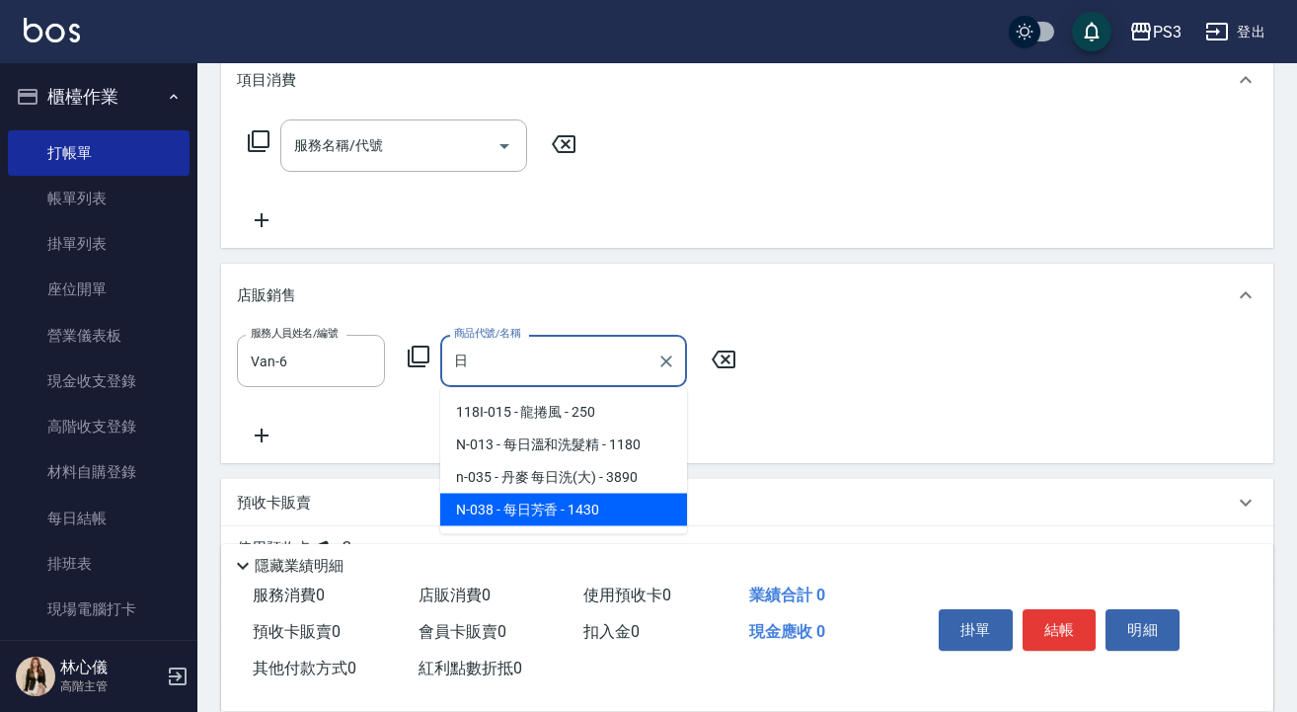
type input "每日芳香"
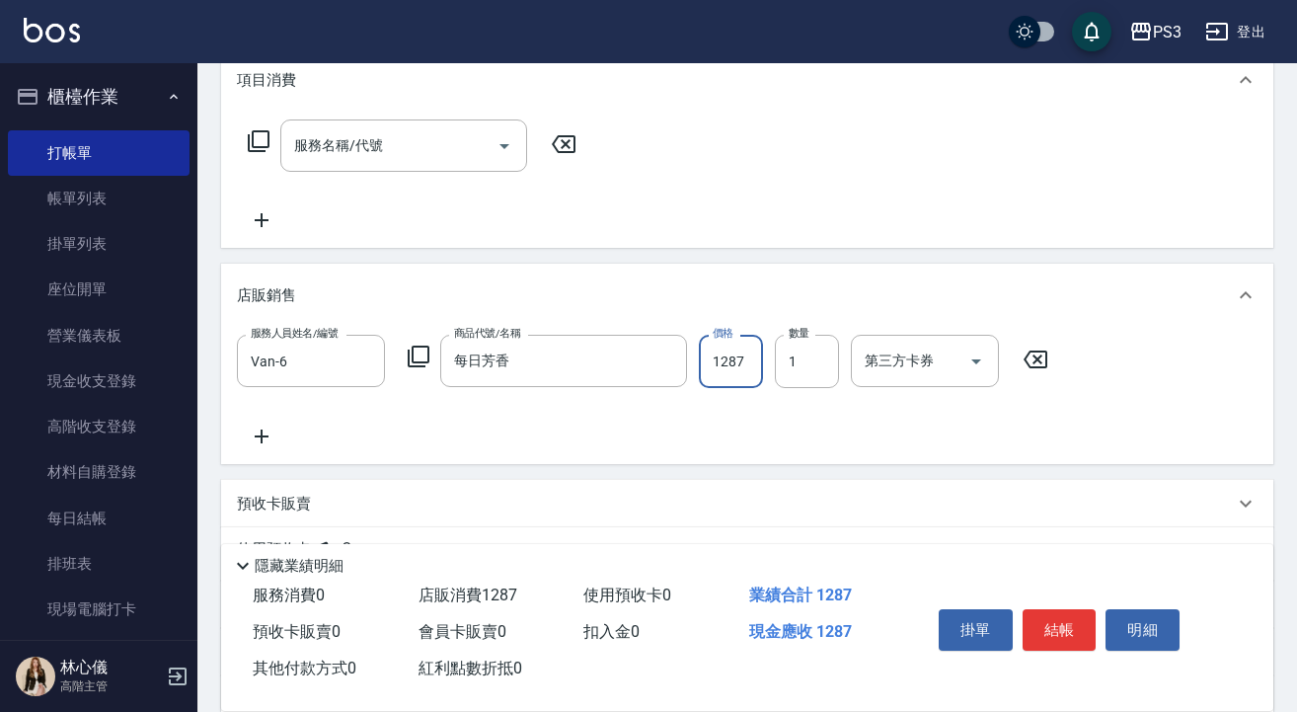
type input "1287"
type input "3"
click at [1063, 627] on button "結帳" at bounding box center [1060, 629] width 74 height 41
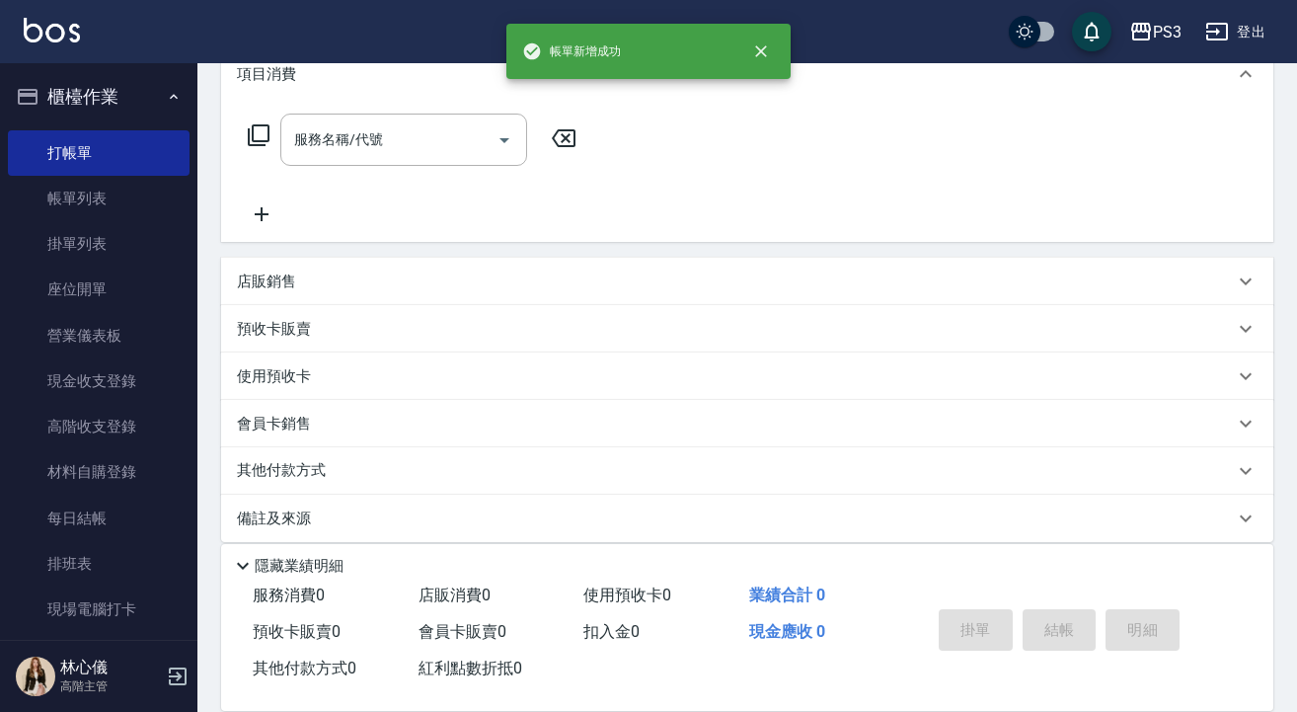
type input "[DATE] 18:29"
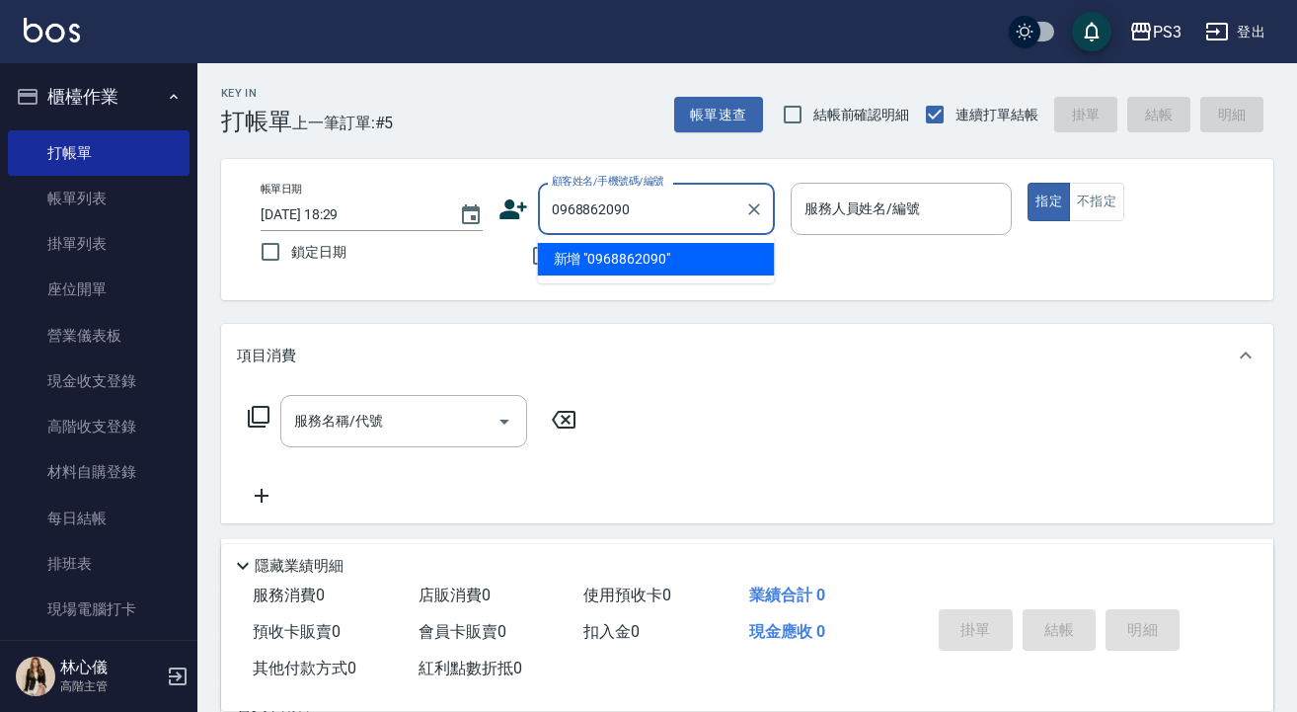
type input "0968862090"
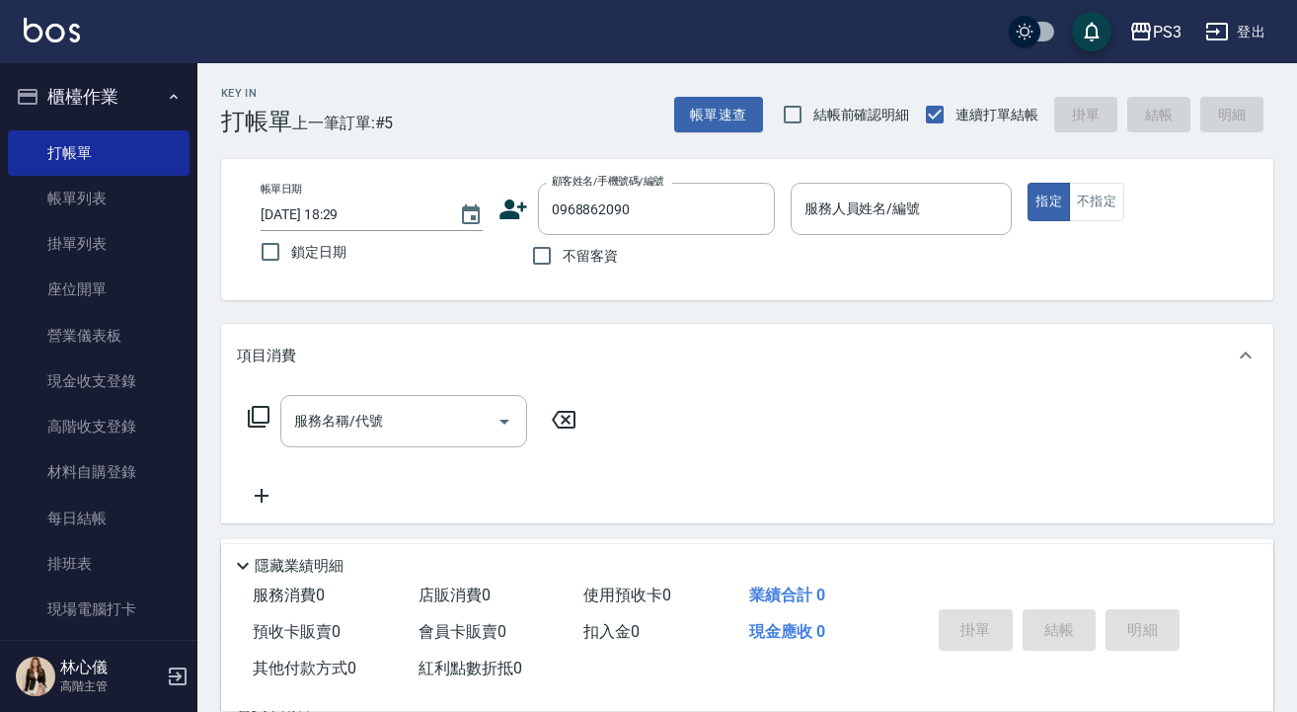
click at [510, 211] on icon at bounding box center [513, 209] width 28 height 20
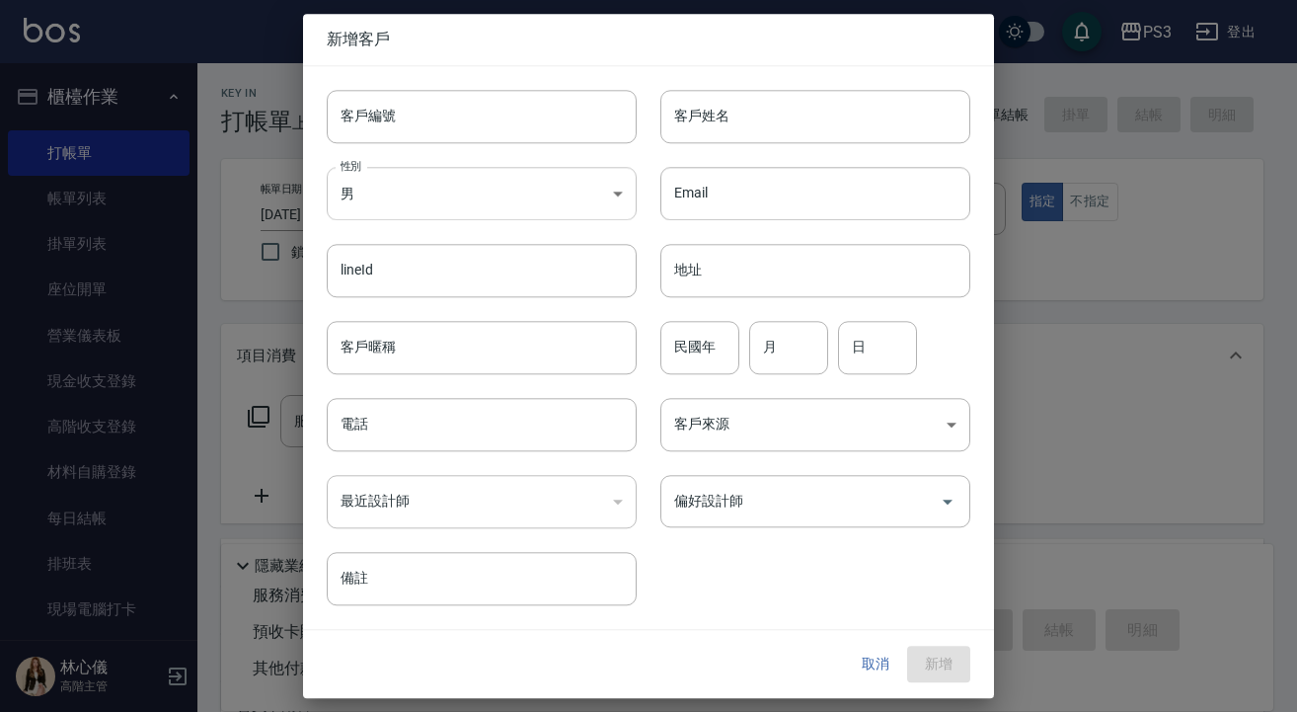
type input "0968862090"
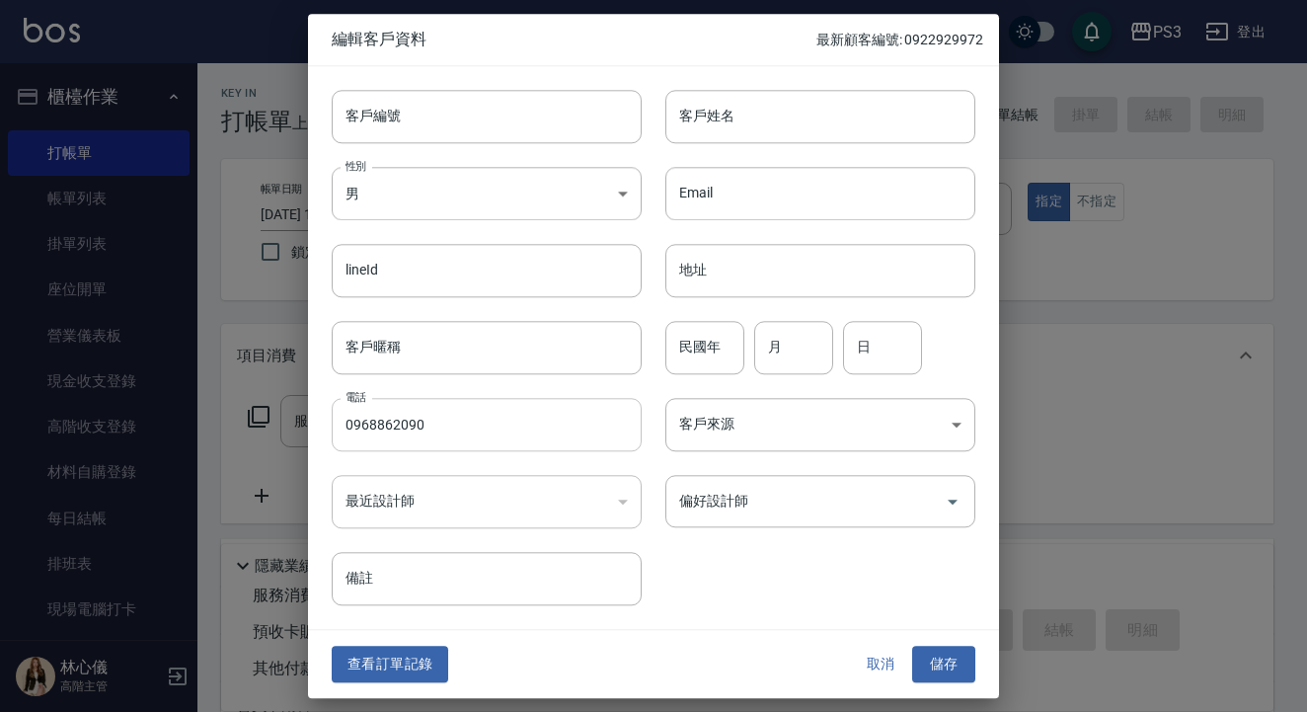
click at [458, 426] on input "0968862090" at bounding box center [487, 424] width 310 height 53
click at [397, 110] on input "客戶編號" at bounding box center [487, 116] width 310 height 53
paste input "0968862090"
type input "0968862090"
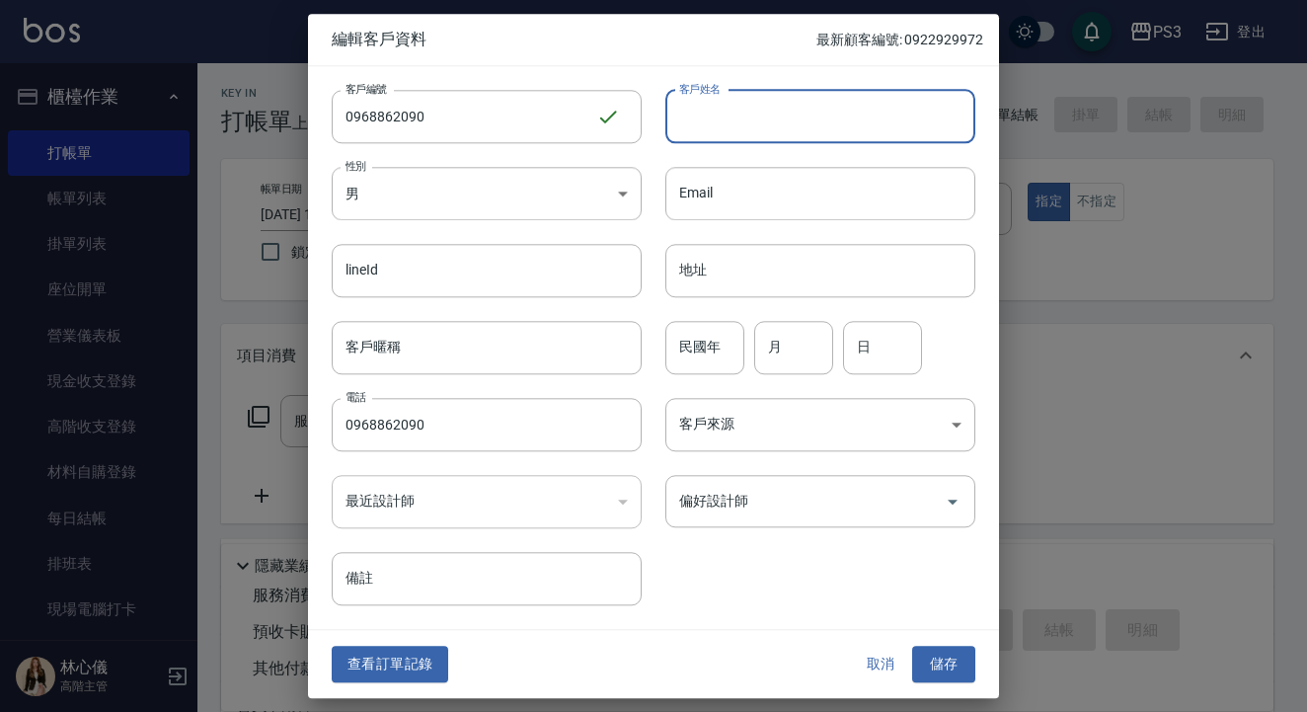
click at [732, 124] on input "客戶姓名" at bounding box center [820, 116] width 310 height 53
type input "[PERSON_NAME]"
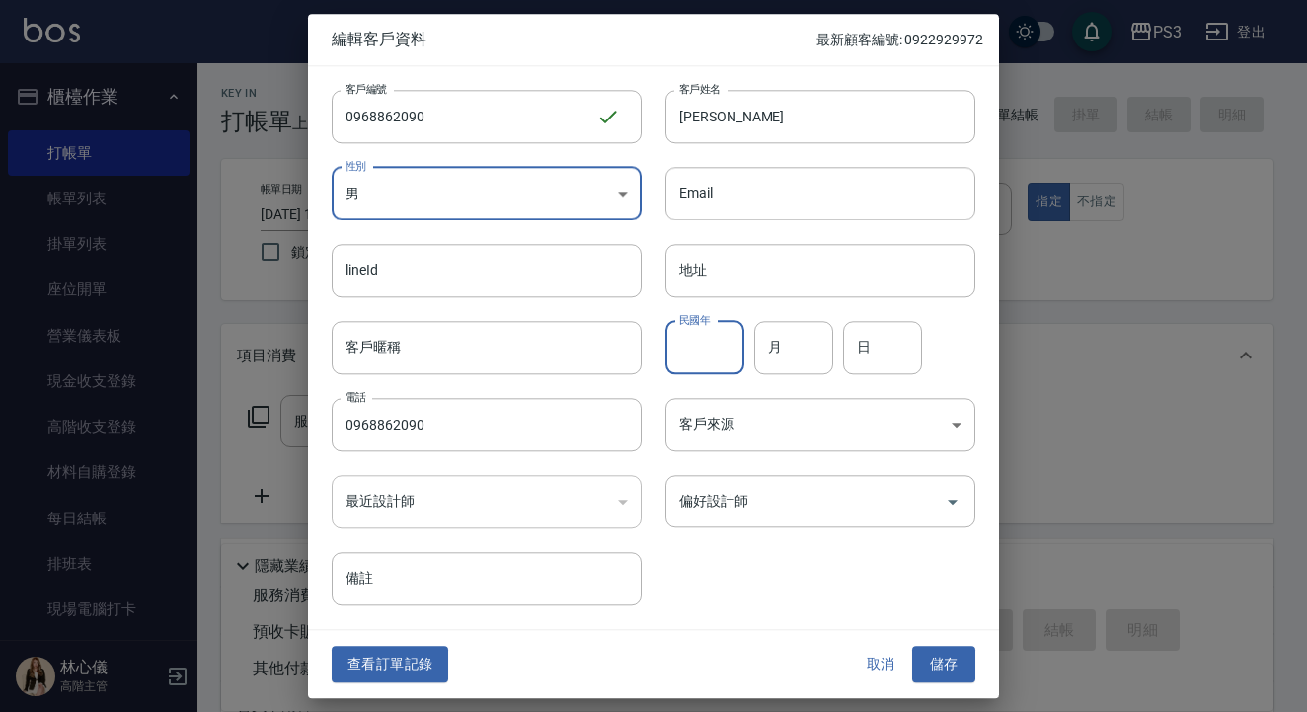
click at [702, 356] on input "民國年" at bounding box center [704, 347] width 79 height 53
type input "ㄓ"
type input "85"
type input "5"
type input "6"
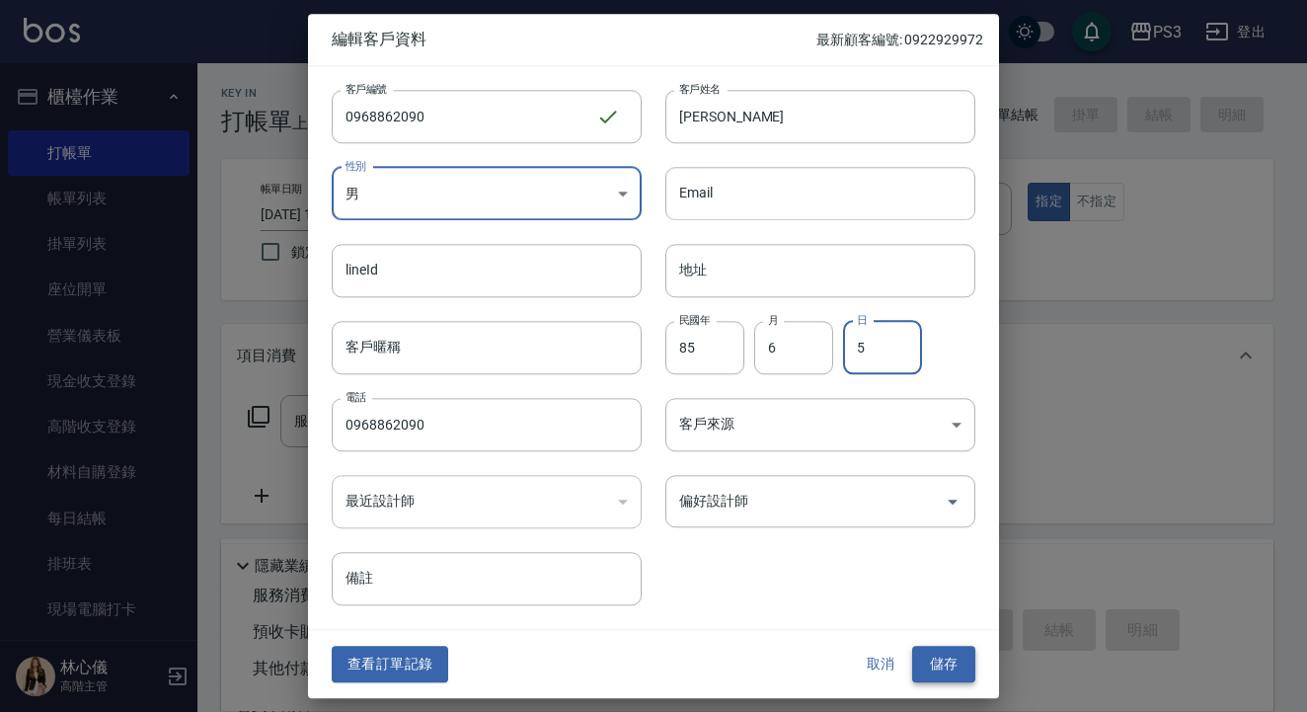
type input "5"
click at [936, 667] on button "儲存" at bounding box center [943, 664] width 63 height 37
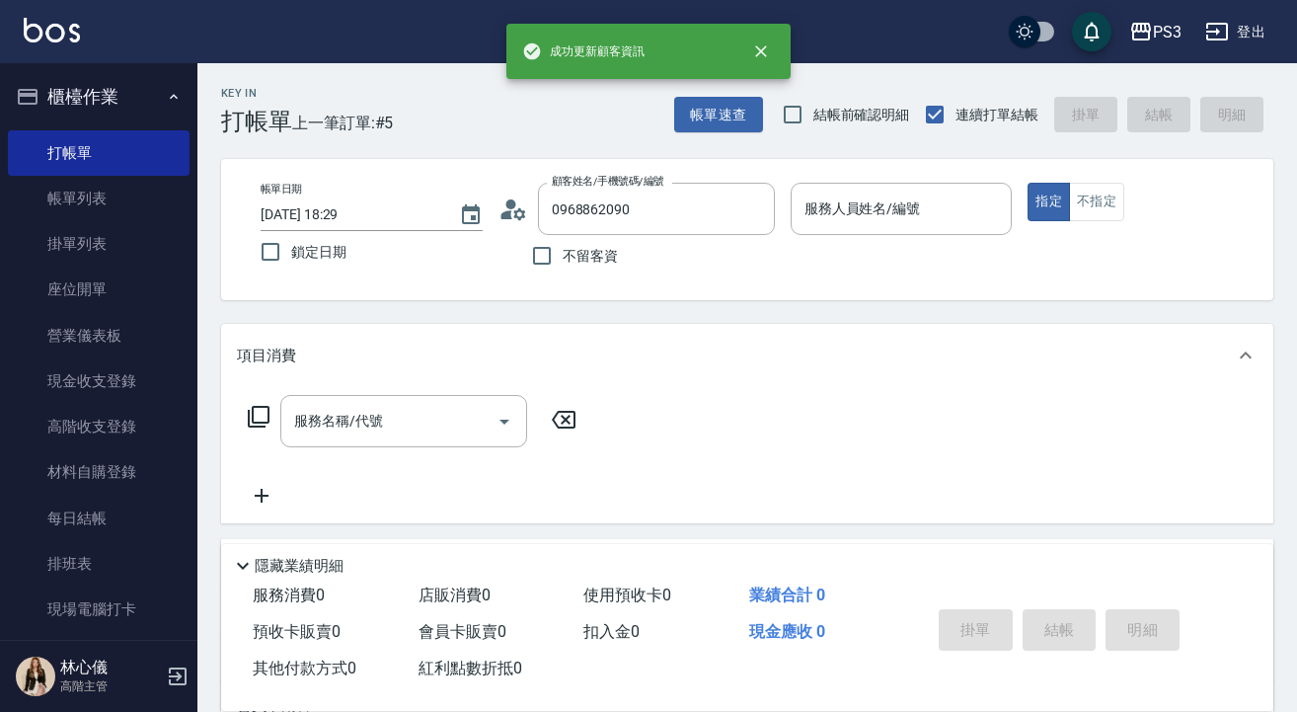
click at [898, 210] on input "服務人員姓名/編號" at bounding box center [901, 208] width 204 height 35
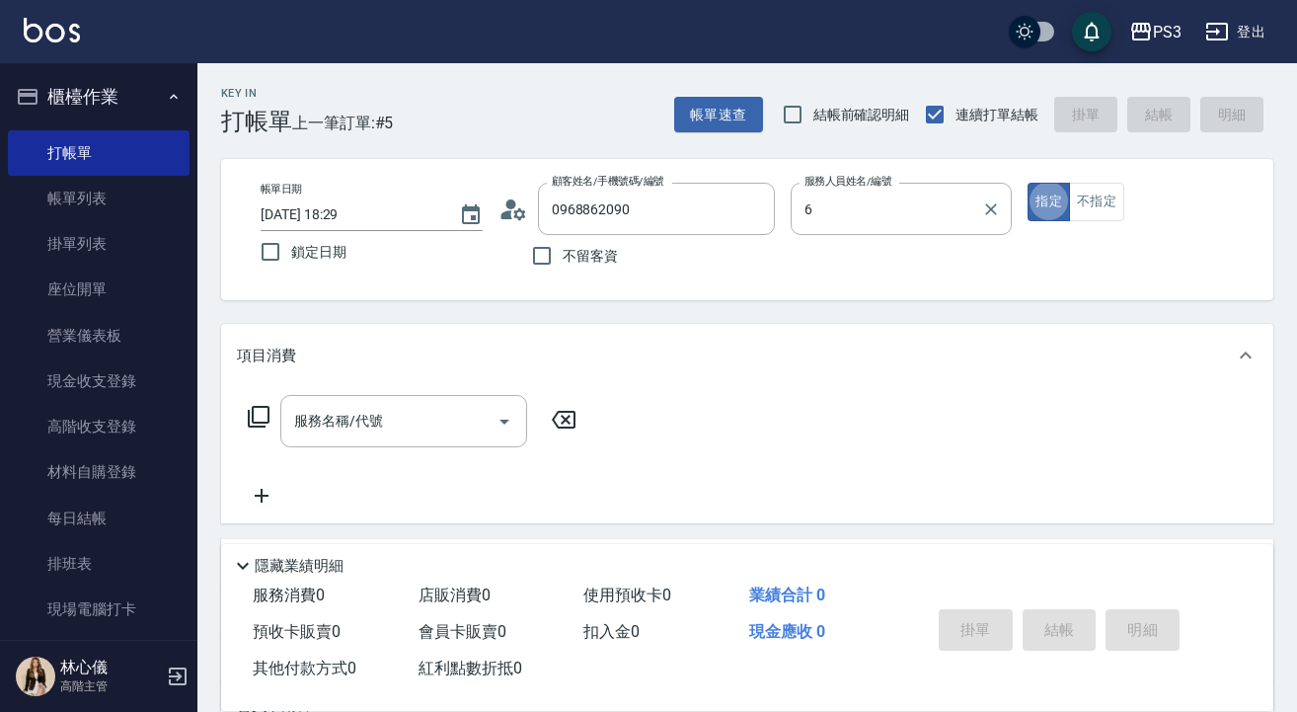
type input "Van-6"
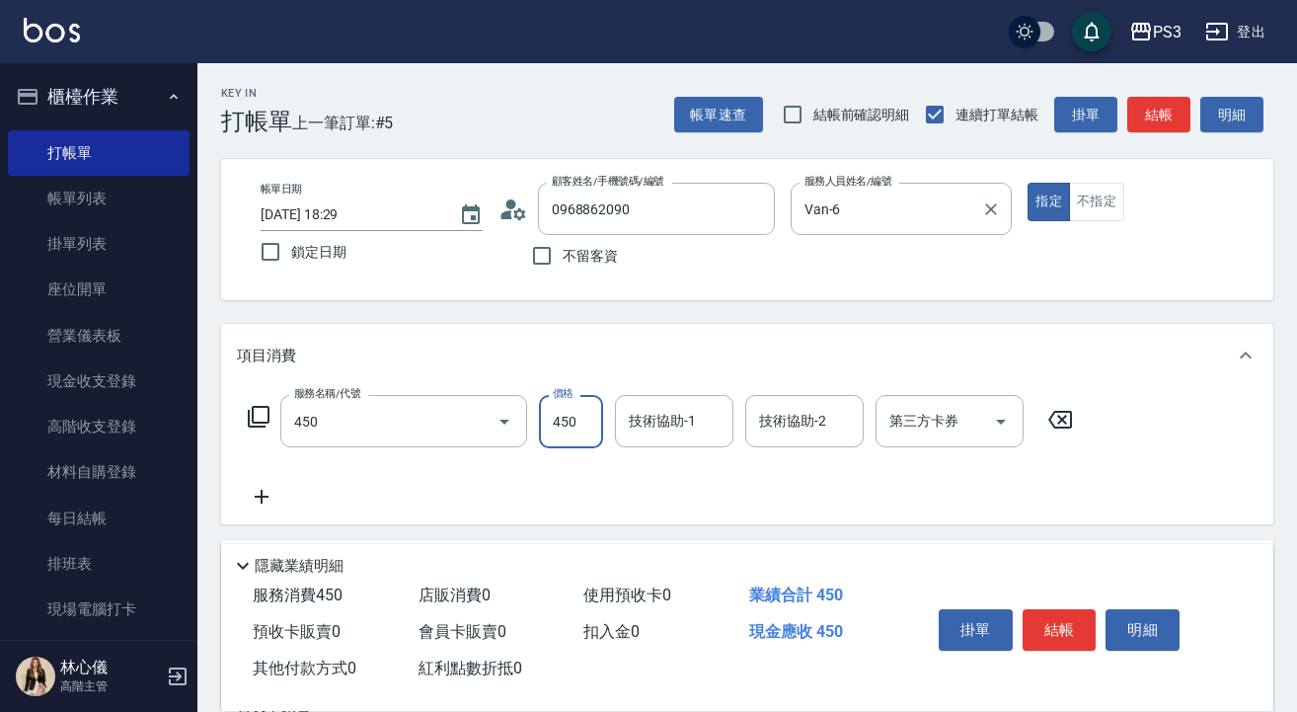
type input "有機洗髮(450)"
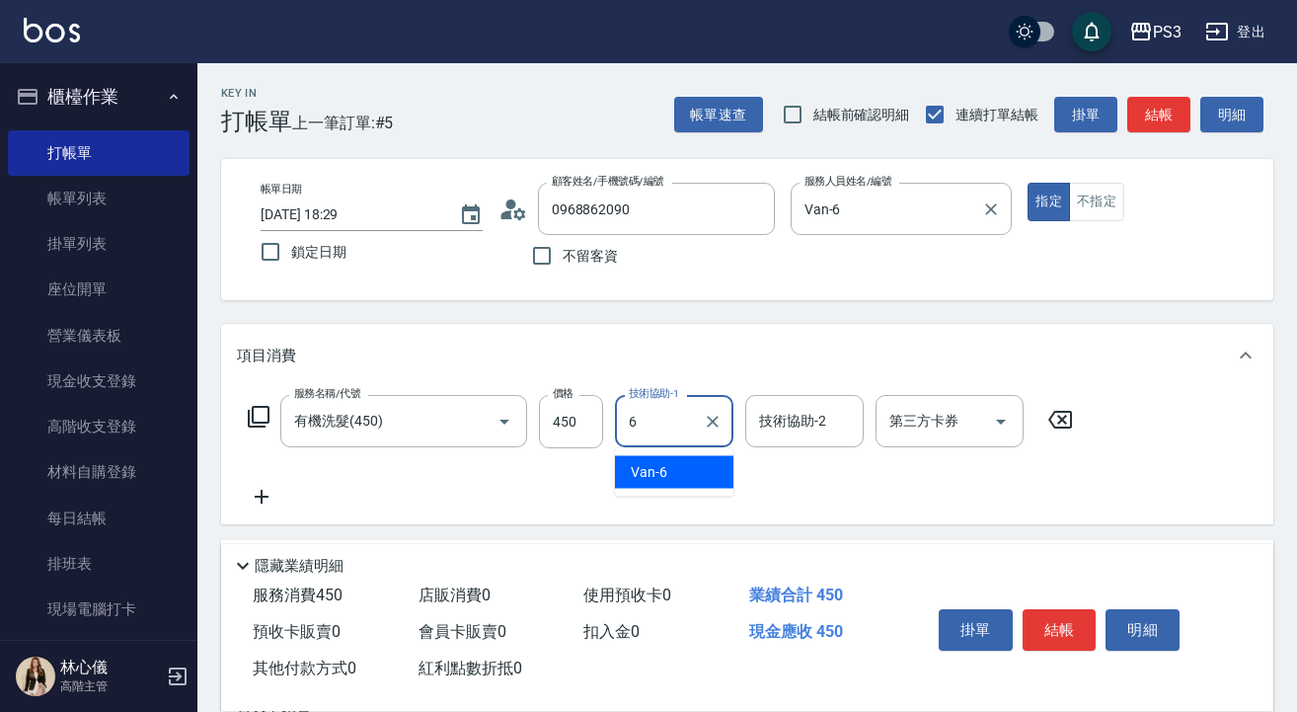
type input "Van-6"
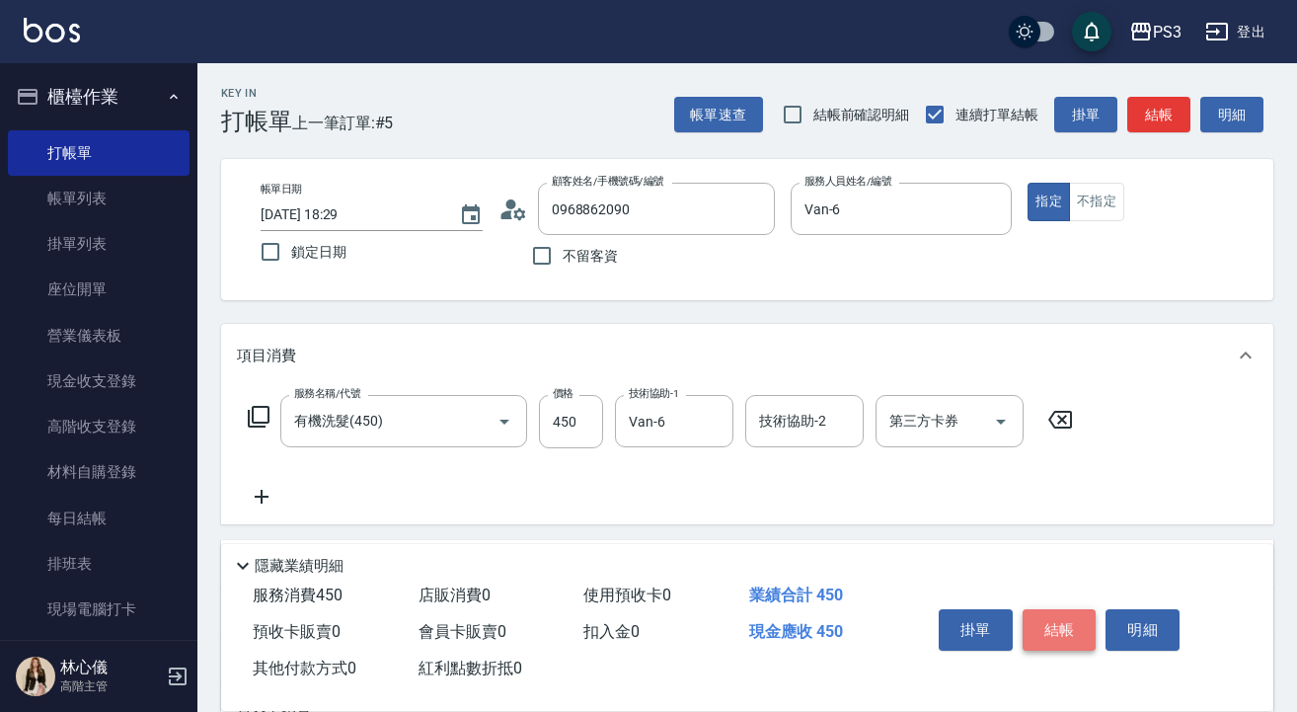
click at [1076, 624] on button "結帳" at bounding box center [1060, 629] width 74 height 41
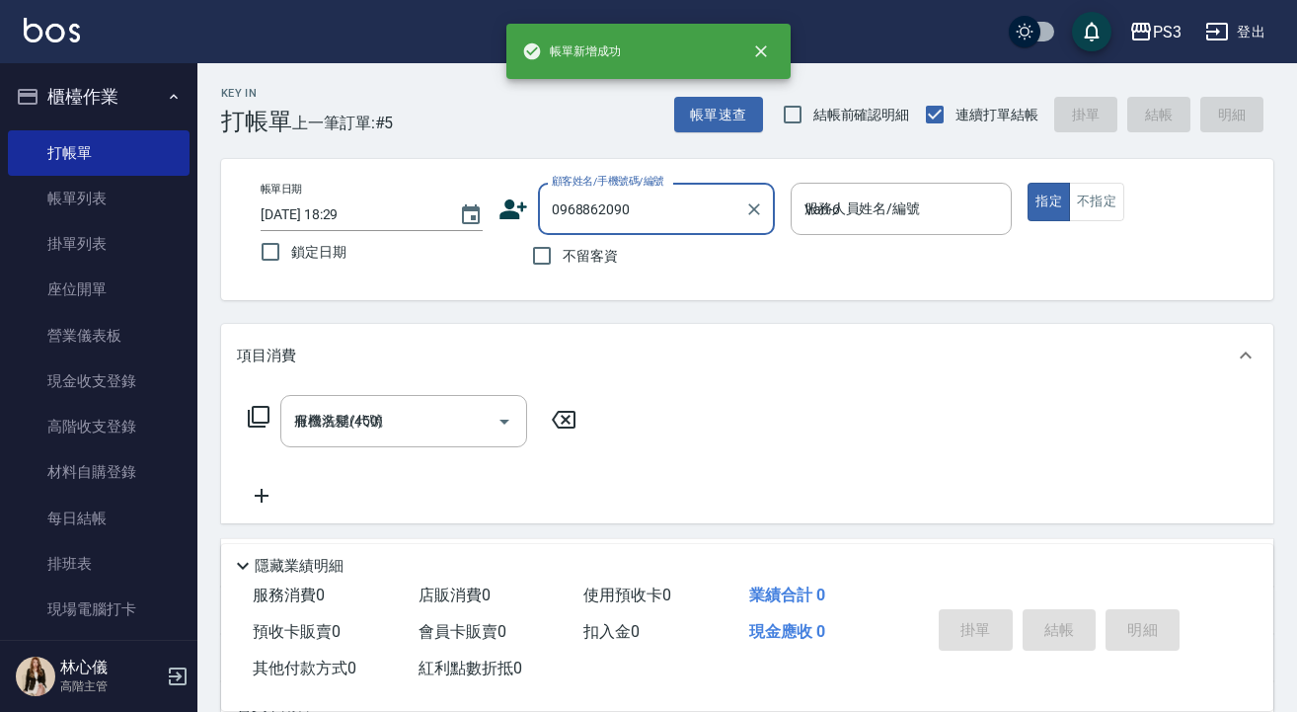
type input "[DATE] 18:31"
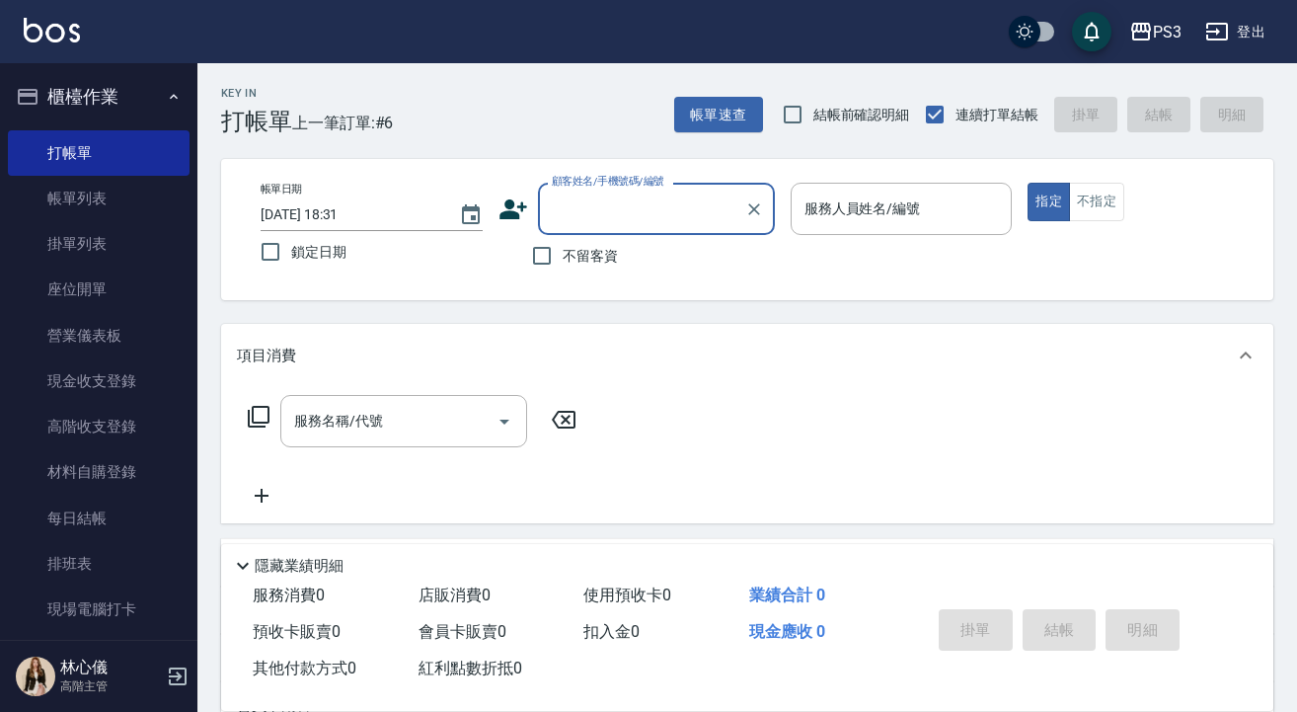
click at [588, 211] on input "顧客姓名/手機號碼/編號" at bounding box center [642, 208] width 190 height 35
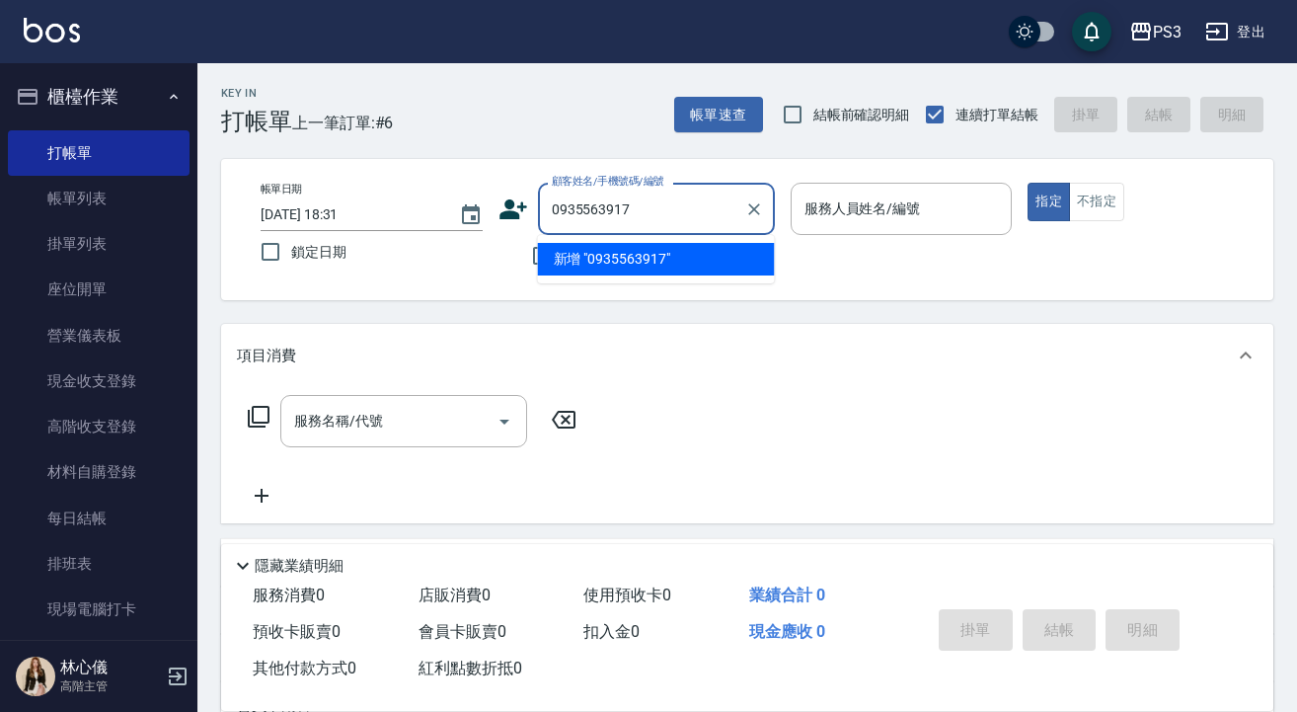
click at [654, 206] on input "0935563917" at bounding box center [642, 208] width 190 height 35
paste input "68862090"
click at [651, 213] on input "0968862090" at bounding box center [642, 208] width 190 height 35
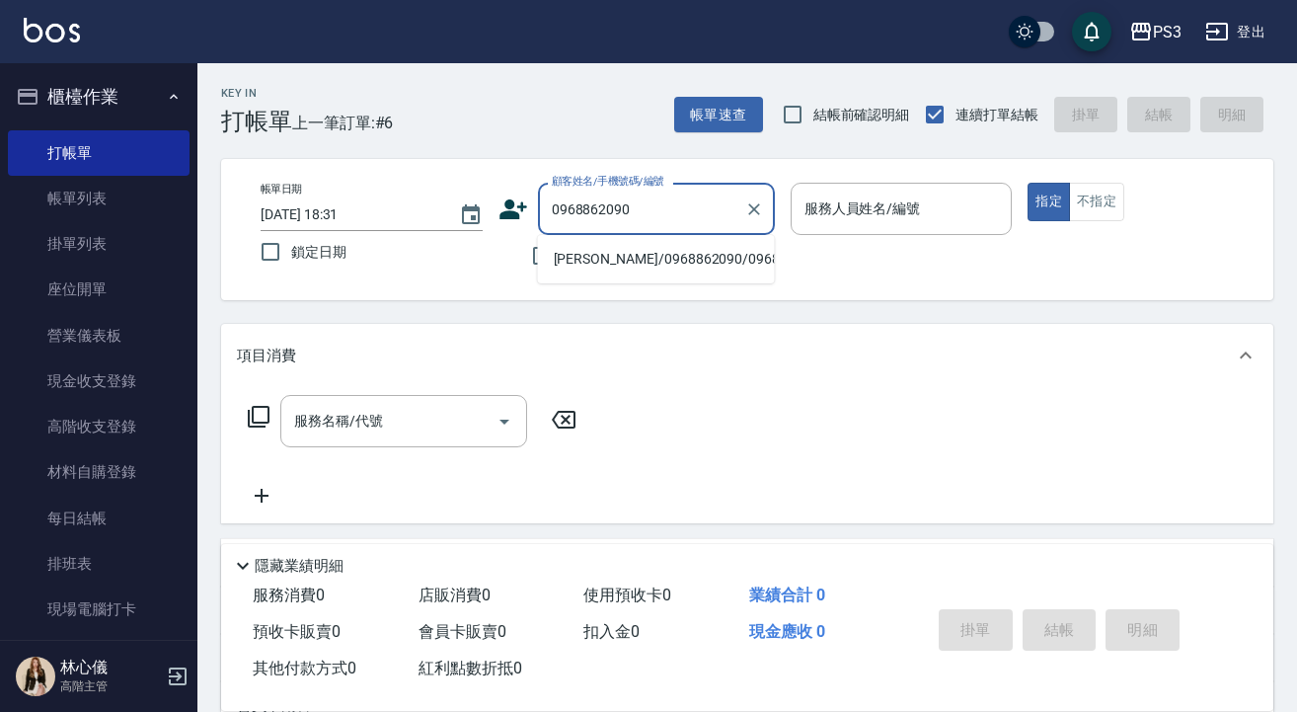
type input "0968862090"
click at [509, 204] on icon at bounding box center [513, 209] width 28 height 20
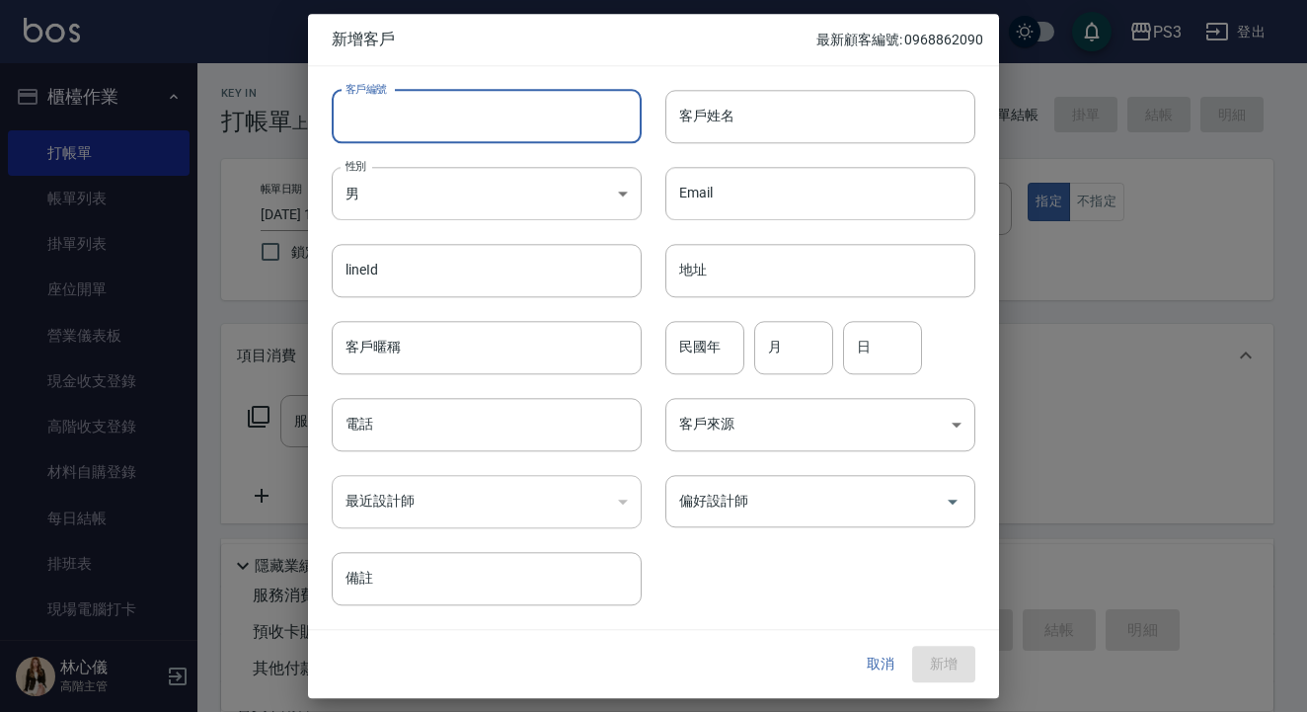
click at [505, 117] on input "客戶編號" at bounding box center [487, 116] width 310 height 53
paste input "0968862090"
type input "0968862090"
click at [726, 121] on input "客戶姓名" at bounding box center [820, 116] width 310 height 53
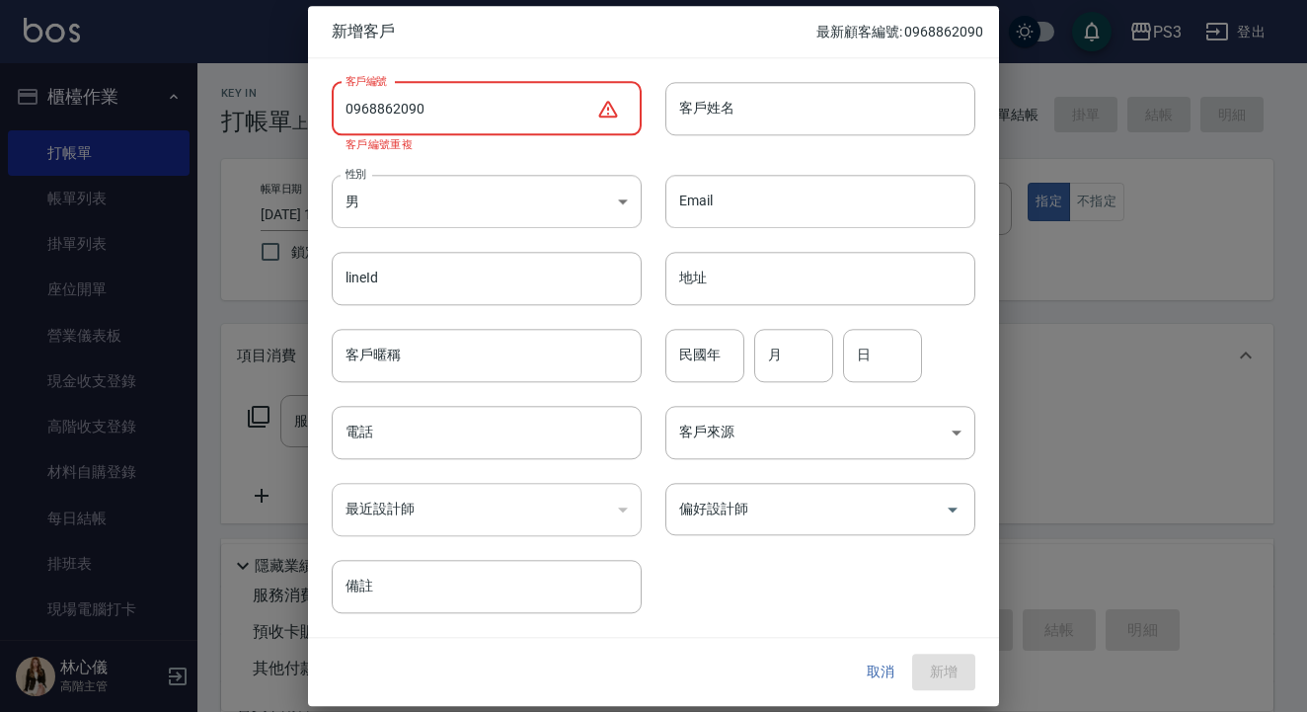
click at [491, 112] on input "0968862090" at bounding box center [464, 108] width 265 height 53
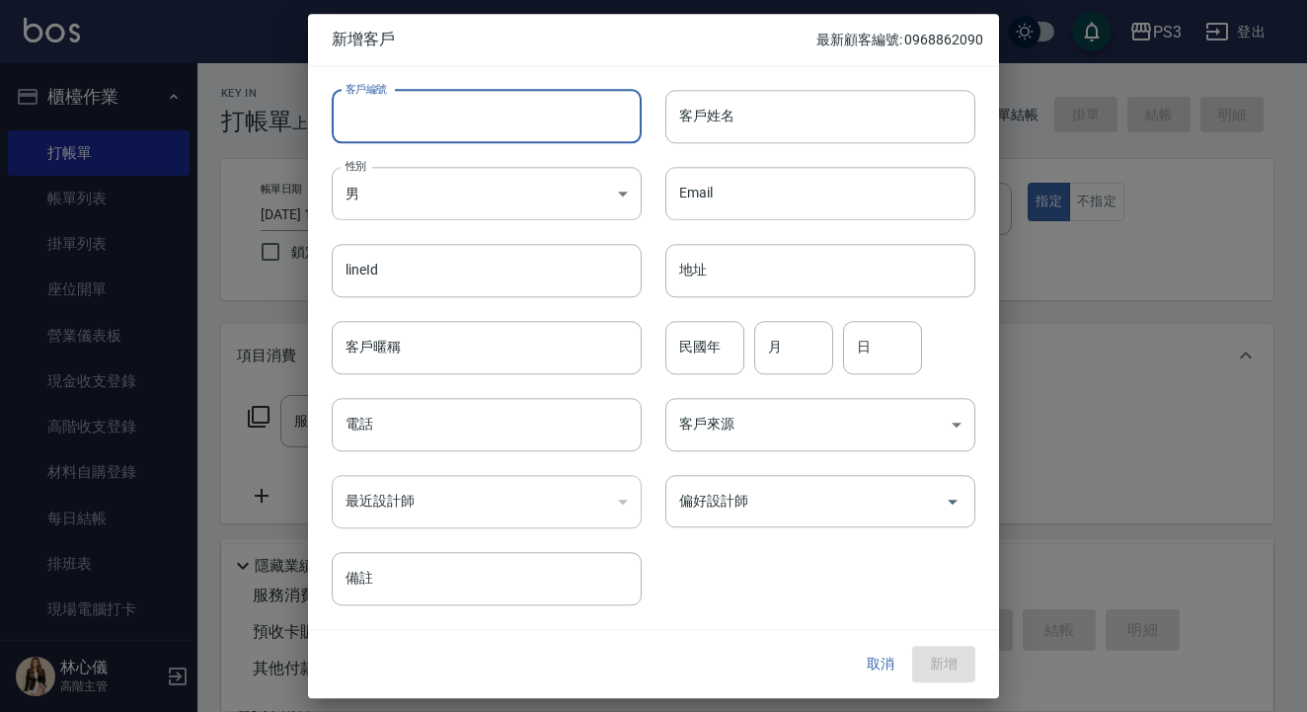
click at [881, 662] on button "取消" at bounding box center [880, 664] width 63 height 37
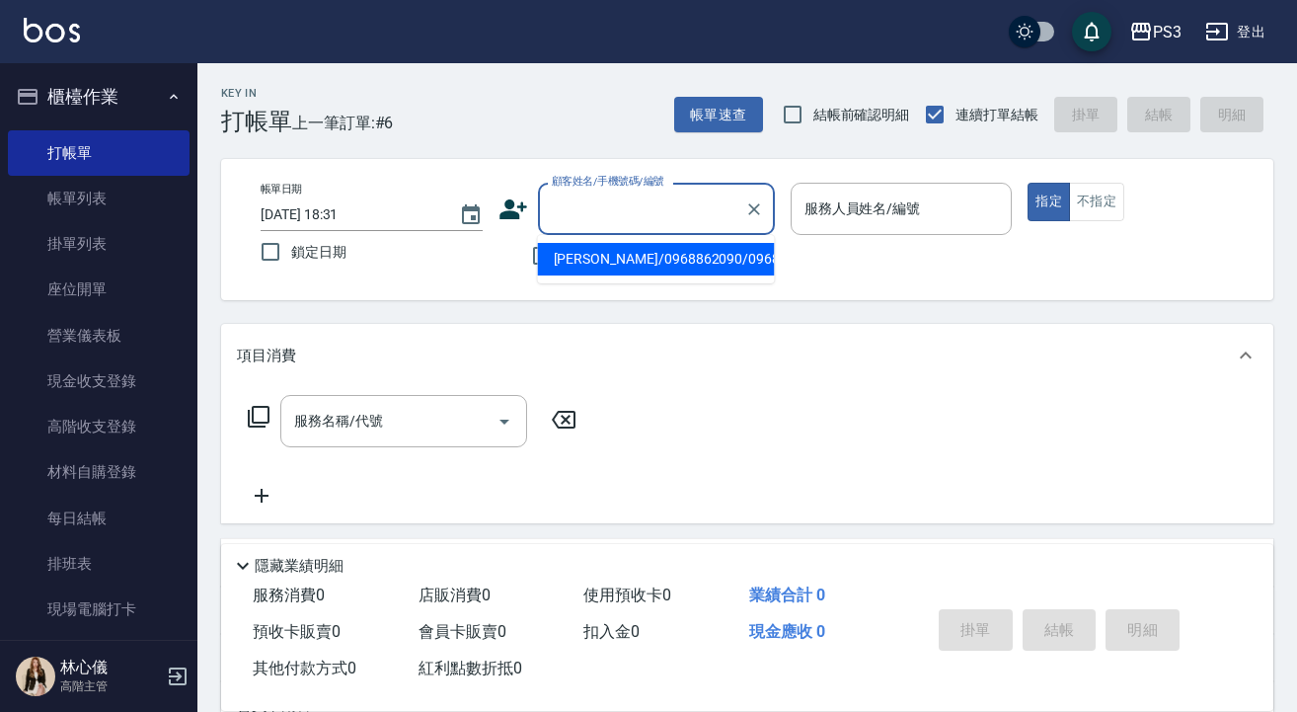
click at [670, 208] on input "顧客姓名/手機號碼/編號" at bounding box center [642, 208] width 190 height 35
click at [599, 265] on li "新增 "0935563917"" at bounding box center [656, 259] width 237 height 33
type input "0935563917"
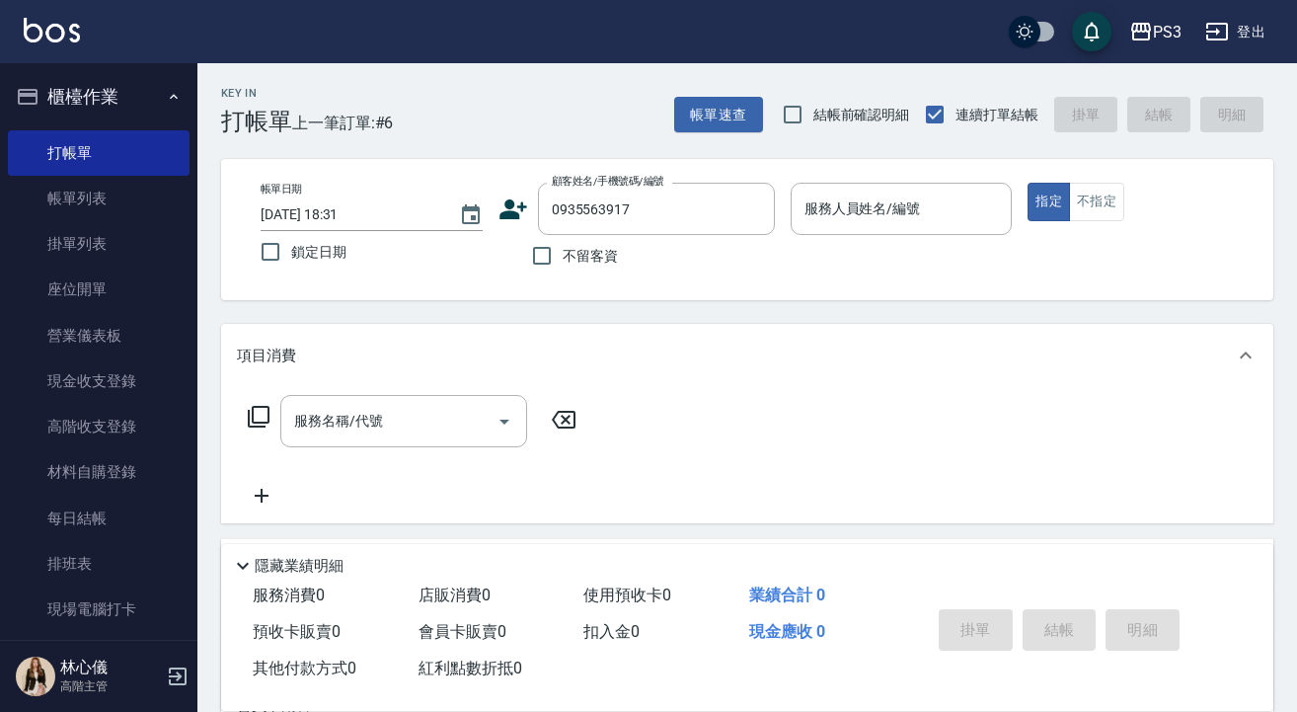
click at [514, 206] on icon at bounding box center [513, 209] width 30 height 30
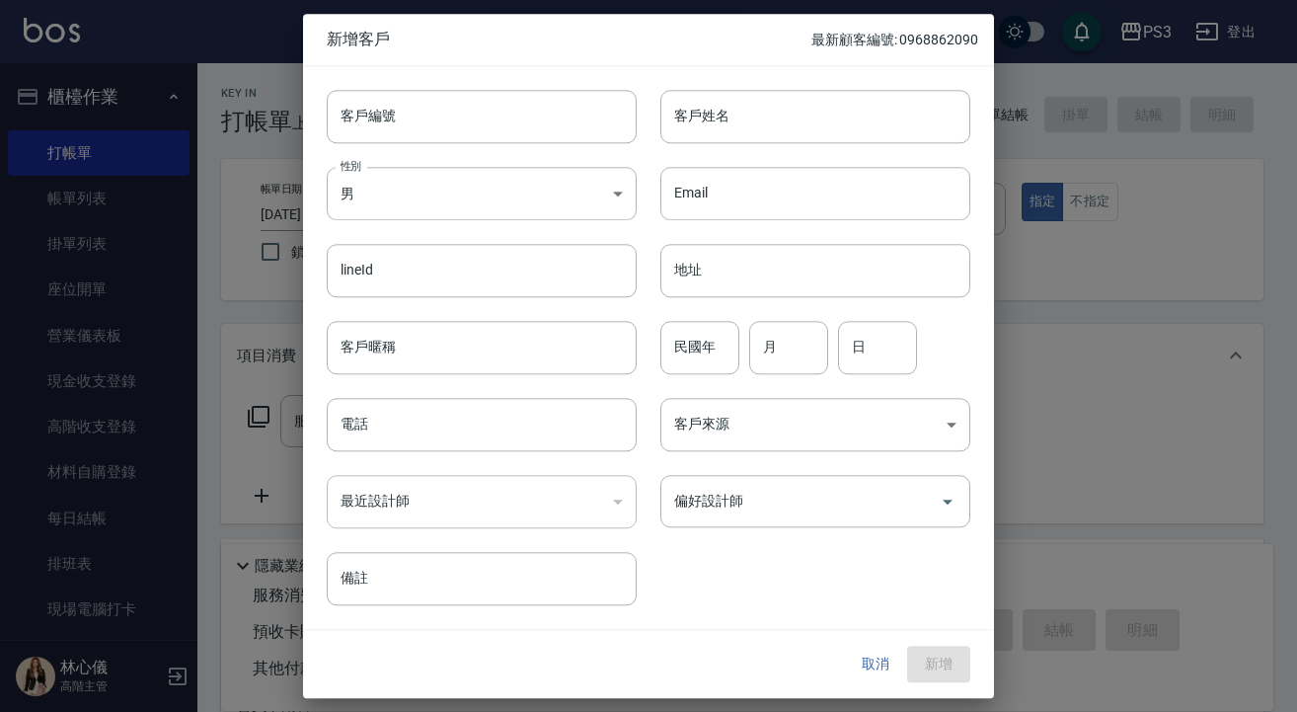
type input "0935563917"
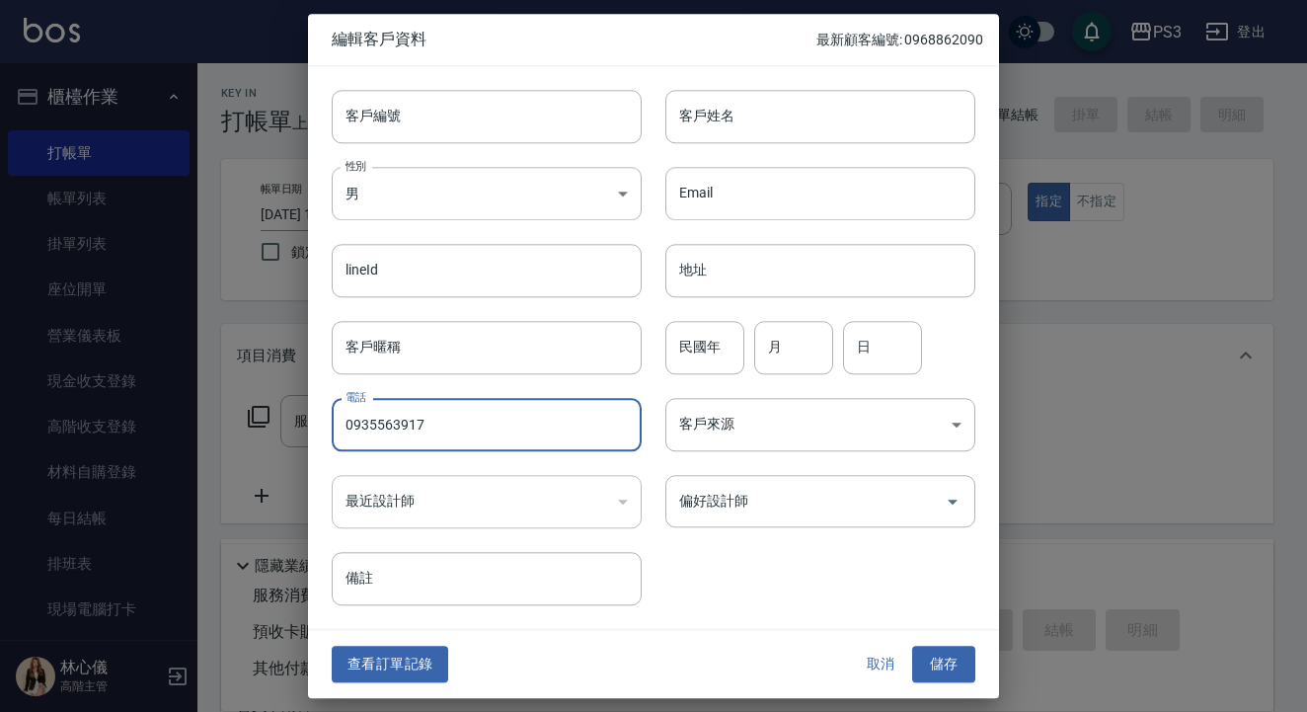
click at [475, 413] on input "0935563917" at bounding box center [487, 424] width 310 height 53
click at [394, 115] on input "客戶編號" at bounding box center [487, 116] width 310 height 53
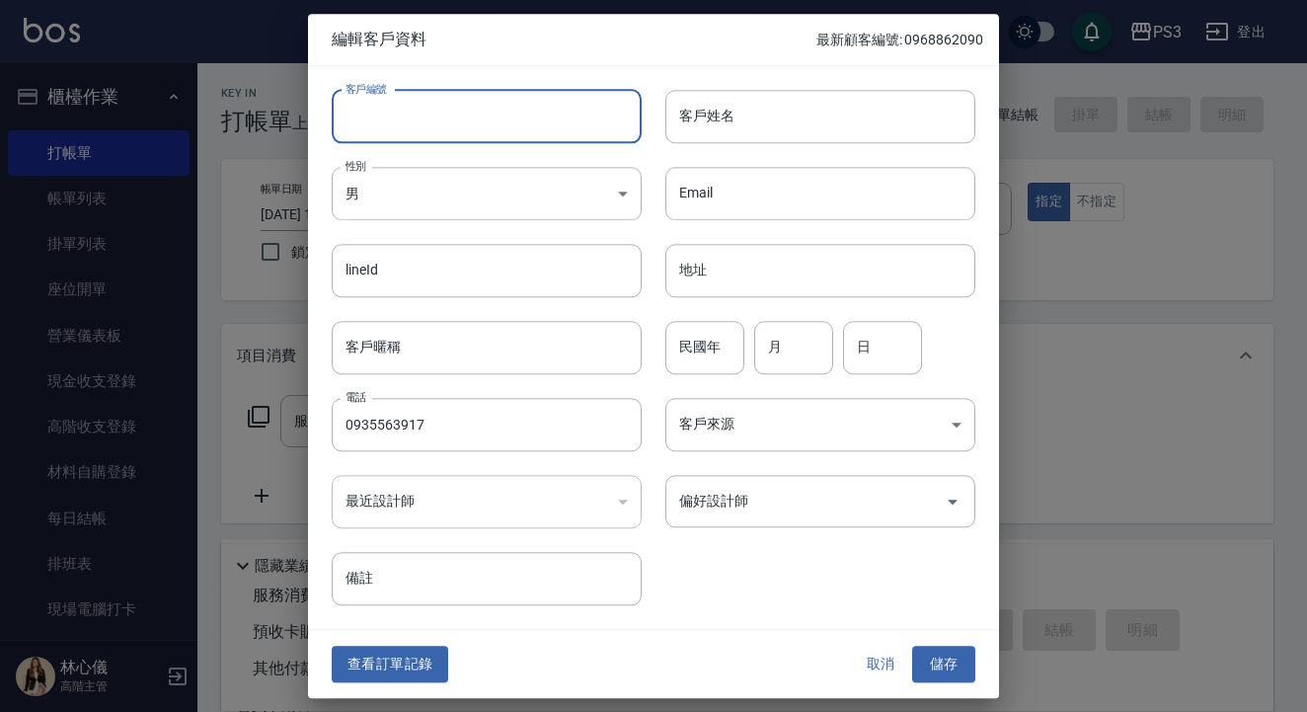
click at [394, 115] on input "客戶編號" at bounding box center [487, 116] width 310 height 53
paste input "0935563917"
type input "0935563917"
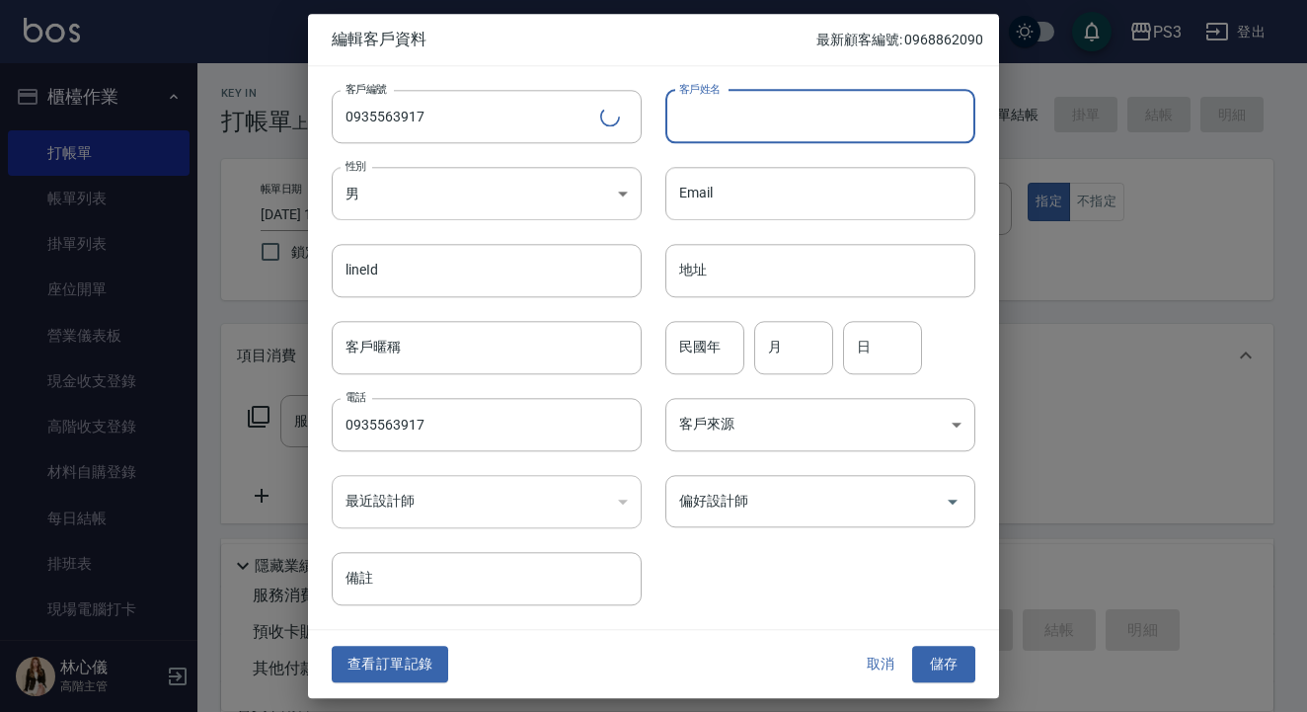
click at [800, 114] on input "客戶姓名" at bounding box center [820, 116] width 310 height 53
type input "[PERSON_NAME]"
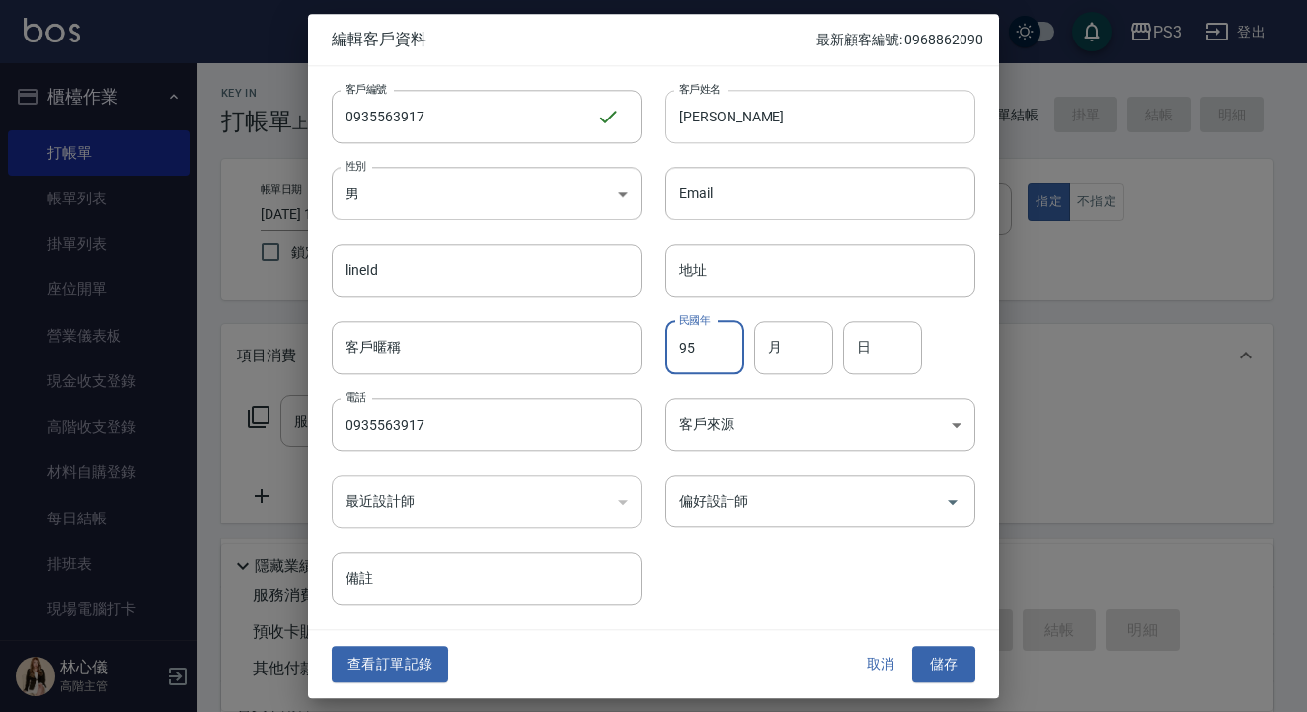
type input "95"
type input "9"
type input "17"
click at [941, 661] on button "儲存" at bounding box center [943, 664] width 63 height 37
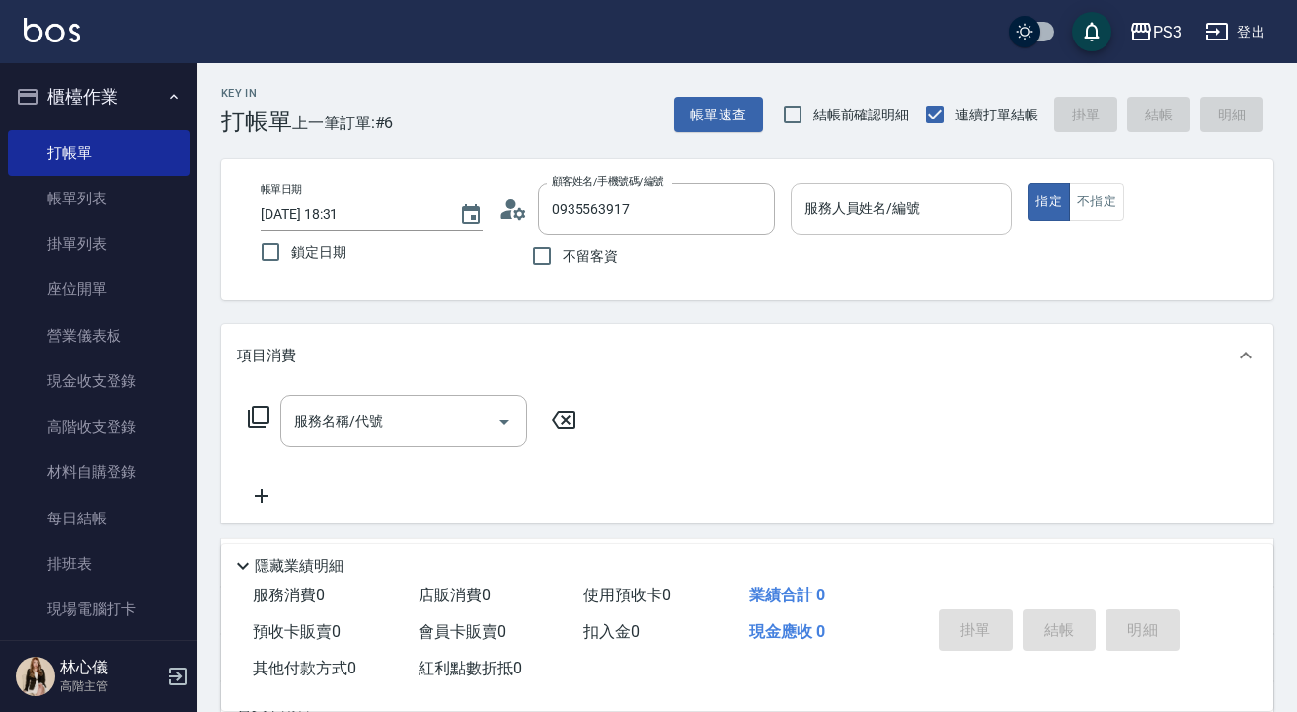
click at [885, 215] on input "服務人員姓名/編號" at bounding box center [901, 208] width 204 height 35
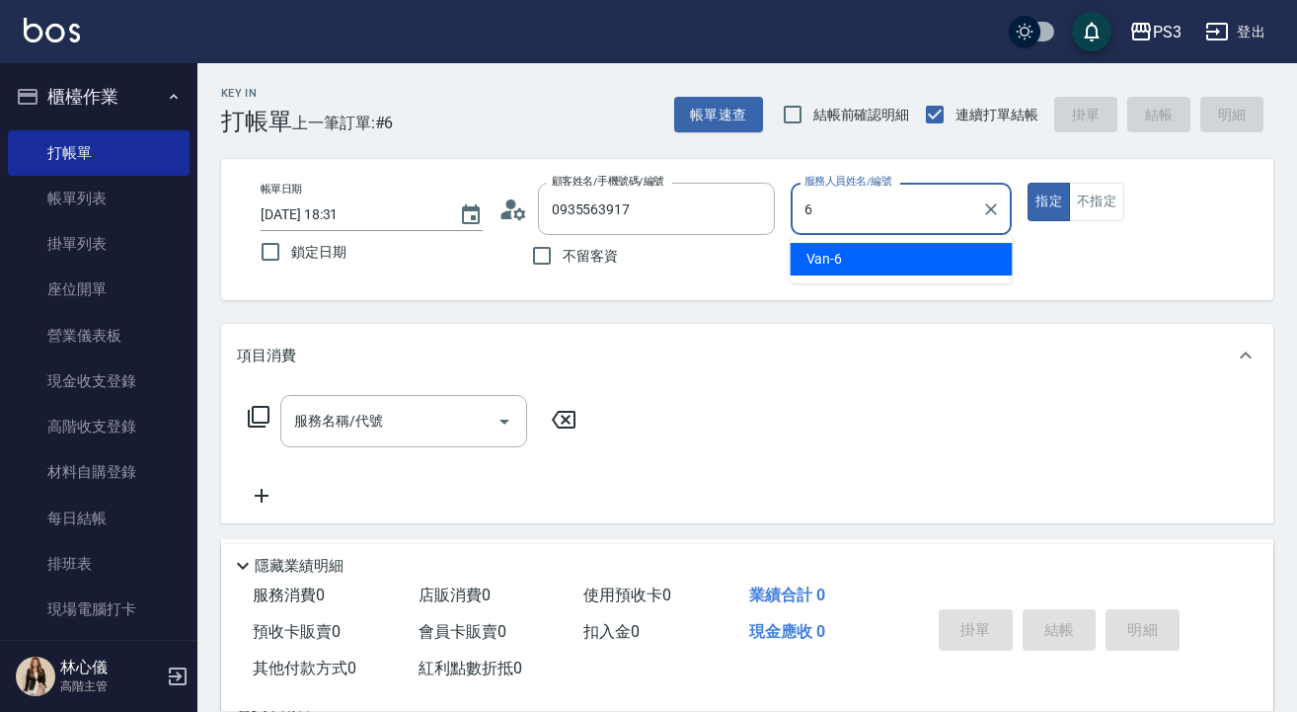
type input "Van-6"
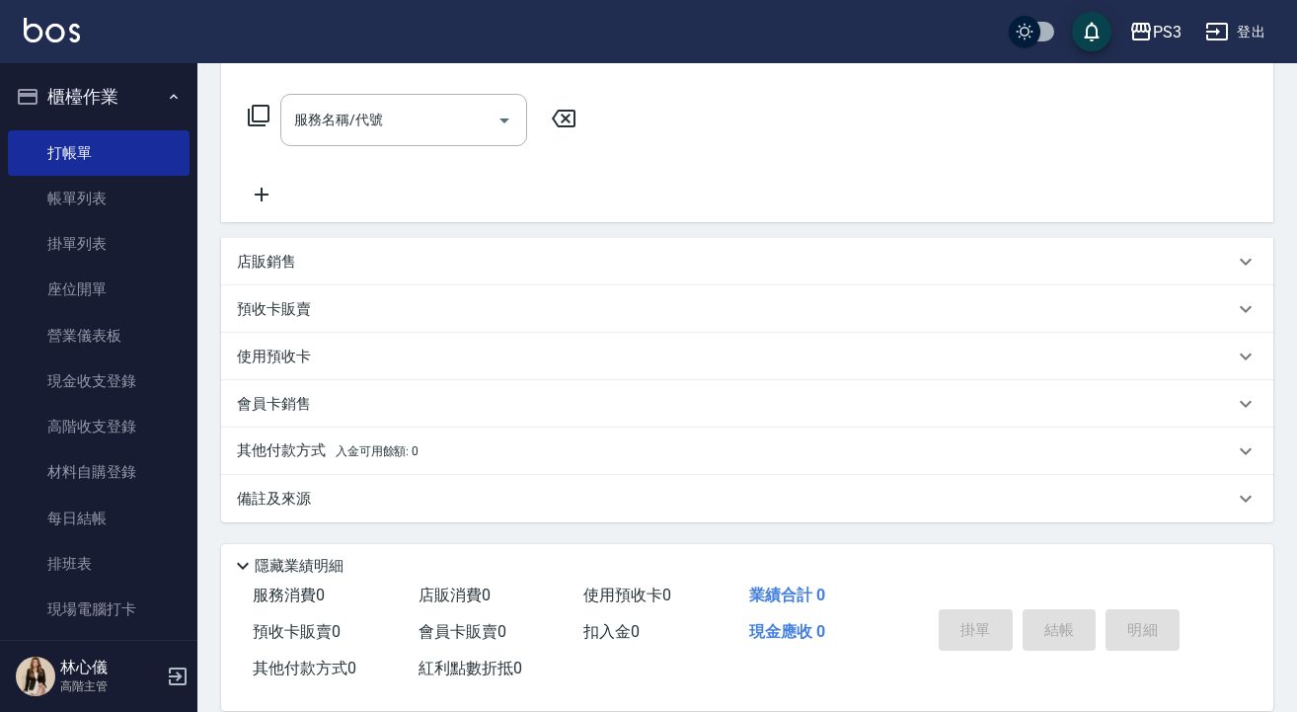
scroll to position [301, 0]
click at [456, 285] on div "預收卡販賣 卡券名稱/代號 卡券名稱/代號" at bounding box center [747, 308] width 1052 height 47
click at [462, 253] on div "店販銷售" at bounding box center [735, 262] width 997 height 21
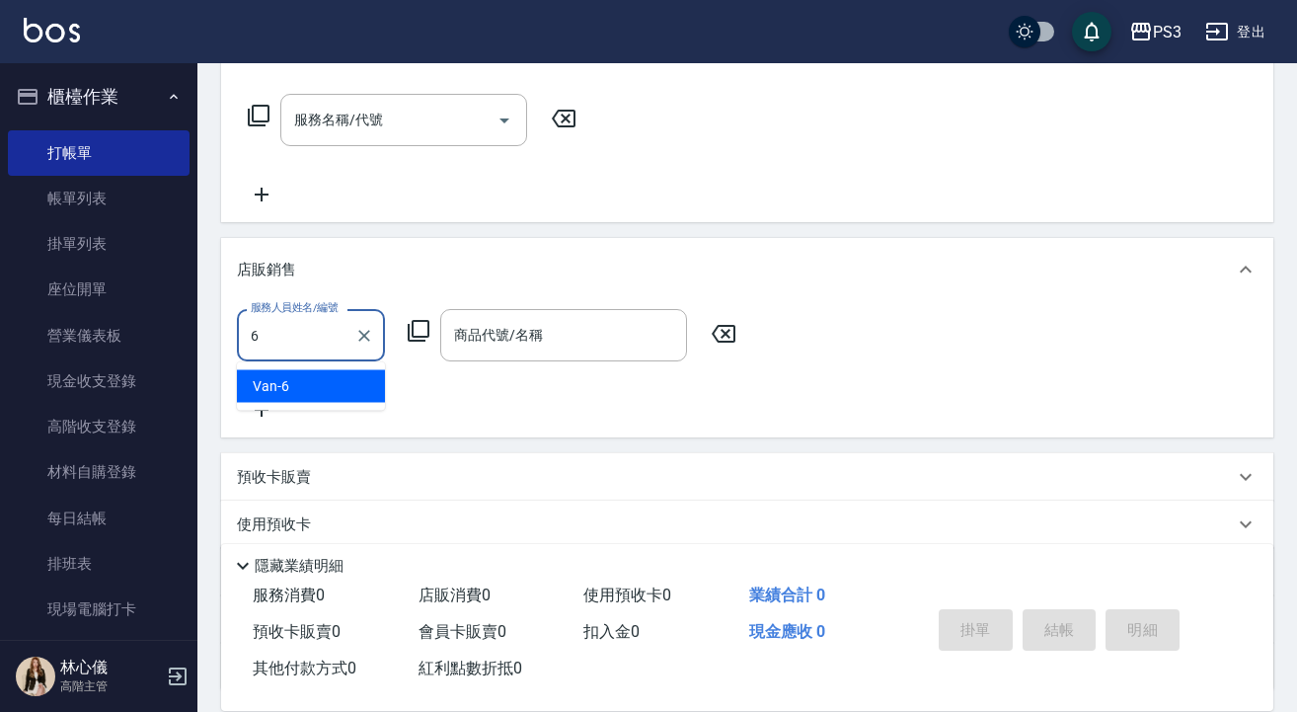
type input "Van-6"
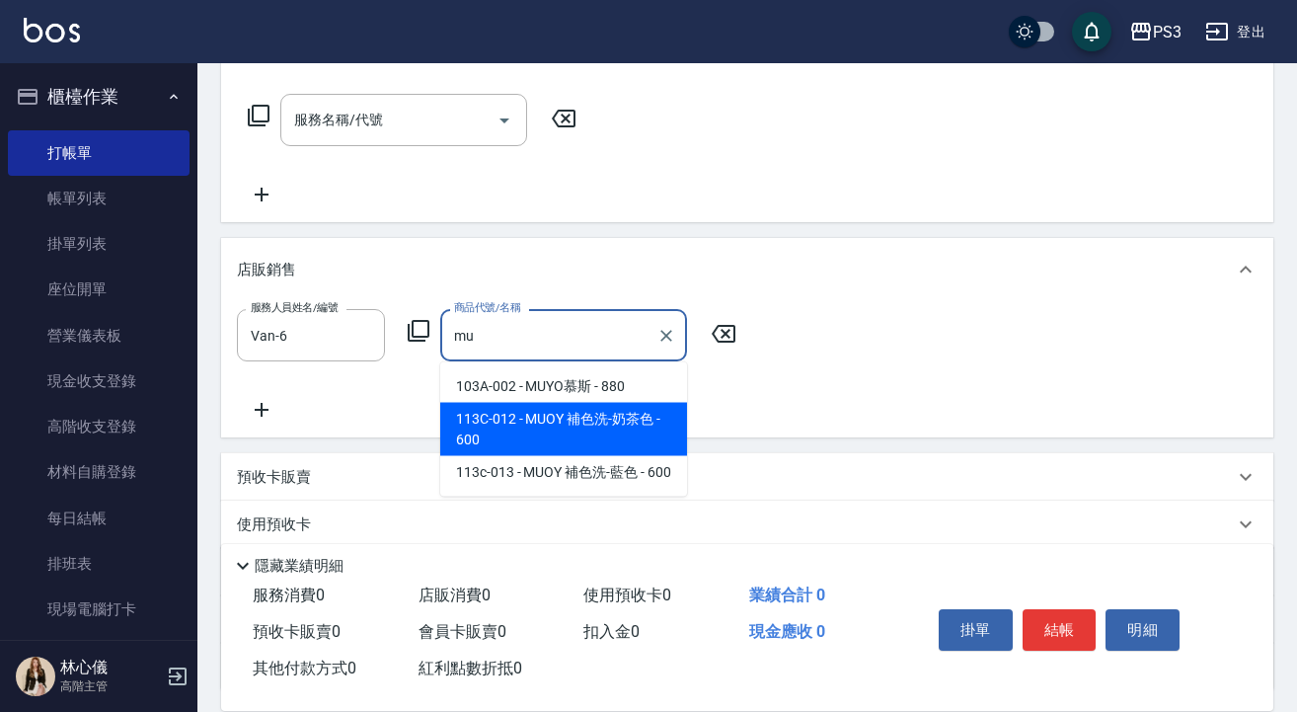
click at [557, 441] on span "113C-012 - MUOY 補色洗-奶茶色 - 600" at bounding box center [563, 429] width 247 height 53
type input "MUOY 補色洗-奶茶色"
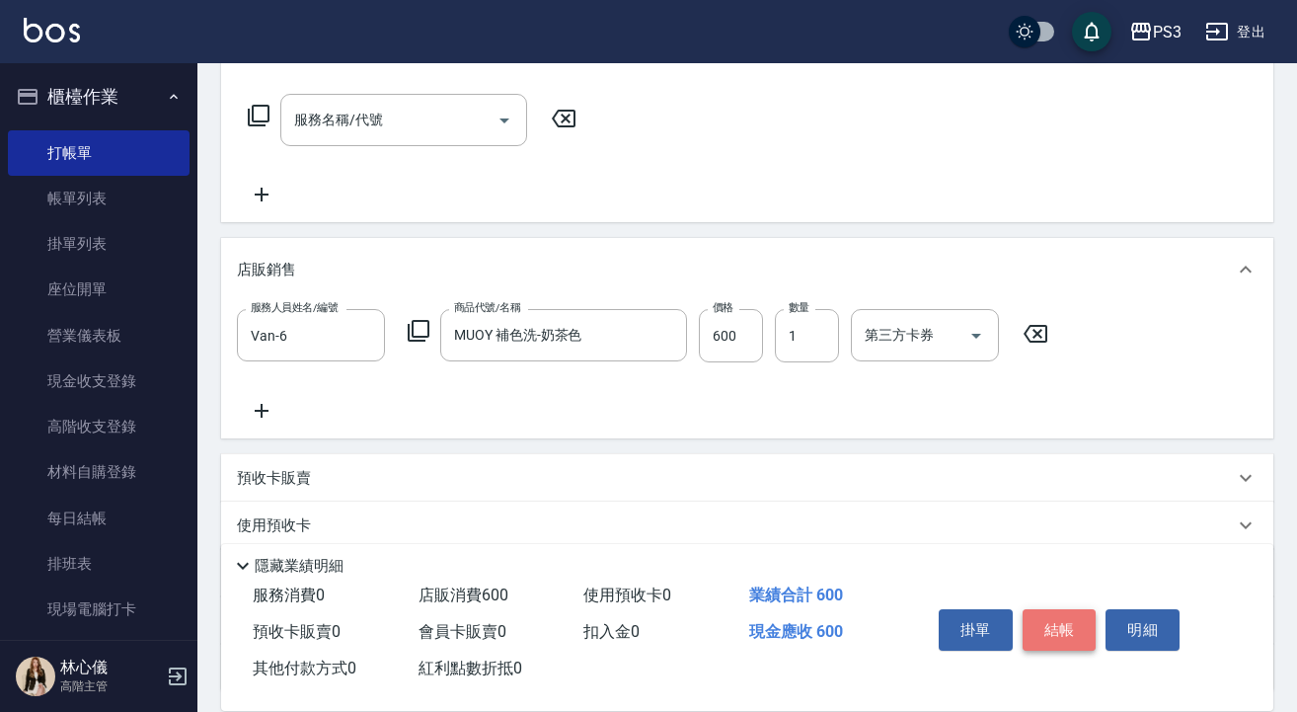
click at [1070, 623] on button "結帳" at bounding box center [1060, 629] width 74 height 41
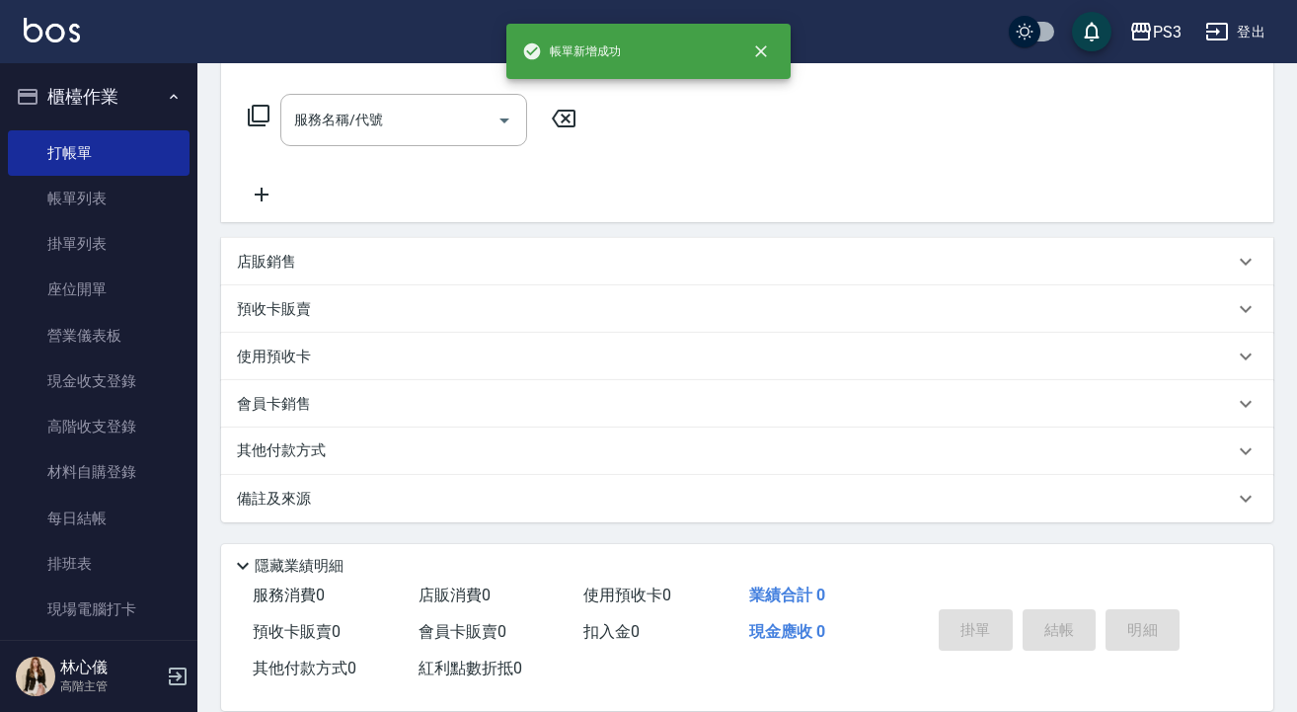
type input "[DATE] 18:39"
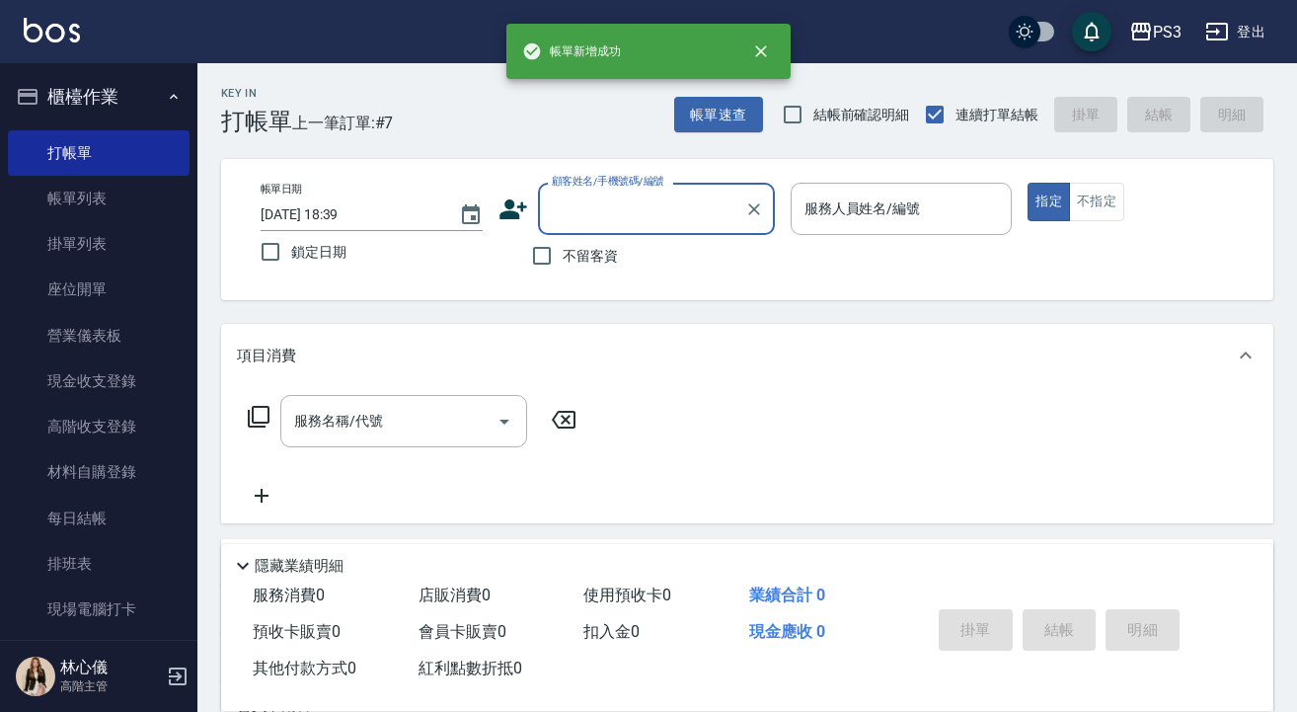
scroll to position [0, 0]
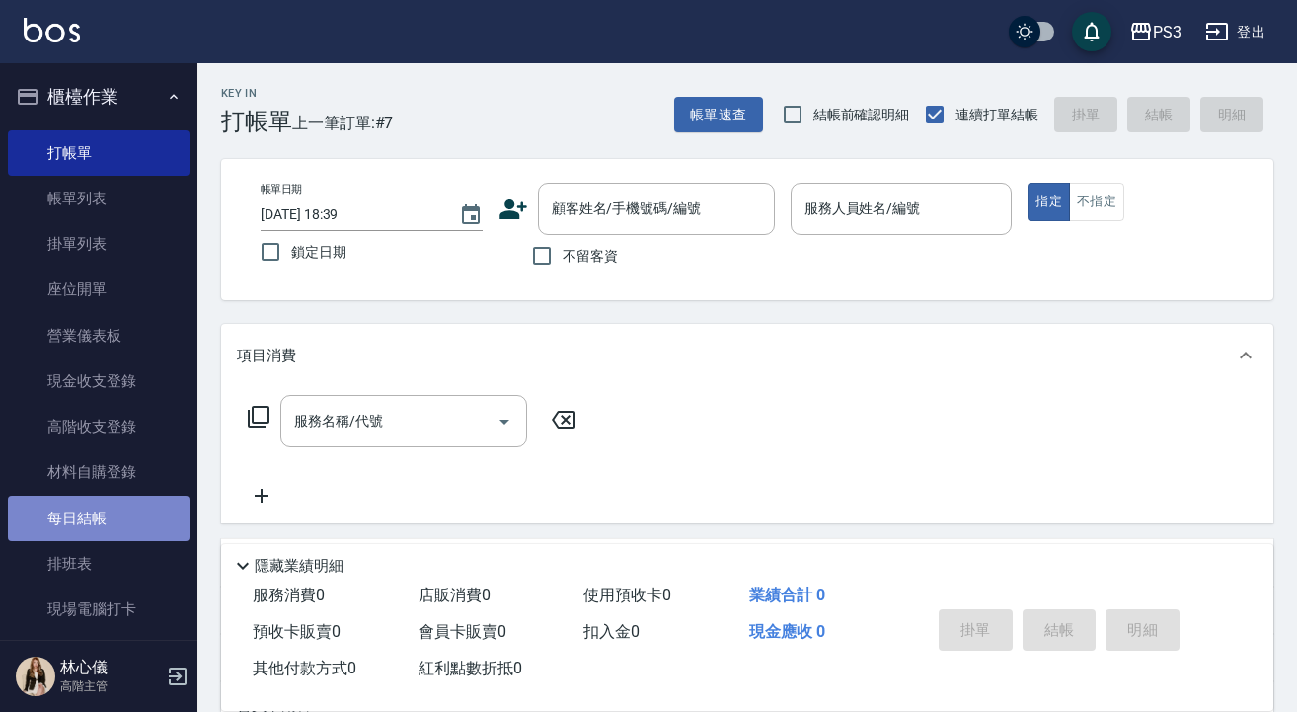
click at [126, 520] on link "每日結帳" at bounding box center [99, 517] width 182 height 45
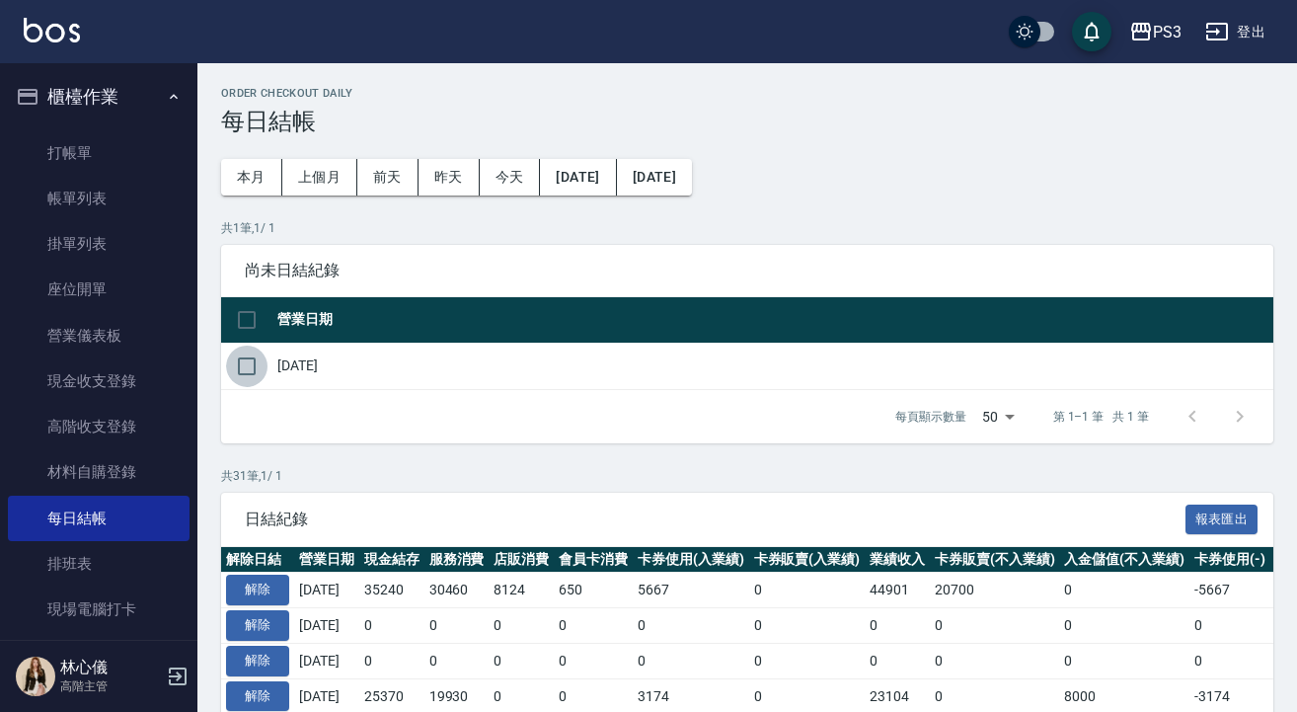
click at [242, 363] on input "checkbox" at bounding box center [246, 365] width 41 height 41
checkbox input "true"
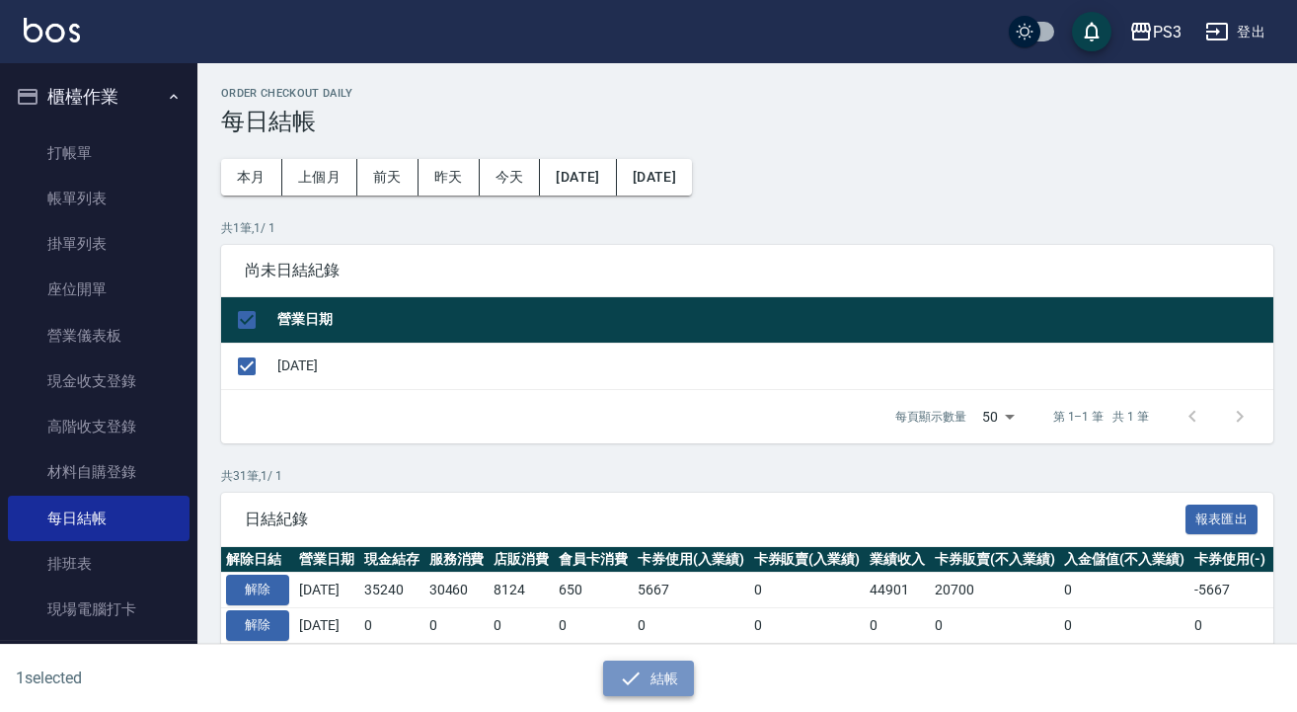
click at [640, 667] on icon "button" at bounding box center [631, 678] width 24 height 24
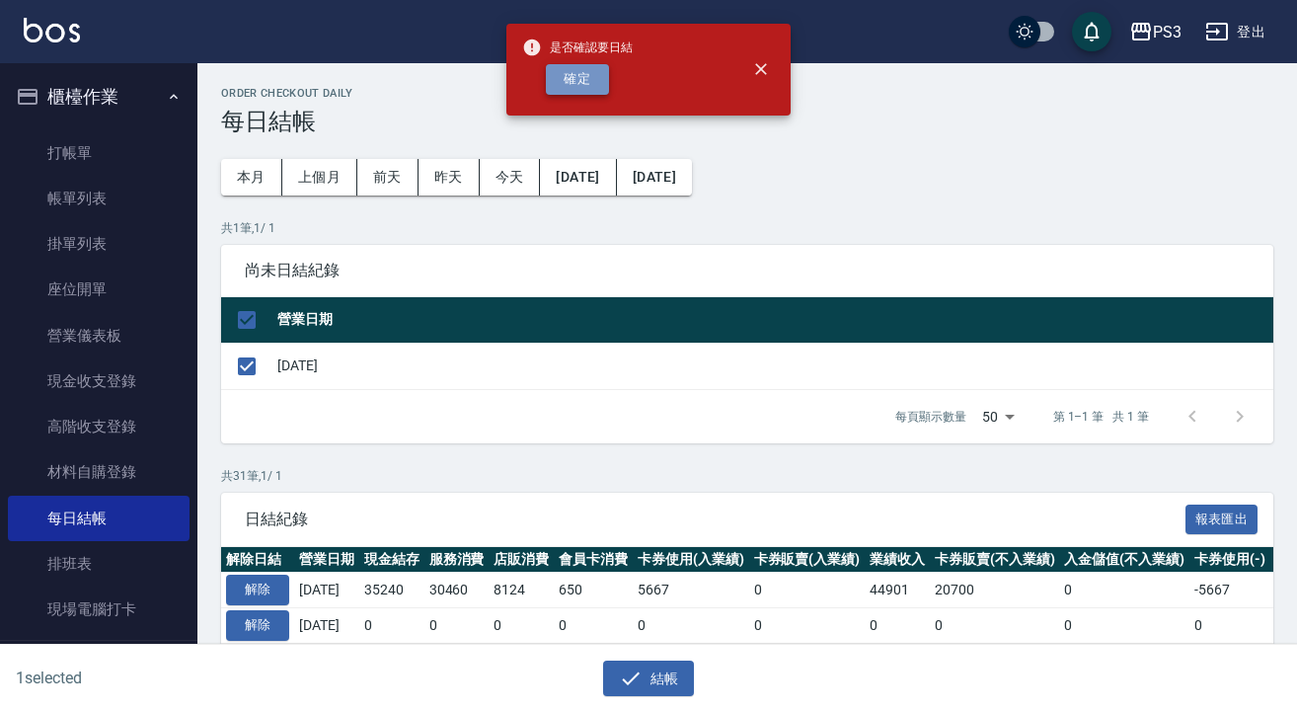
click at [581, 86] on button "確定" at bounding box center [577, 79] width 63 height 31
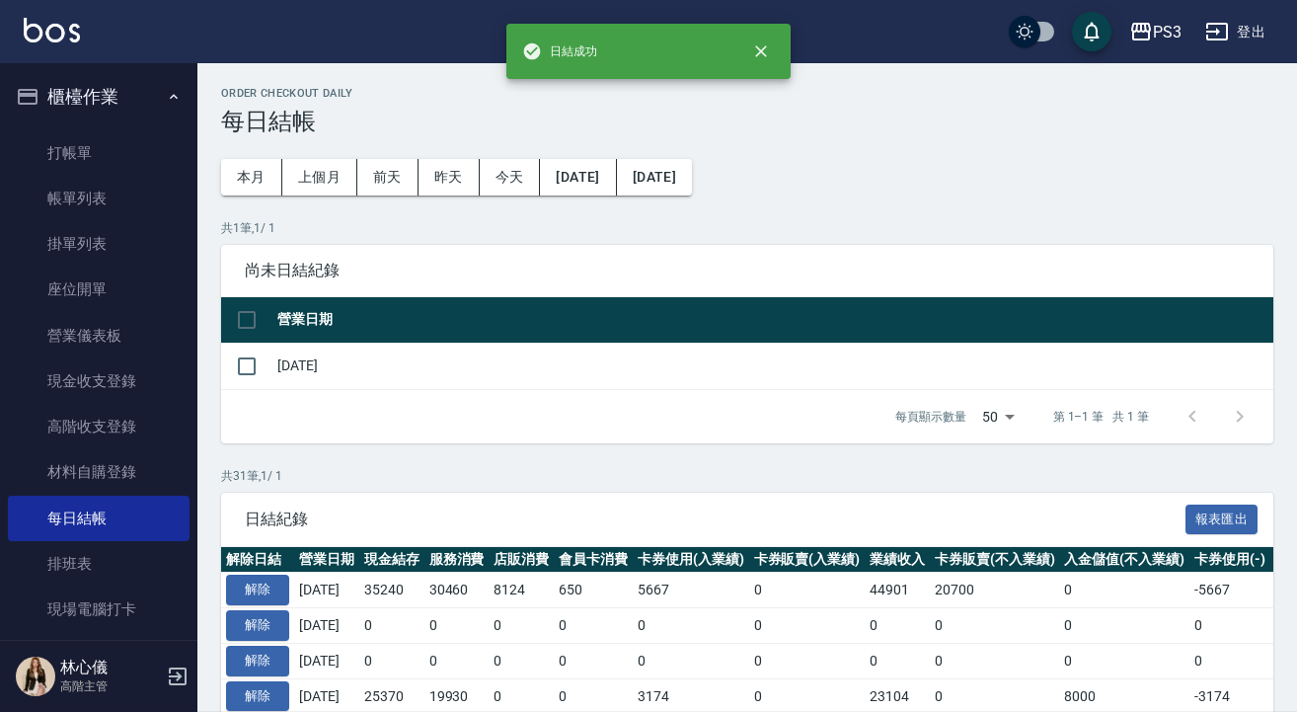
checkbox input "false"
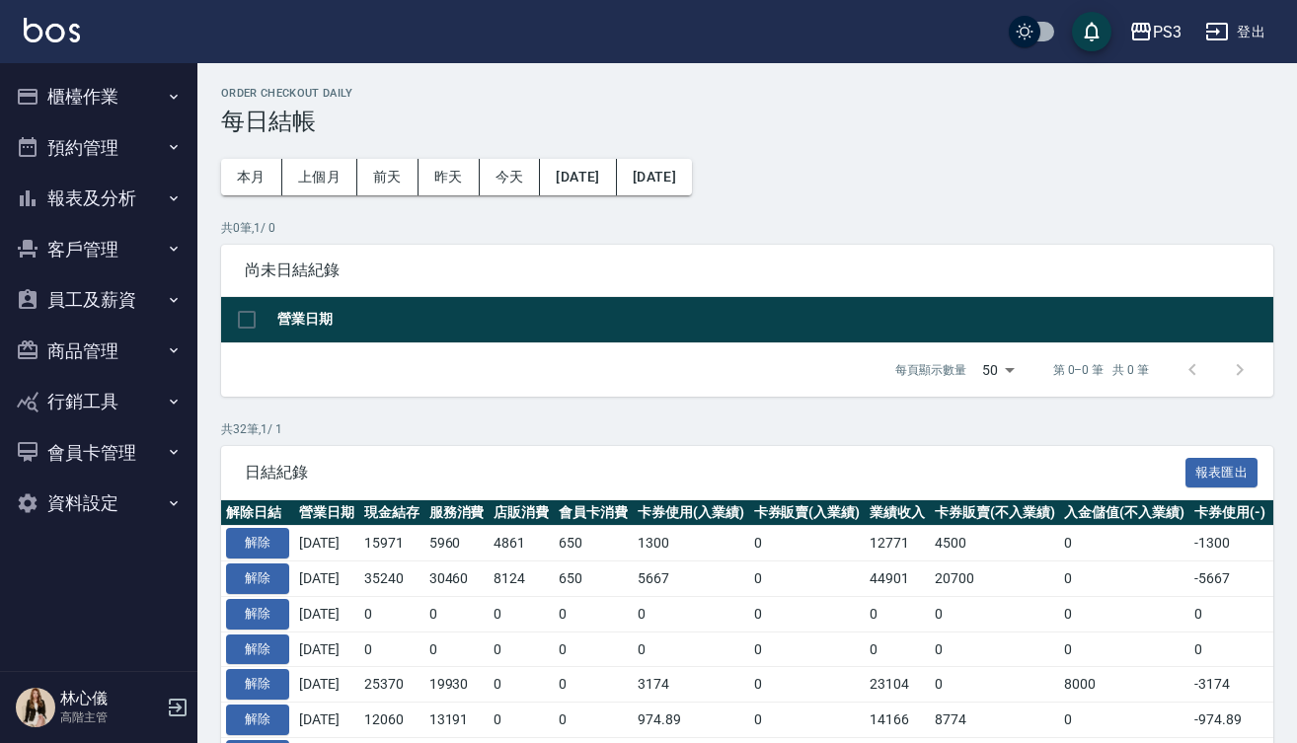
click at [581, 117] on h3 "每日結帳" at bounding box center [747, 122] width 1052 height 28
